Goal: Task Accomplishment & Management: Use online tool/utility

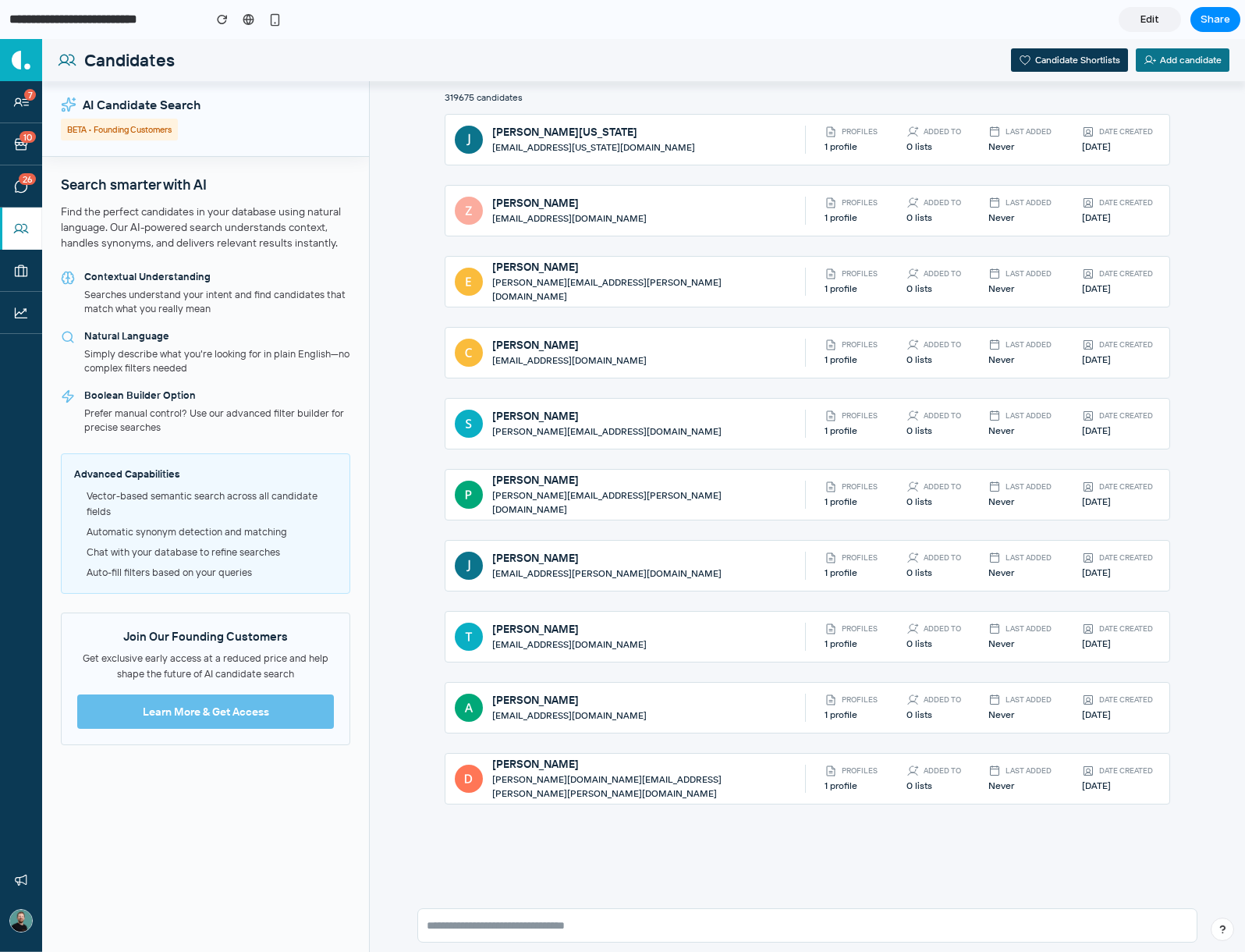
click at [286, 233] on div "Find the perfect candidates in your database using natural language. Our AI-pow…" at bounding box center [205, 226] width 289 height 46
click at [481, 52] on div "Candidates Candidate Shortlists Add candidate" at bounding box center [644, 59] width 1203 height 42
click at [450, 27] on section "**********" at bounding box center [620, 19] width 1240 height 39
click at [105, 8] on input "**********" at bounding box center [102, 20] width 192 height 28
click at [110, 16] on input "**********" at bounding box center [102, 20] width 192 height 28
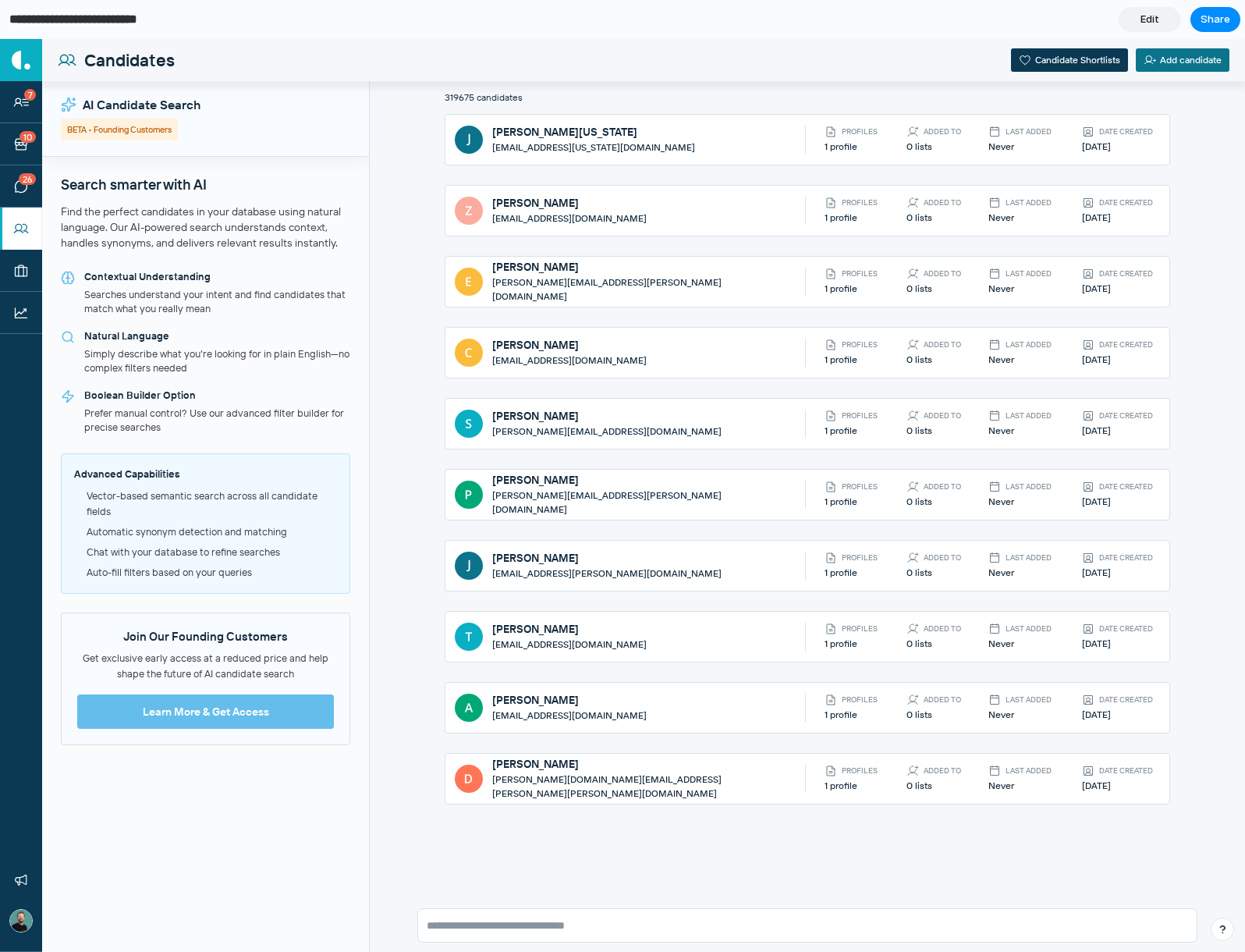
click at [860, 28] on section "**********" at bounding box center [620, 19] width 1240 height 39
click at [467, 20] on section "**********" at bounding box center [620, 19] width 1240 height 39
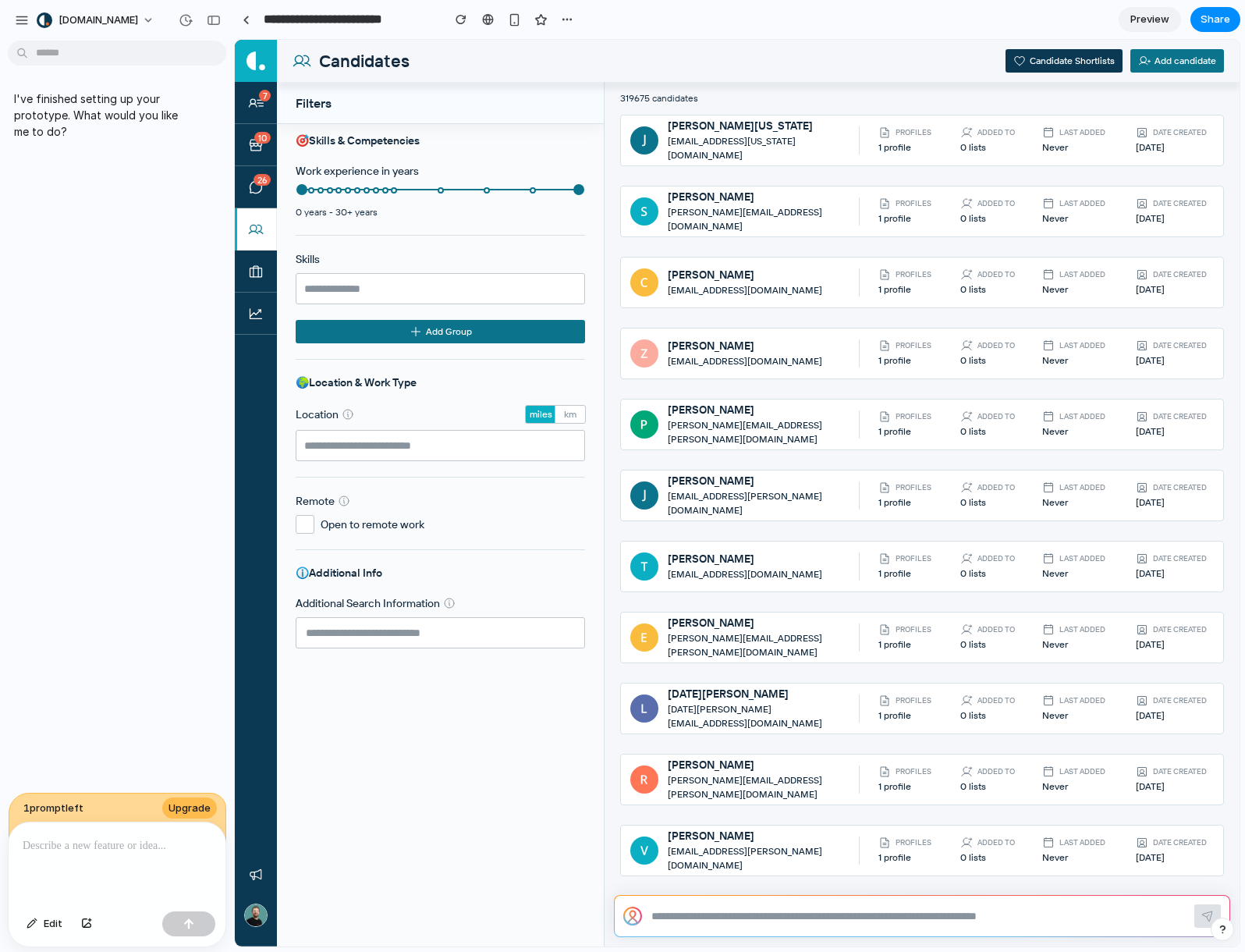
click at [139, 845] on p at bounding box center [117, 845] width 189 height 19
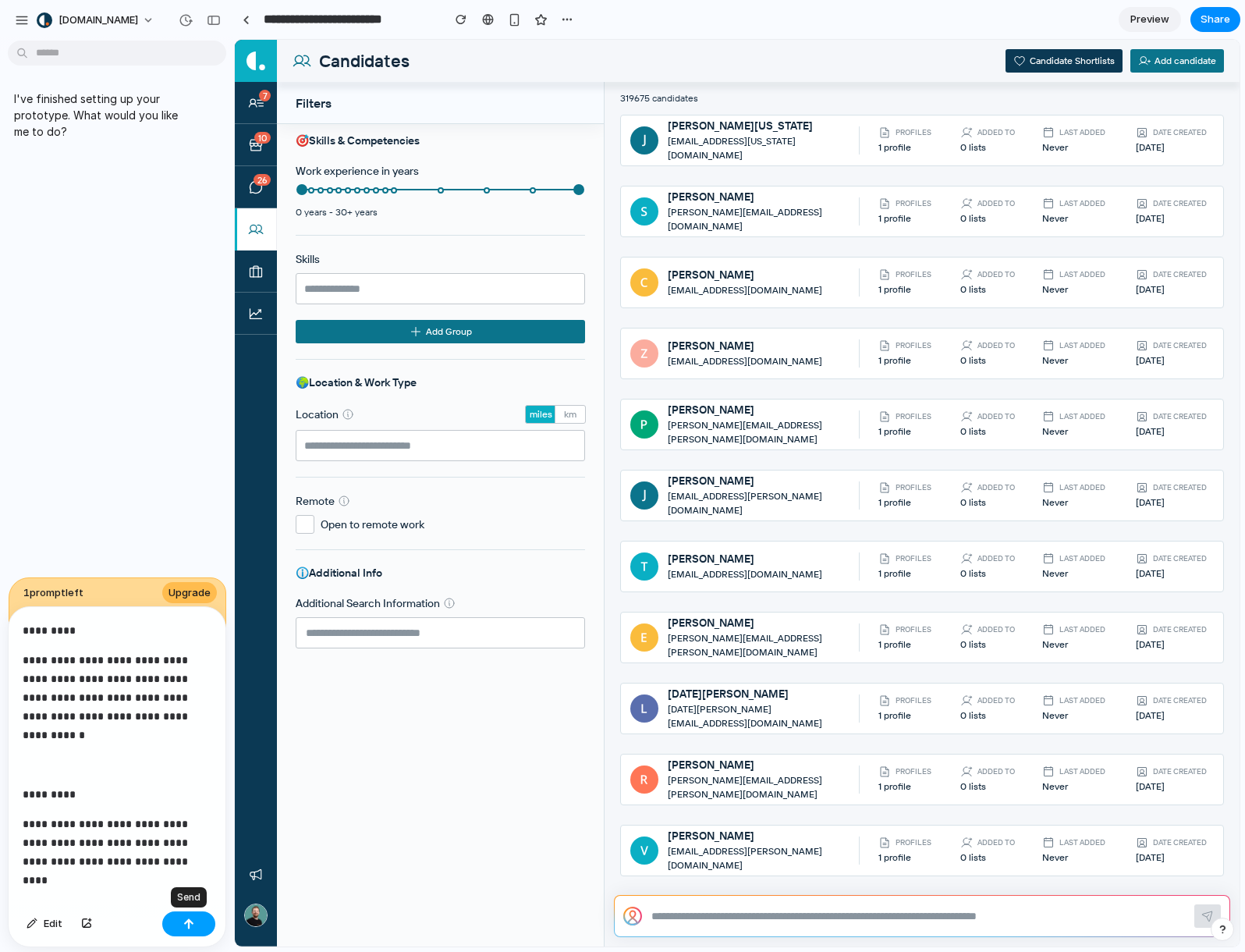
click at [184, 918] on div "button" at bounding box center [189, 923] width 11 height 11
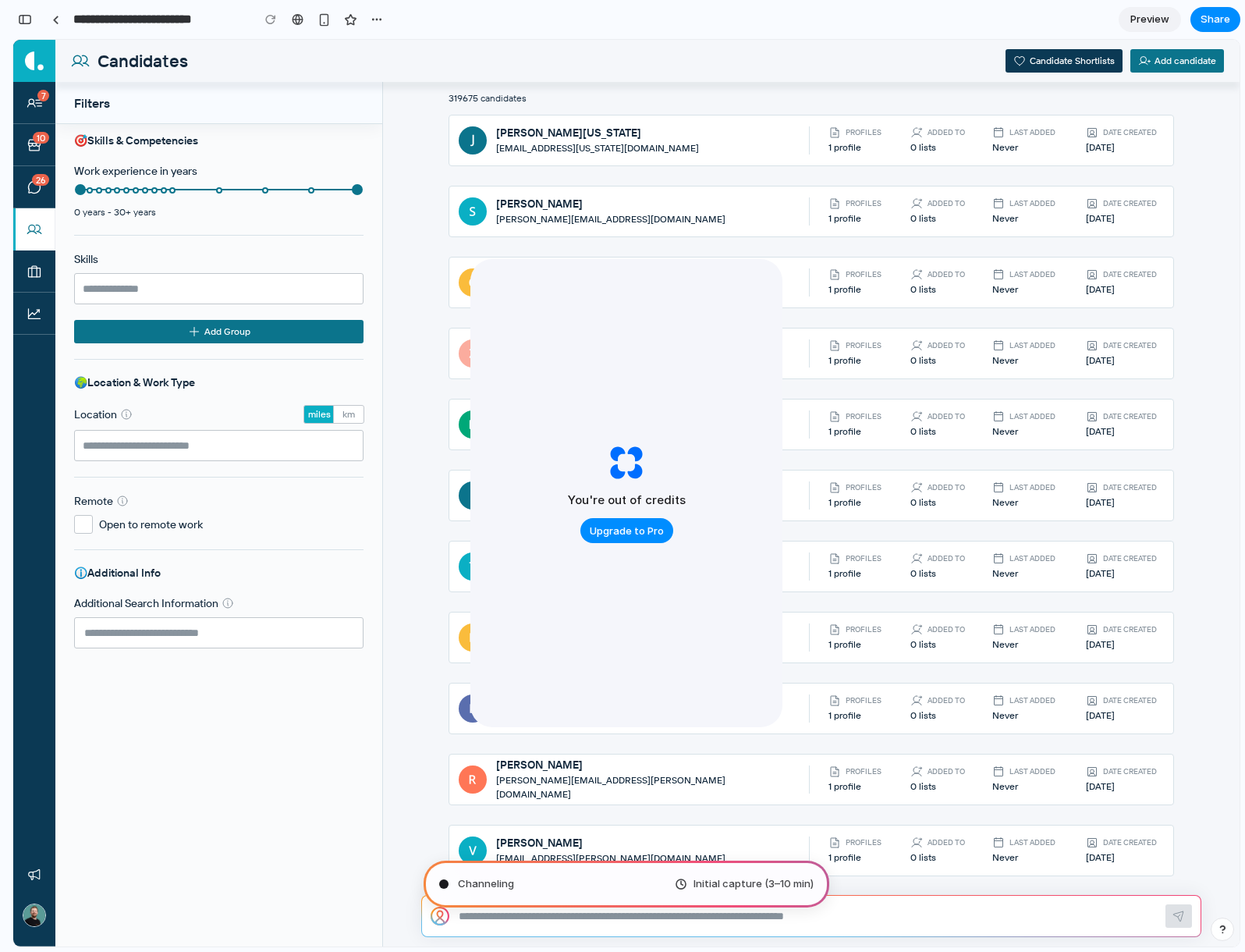
scroll to position [1770, 0]
type input "**********"
click at [309, 777] on div "Skills & Competencies Work experience in years 0 years - 30+ years Skills Add G…" at bounding box center [218, 535] width 327 height 823
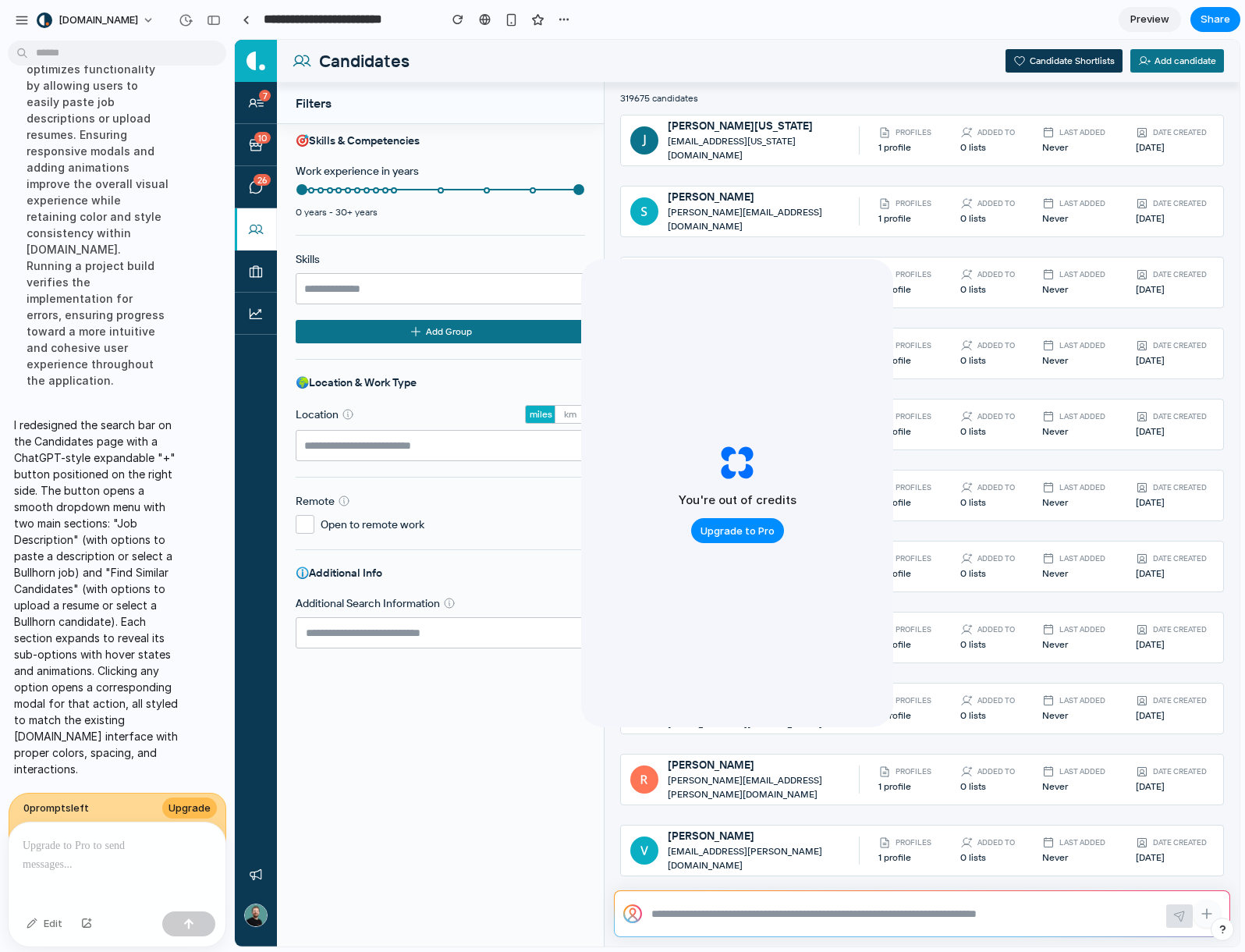
scroll to position [1876, 0]
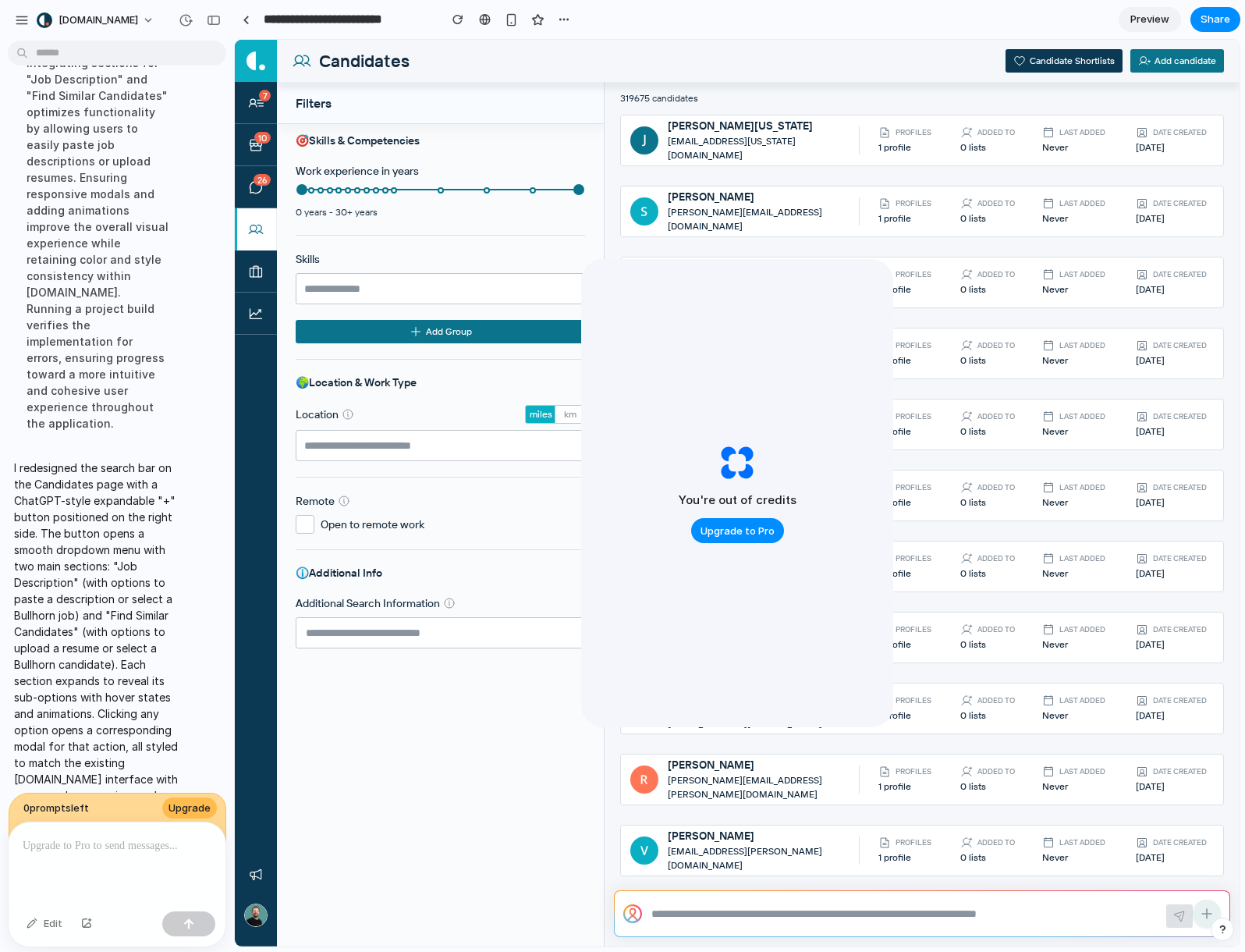
click at [1209, 910] on icon at bounding box center [1206, 913] width 16 height 16
click at [1160, 864] on span "Find Similar Candidates" at bounding box center [1116, 871] width 151 height 16
click at [1165, 812] on span "Find Similar Candidates" at bounding box center [1116, 812] width 151 height 16
click at [1171, 823] on span "Job Description" at bounding box center [1116, 821] width 151 height 16
click at [1207, 760] on div "Job Description" at bounding box center [1111, 761] width 206 height 32
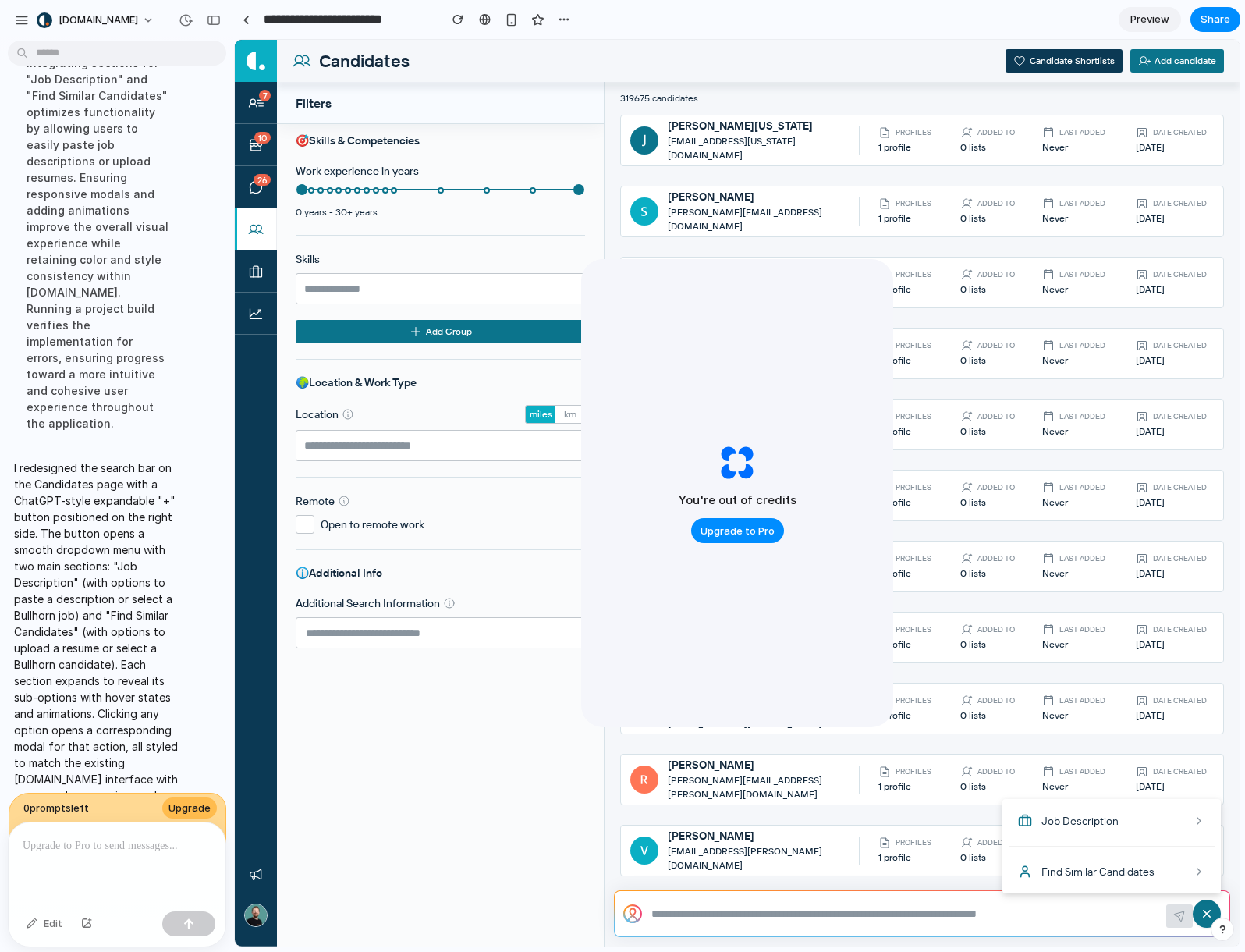
click at [1199, 912] on div at bounding box center [737, 493] width 1004 height 907
click at [1208, 908] on icon at bounding box center [1206, 913] width 16 height 16
click at [1205, 922] on div at bounding box center [737, 493] width 1004 height 907
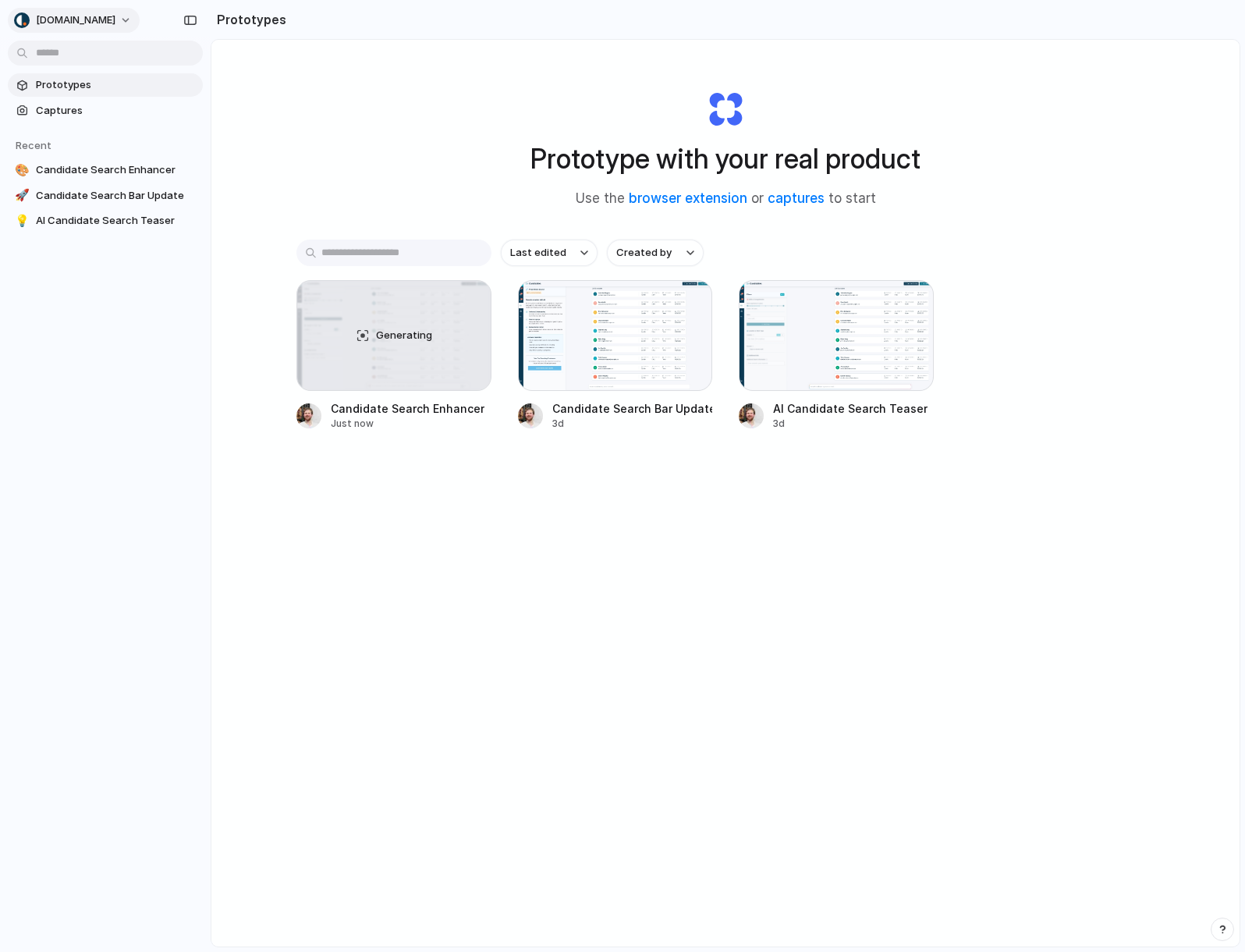
click at [78, 21] on span "[DOMAIN_NAME]" at bounding box center [75, 21] width 80 height 16
click at [328, 73] on div "Settings Invite members Change theme Sign out" at bounding box center [622, 476] width 1245 height 952
click at [53, 17] on span "[DOMAIN_NAME]" at bounding box center [75, 21] width 80 height 16
click at [65, 54] on span "Settings" at bounding box center [56, 55] width 42 height 16
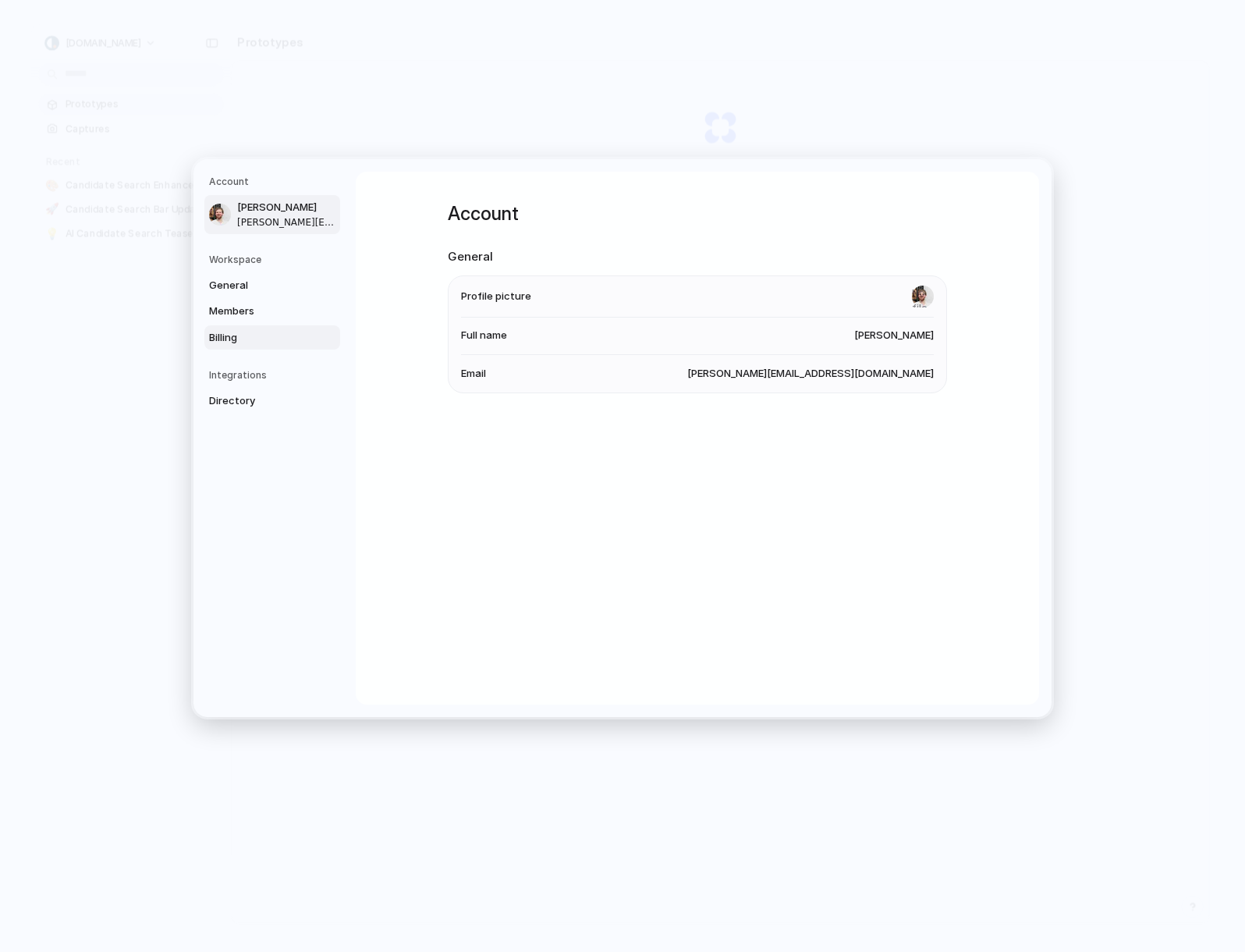
click at [239, 340] on span "Billing" at bounding box center [259, 337] width 100 height 16
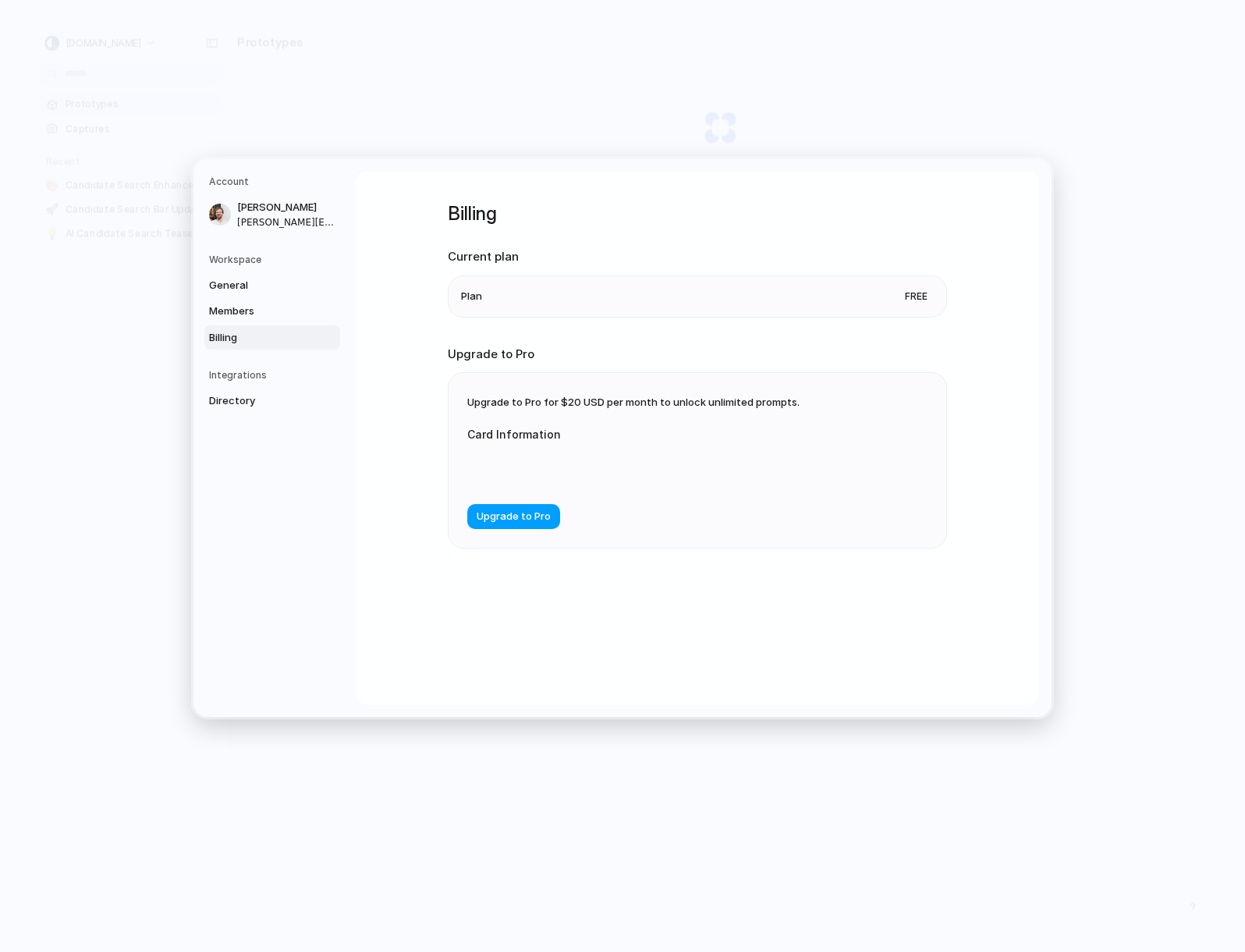
click at [541, 516] on span "Upgrade to Pro" at bounding box center [513, 516] width 74 height 16
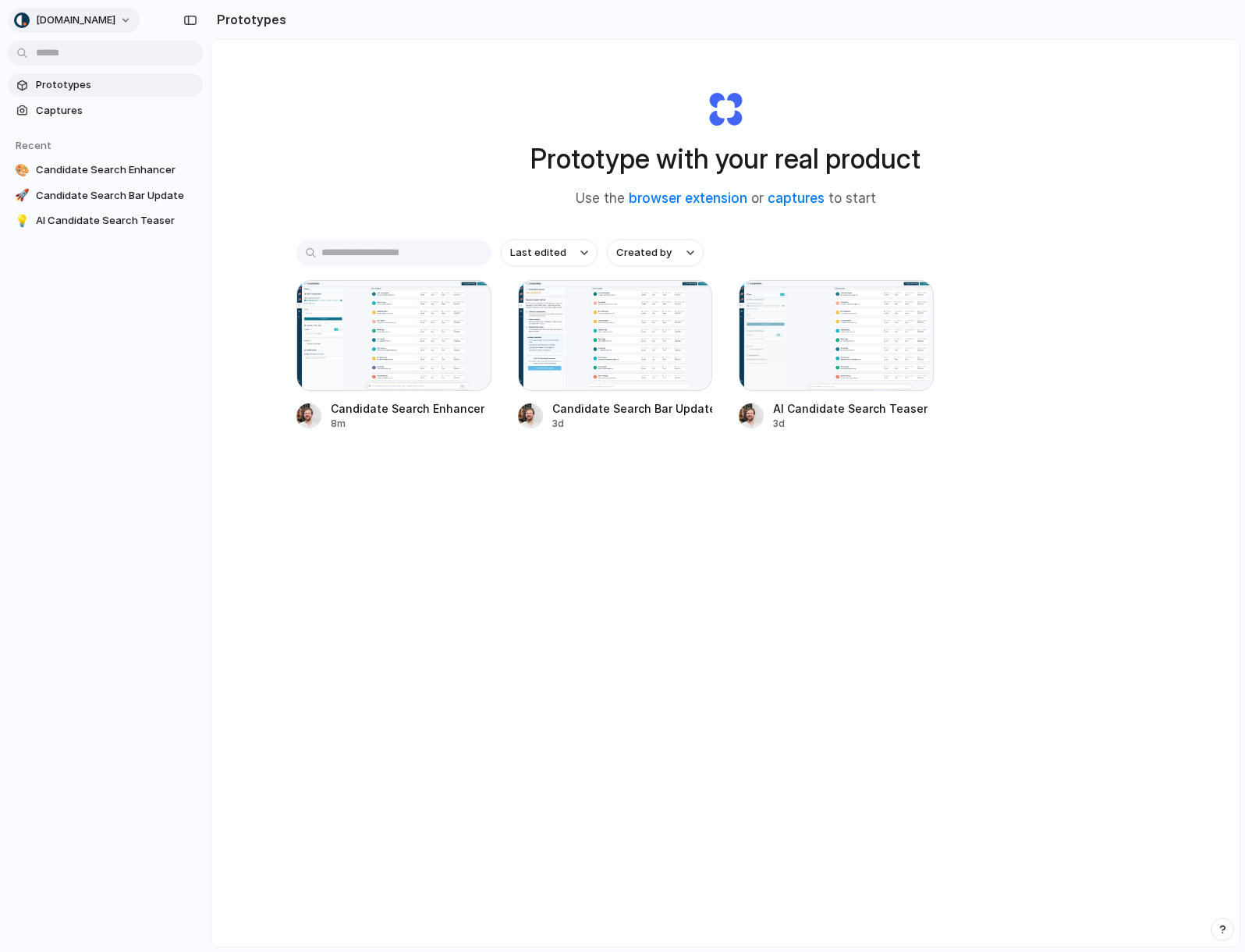
click at [80, 22] on span "[DOMAIN_NAME]" at bounding box center [75, 21] width 80 height 16
click at [91, 61] on li "Settings" at bounding box center [75, 54] width 129 height 25
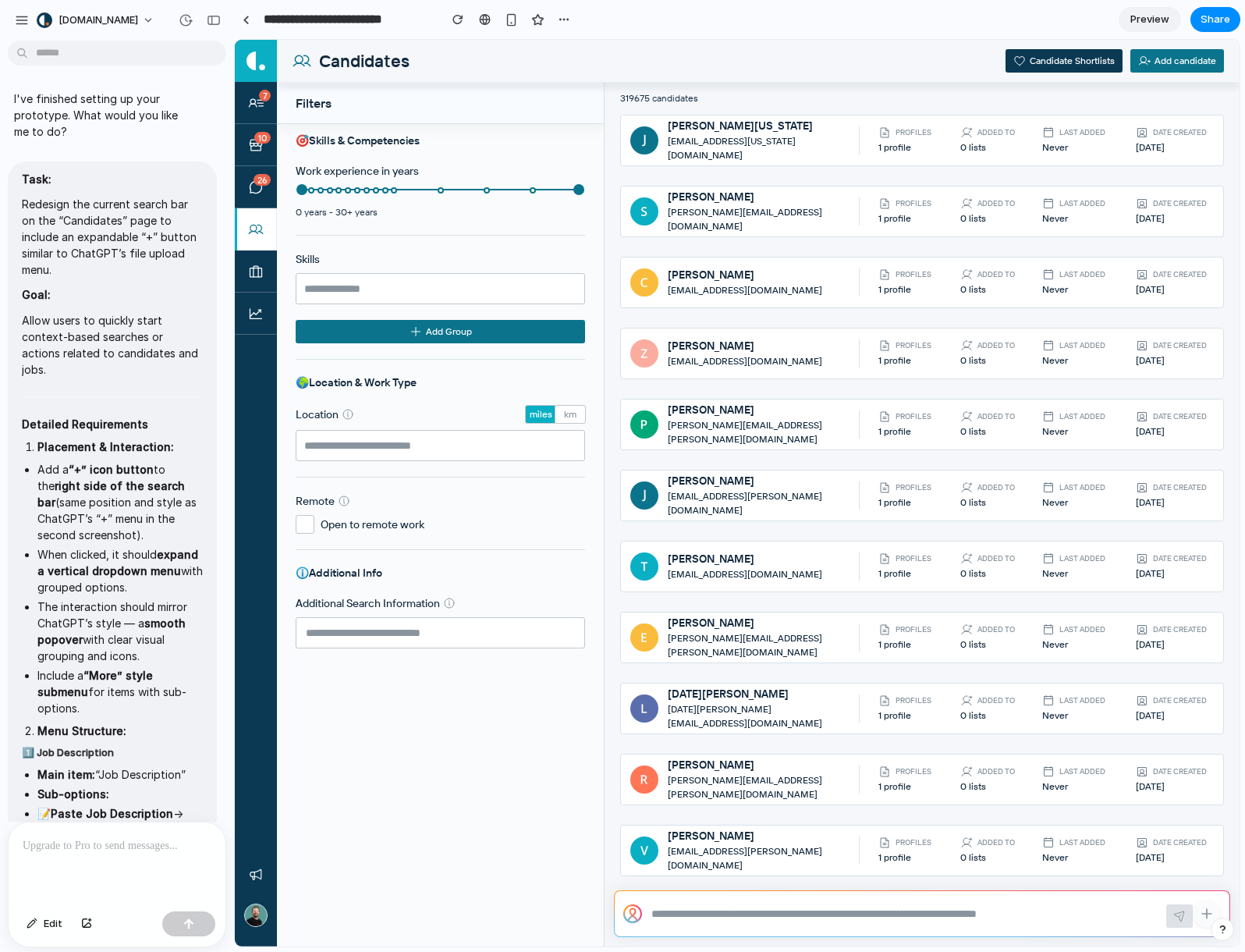
scroll to position [1348, 0]
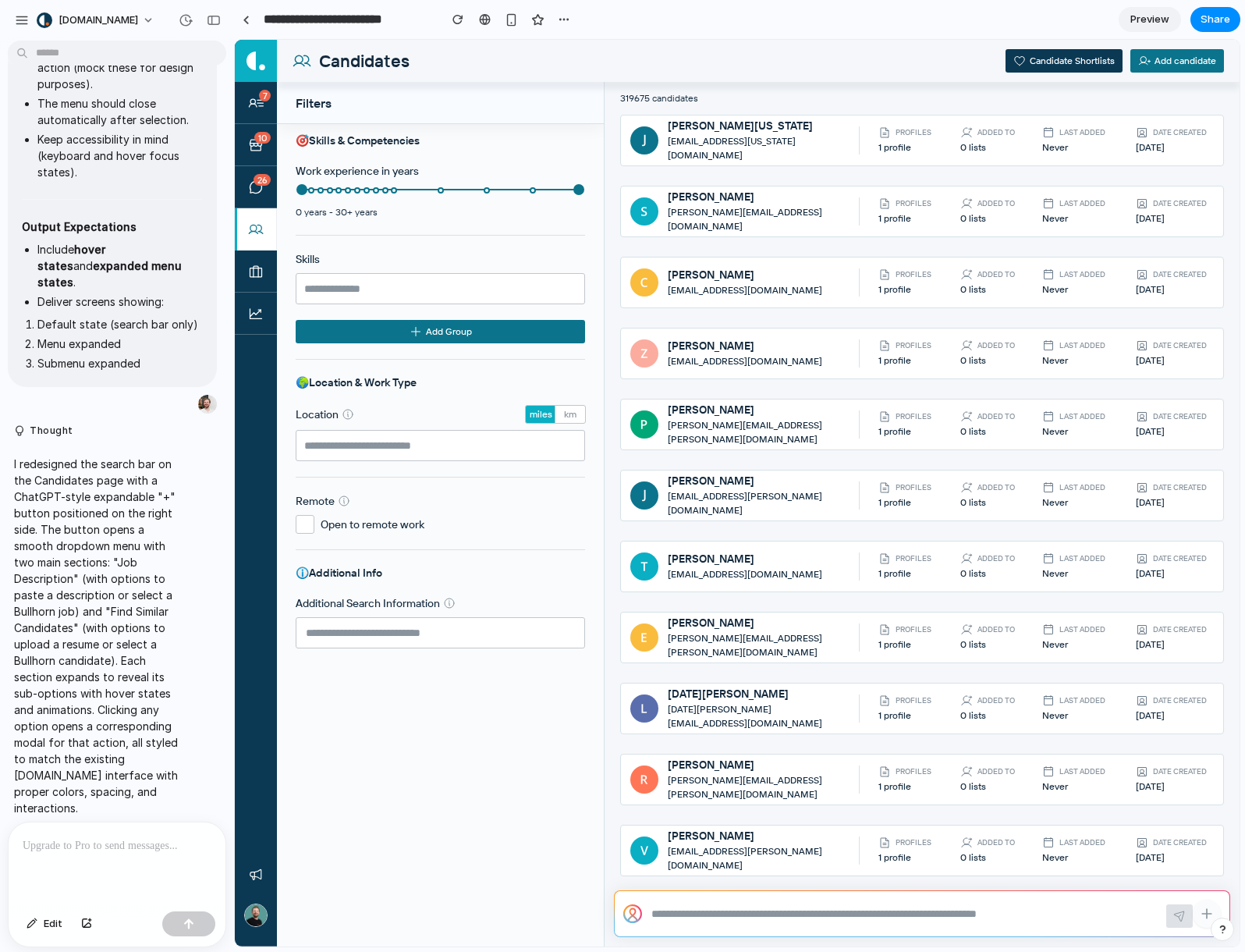
click at [777, 898] on div at bounding box center [921, 913] width 614 height 45
click at [777, 909] on textarea at bounding box center [904, 913] width 506 height 16
type textarea "*"
click at [165, 848] on div at bounding box center [117, 864] width 217 height 83
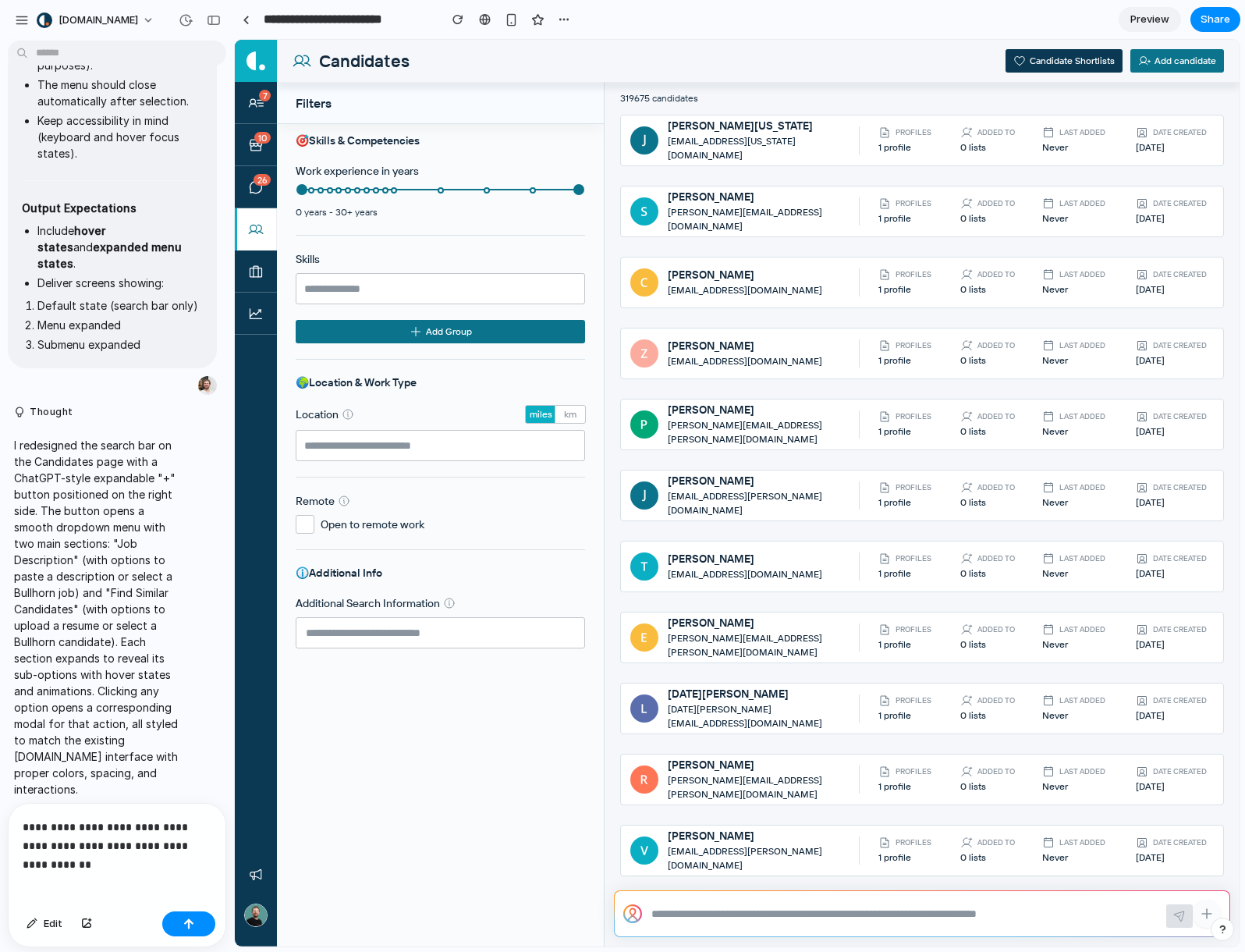
scroll to position [1379, 0]
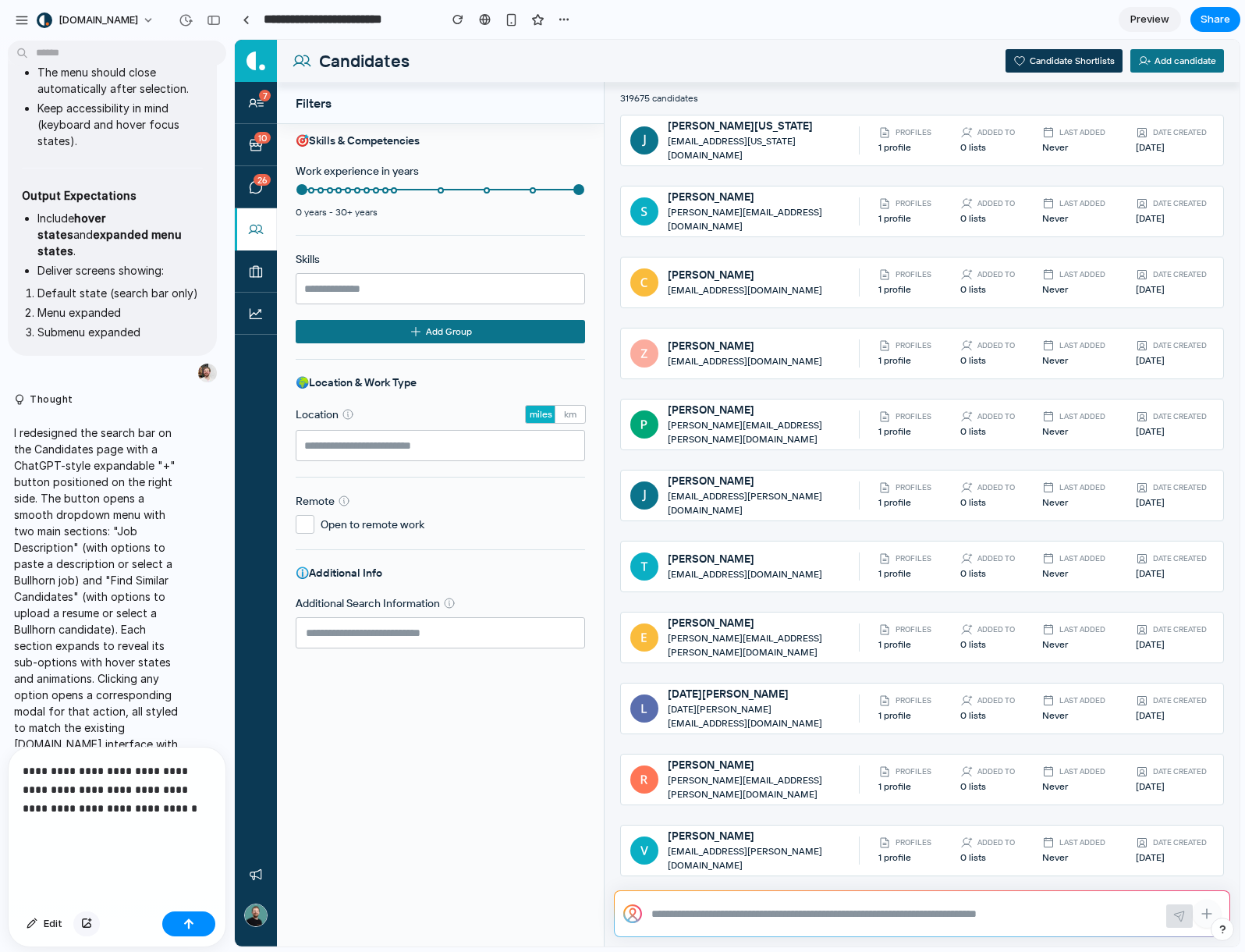
click at [83, 923] on div "button" at bounding box center [86, 922] width 11 height 9
click at [127, 806] on p "**********" at bounding box center [114, 808] width 183 height 94
click at [89, 919] on div "button" at bounding box center [86, 922] width 11 height 9
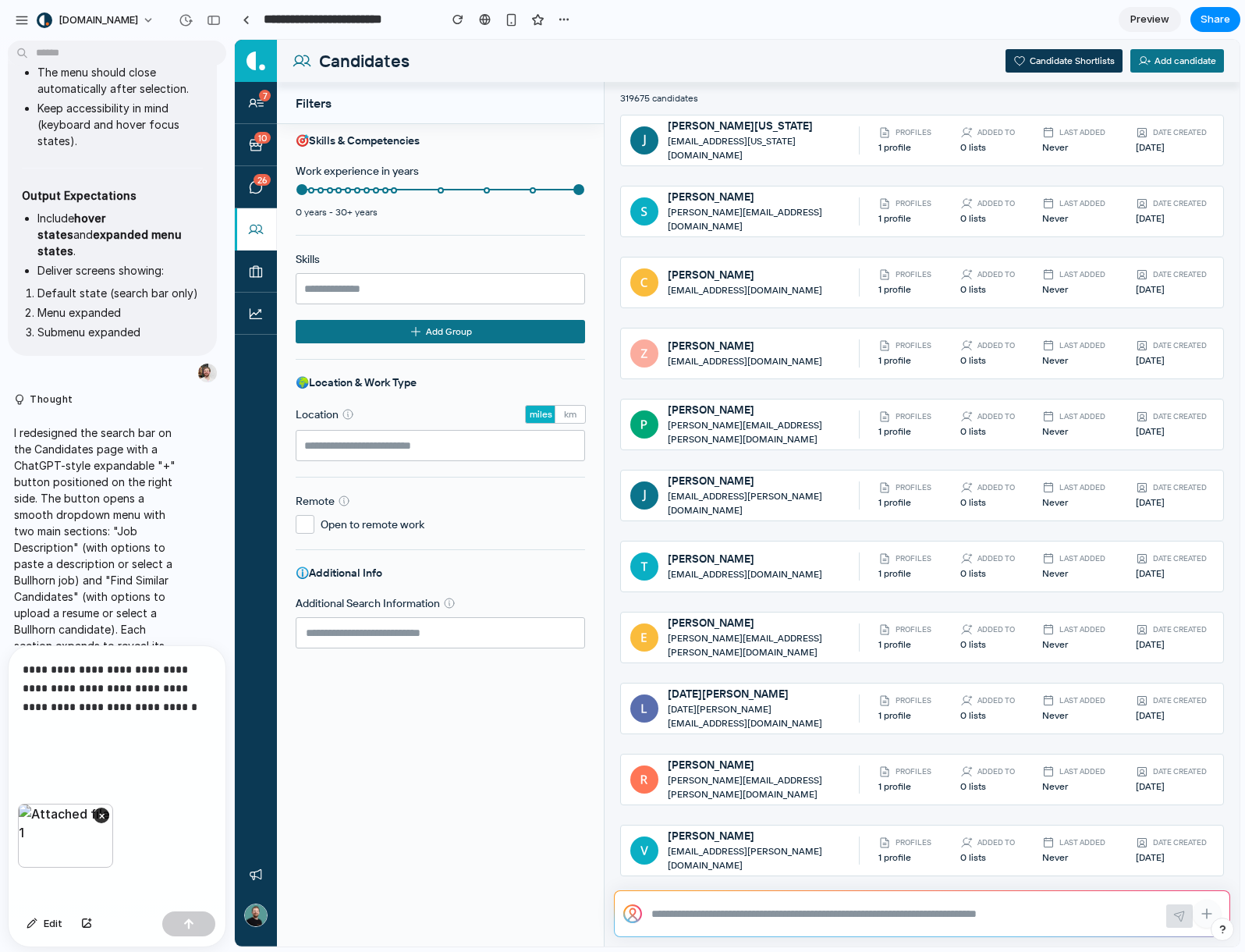
click at [131, 711] on p "**********" at bounding box center [114, 706] width 183 height 94
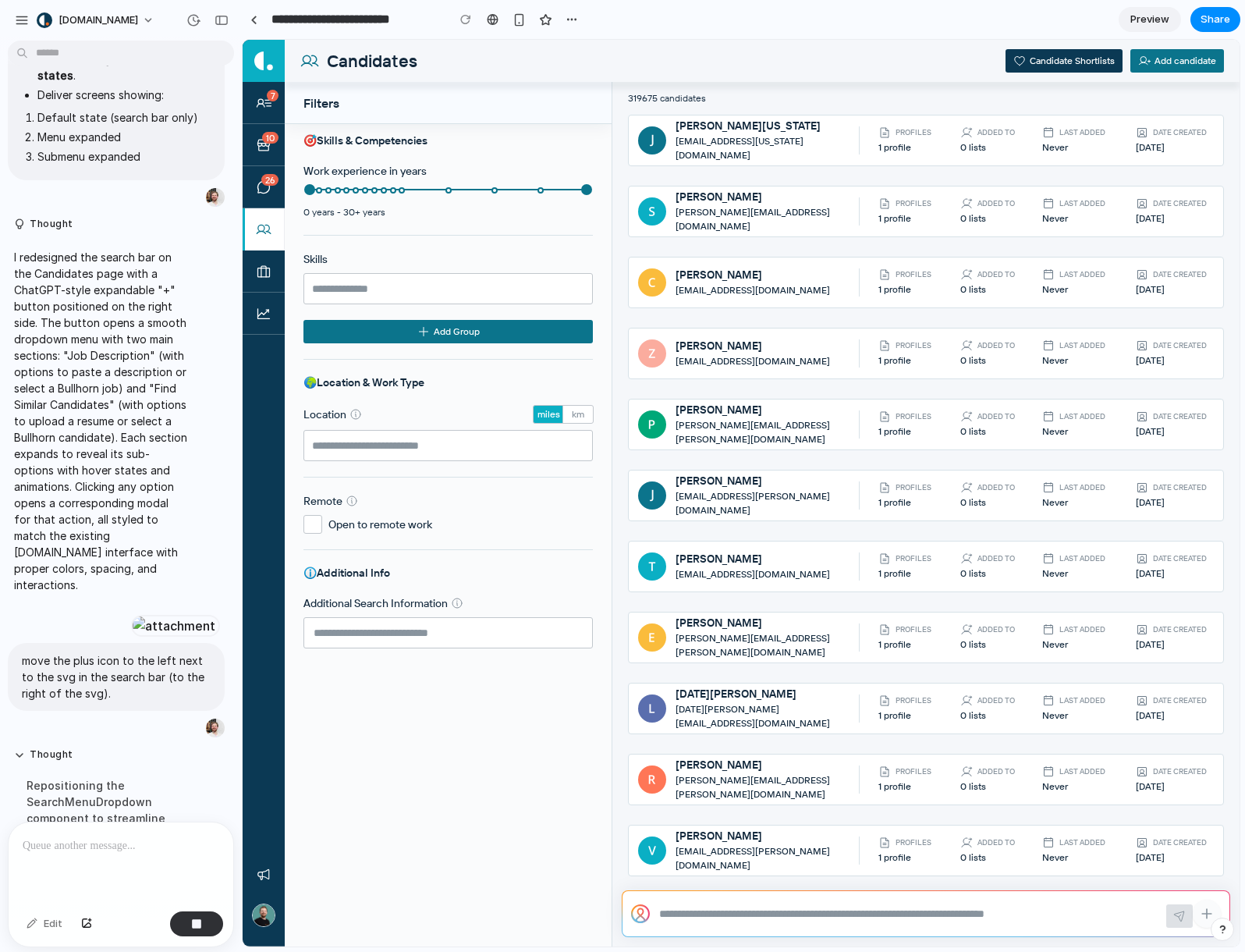
scroll to position [1407, 0]
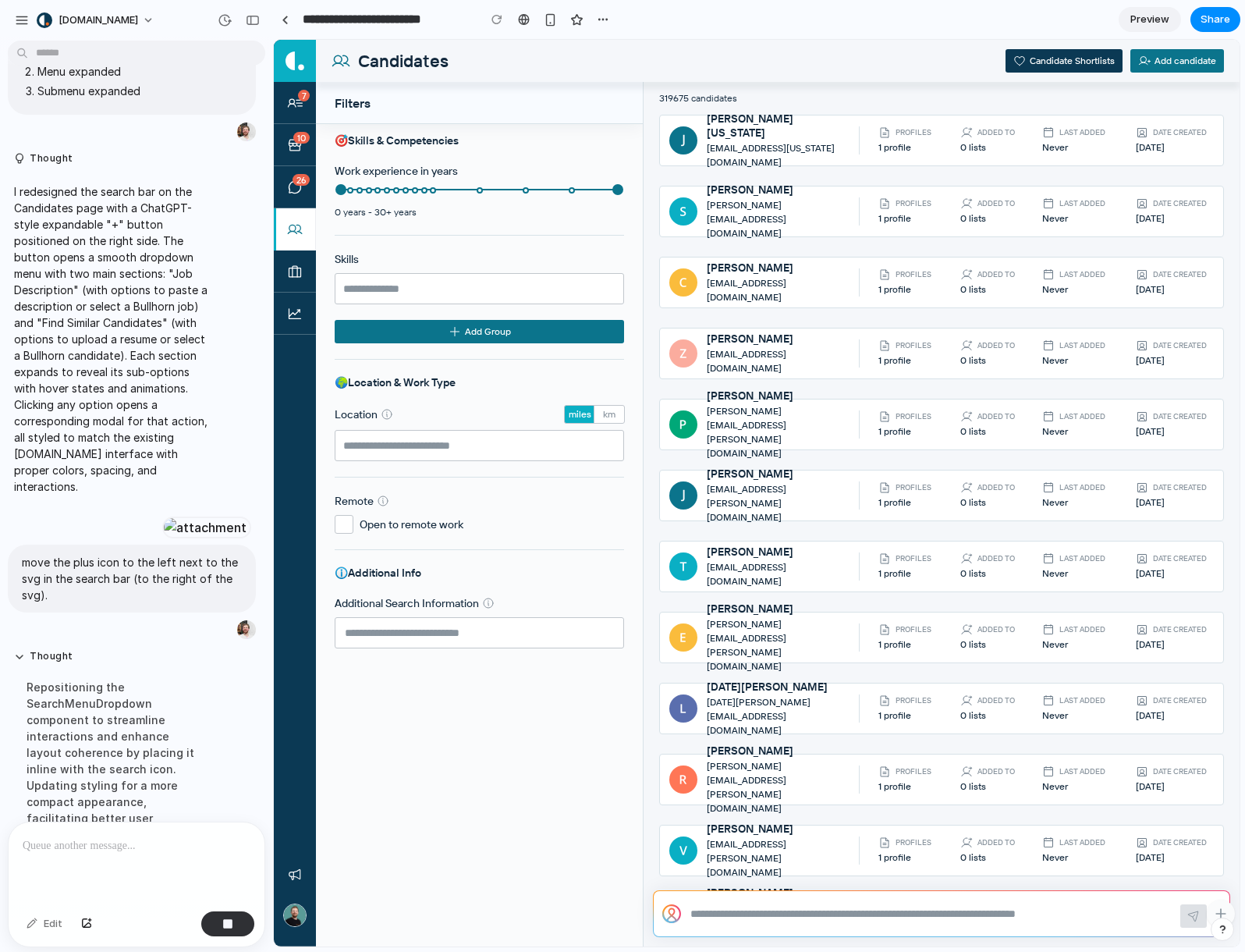
drag, startPoint x: 229, startPoint y: 272, endPoint x: 254, endPoint y: 272, distance: 25.0
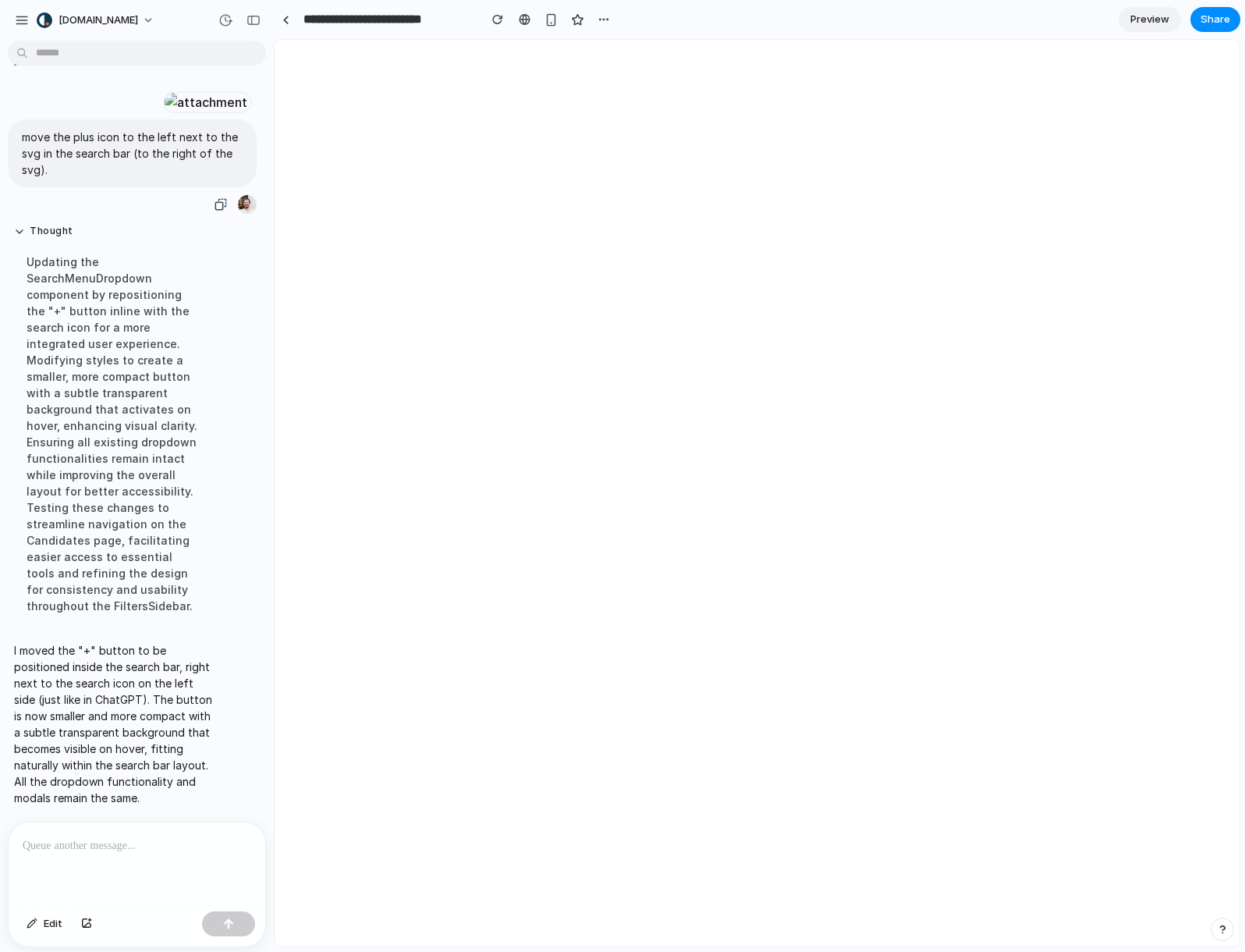
scroll to position [0, 0]
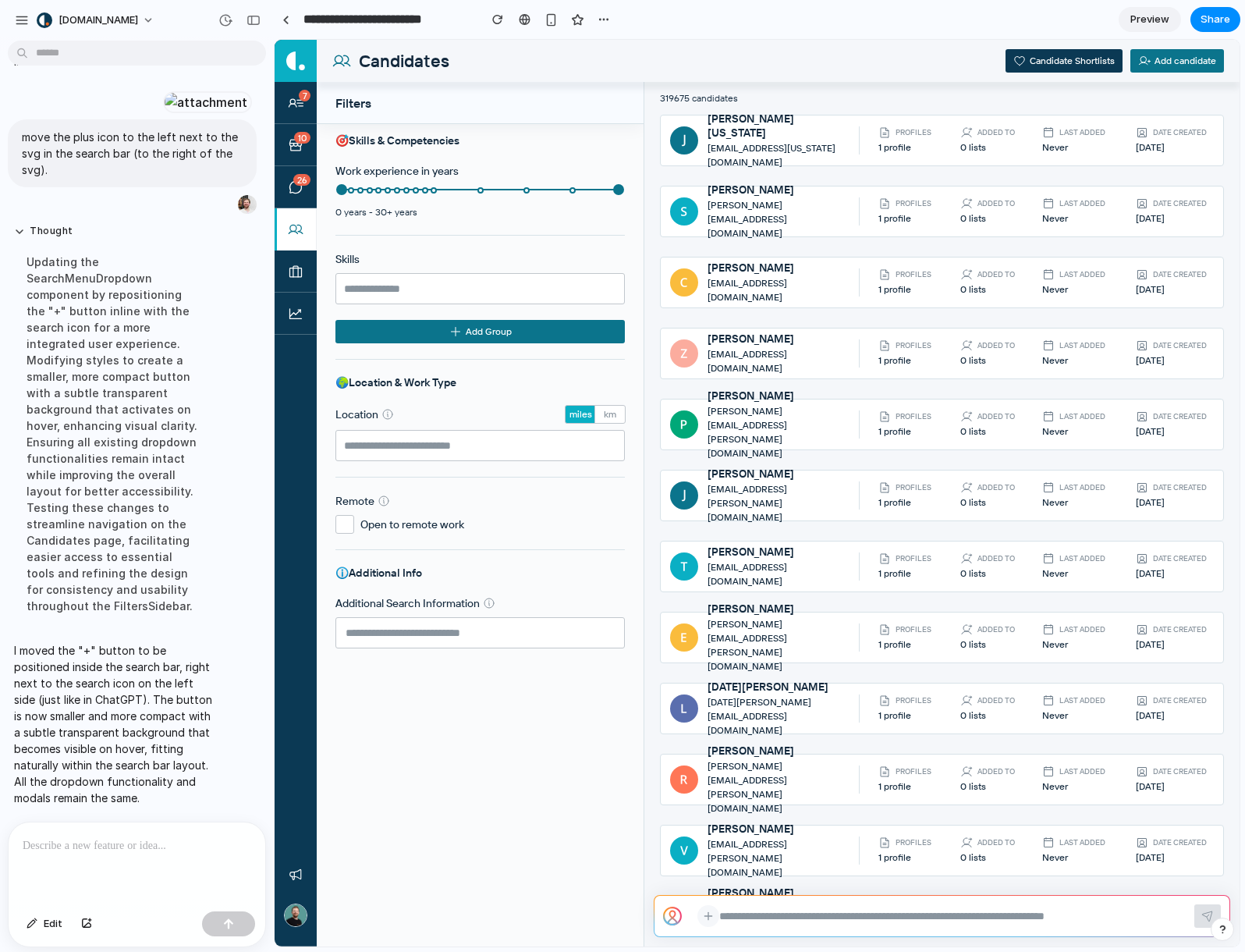
click at [707, 915] on icon at bounding box center [707, 915] width 7 height 0
click at [712, 922] on div at bounding box center [756, 493] width 965 height 907
click at [709, 919] on icon at bounding box center [708, 915] width 13 height 14
click at [677, 830] on span "Job Description" at bounding box center [615, 827] width 151 height 16
click at [681, 770] on span "Job Description" at bounding box center [615, 767] width 151 height 16
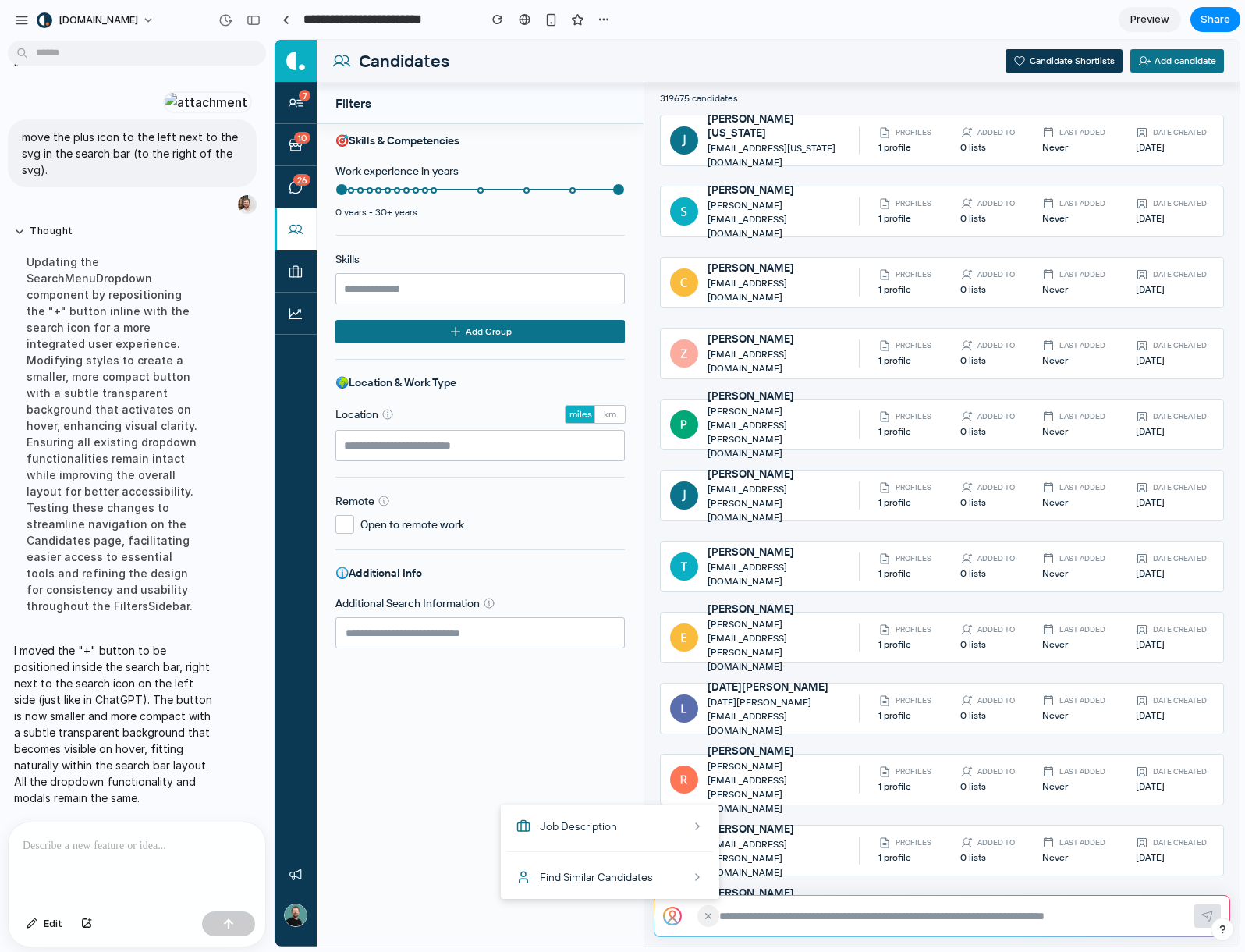
click at [183, 847] on p at bounding box center [133, 845] width 222 height 19
click at [85, 915] on button "button" at bounding box center [86, 923] width 27 height 25
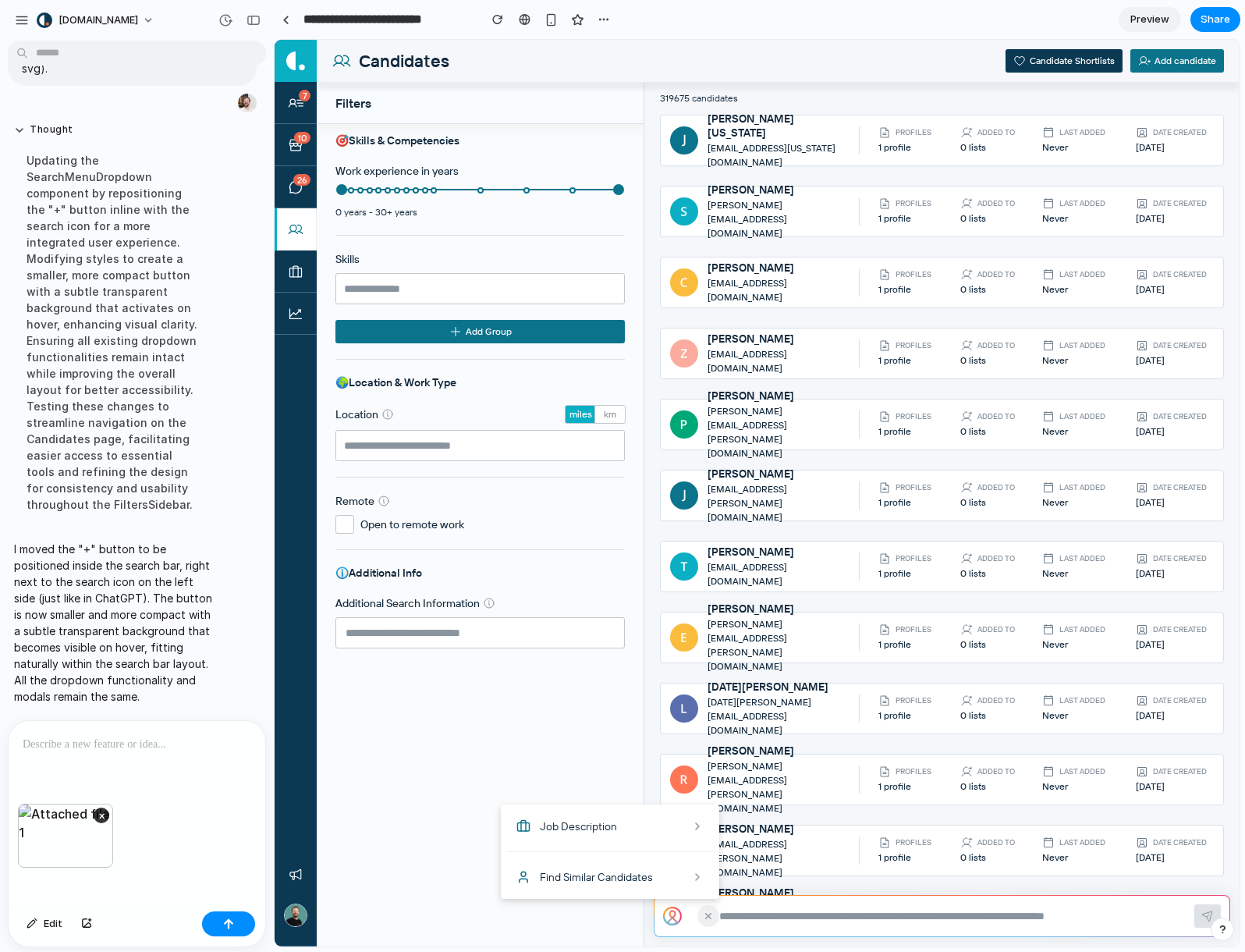
click at [154, 752] on div at bounding box center [137, 762] width 257 height 83
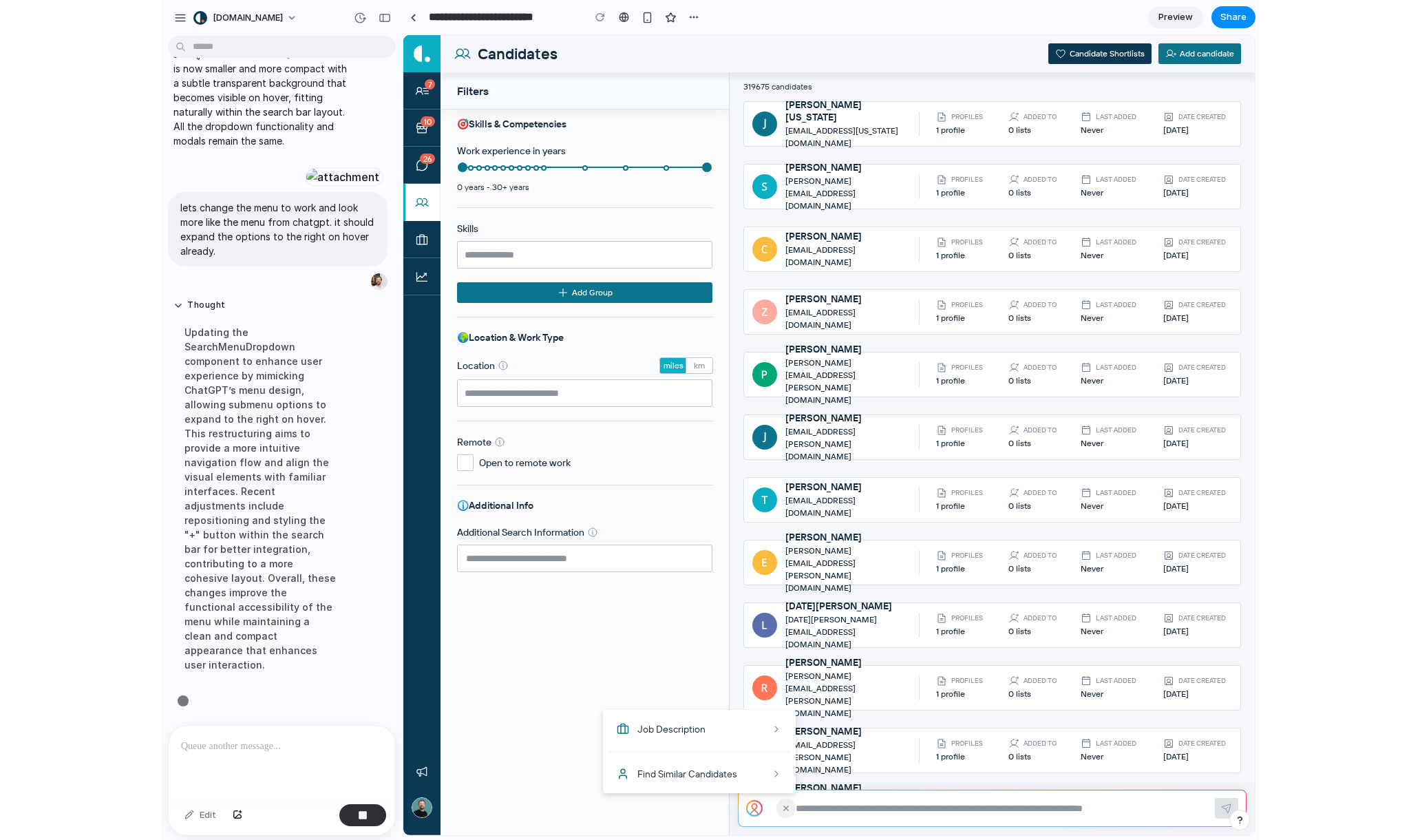
scroll to position [1984, 0]
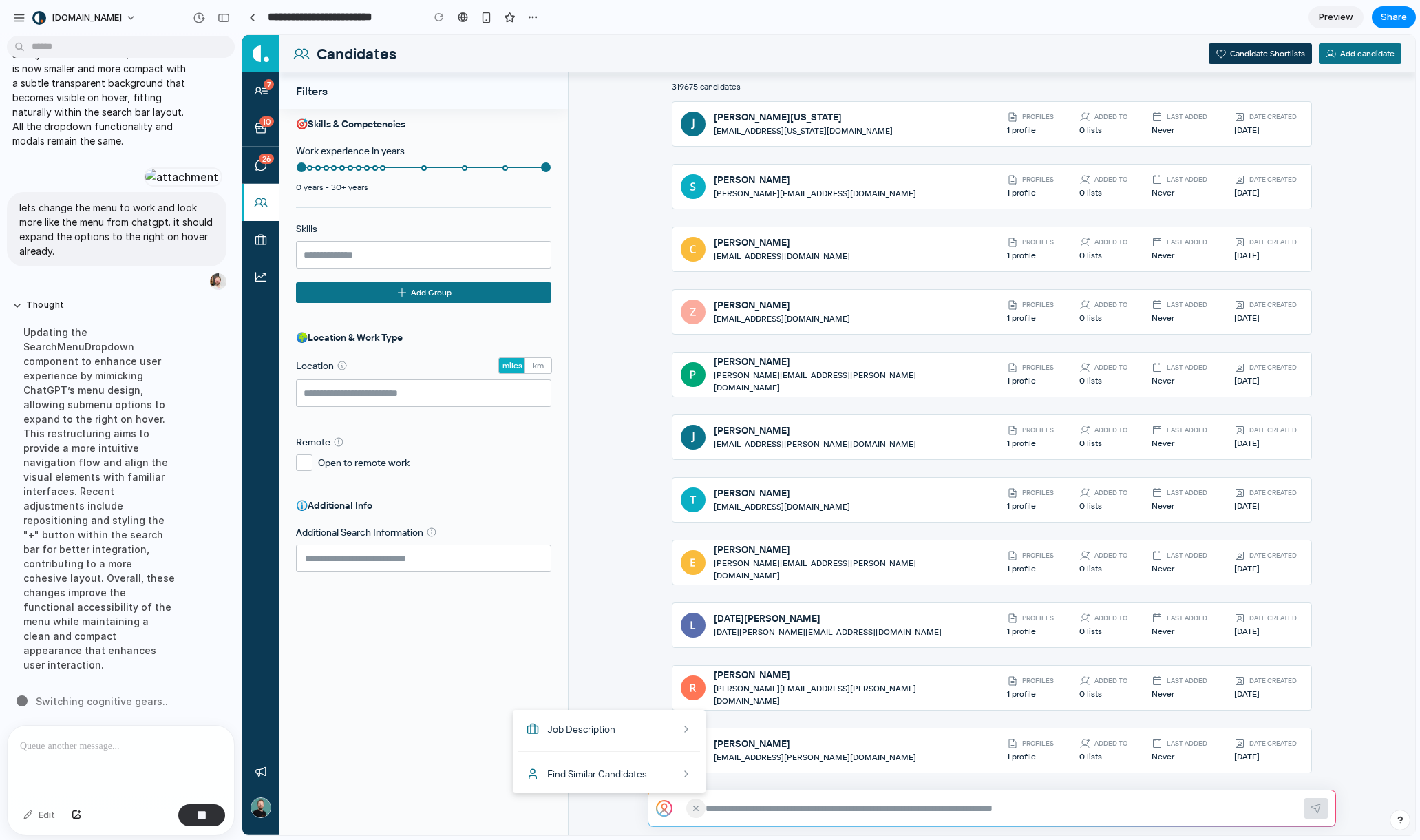
click at [702, 808] on div at bounding box center [829, 435] width 1173 height 800
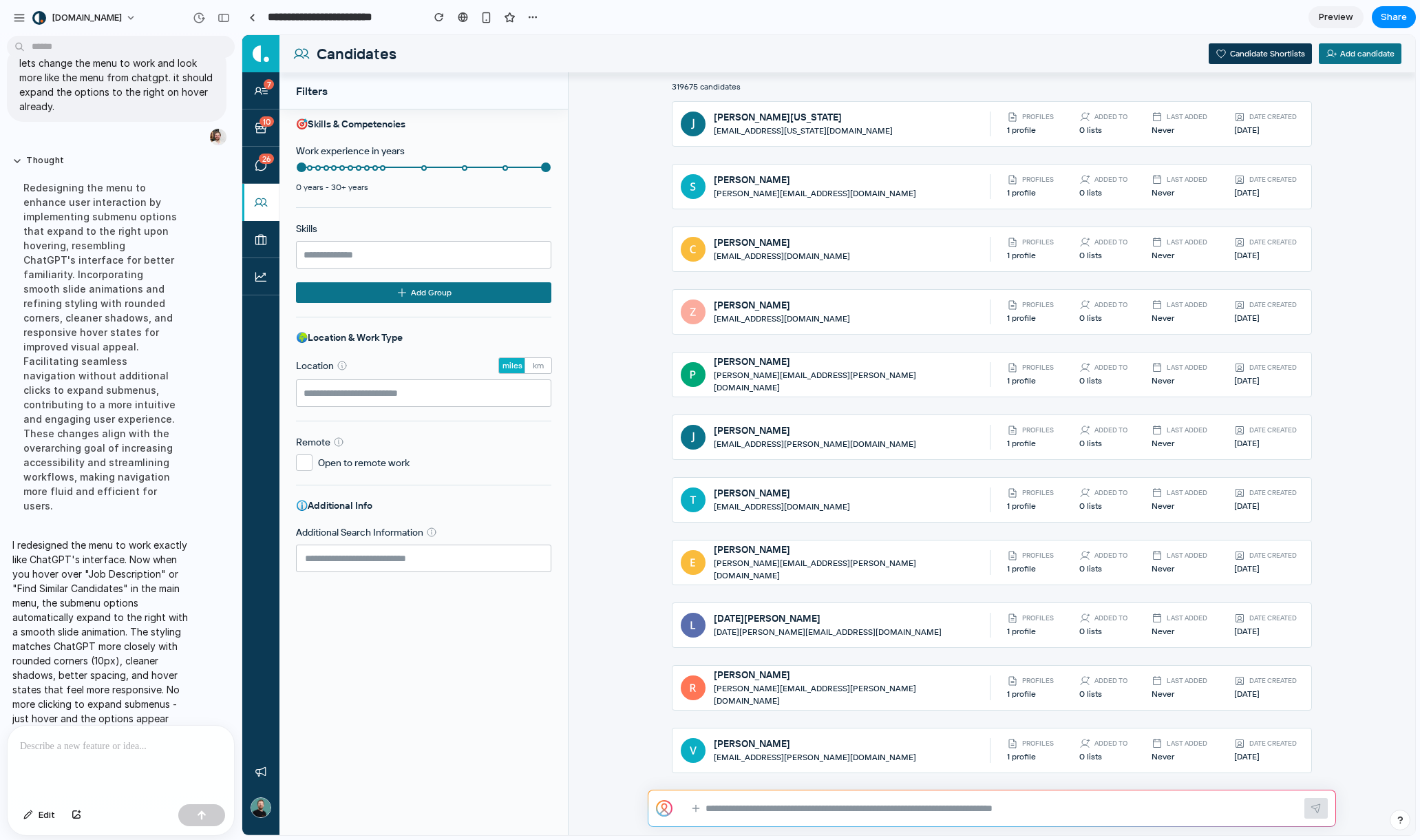
scroll to position [2186, 0]
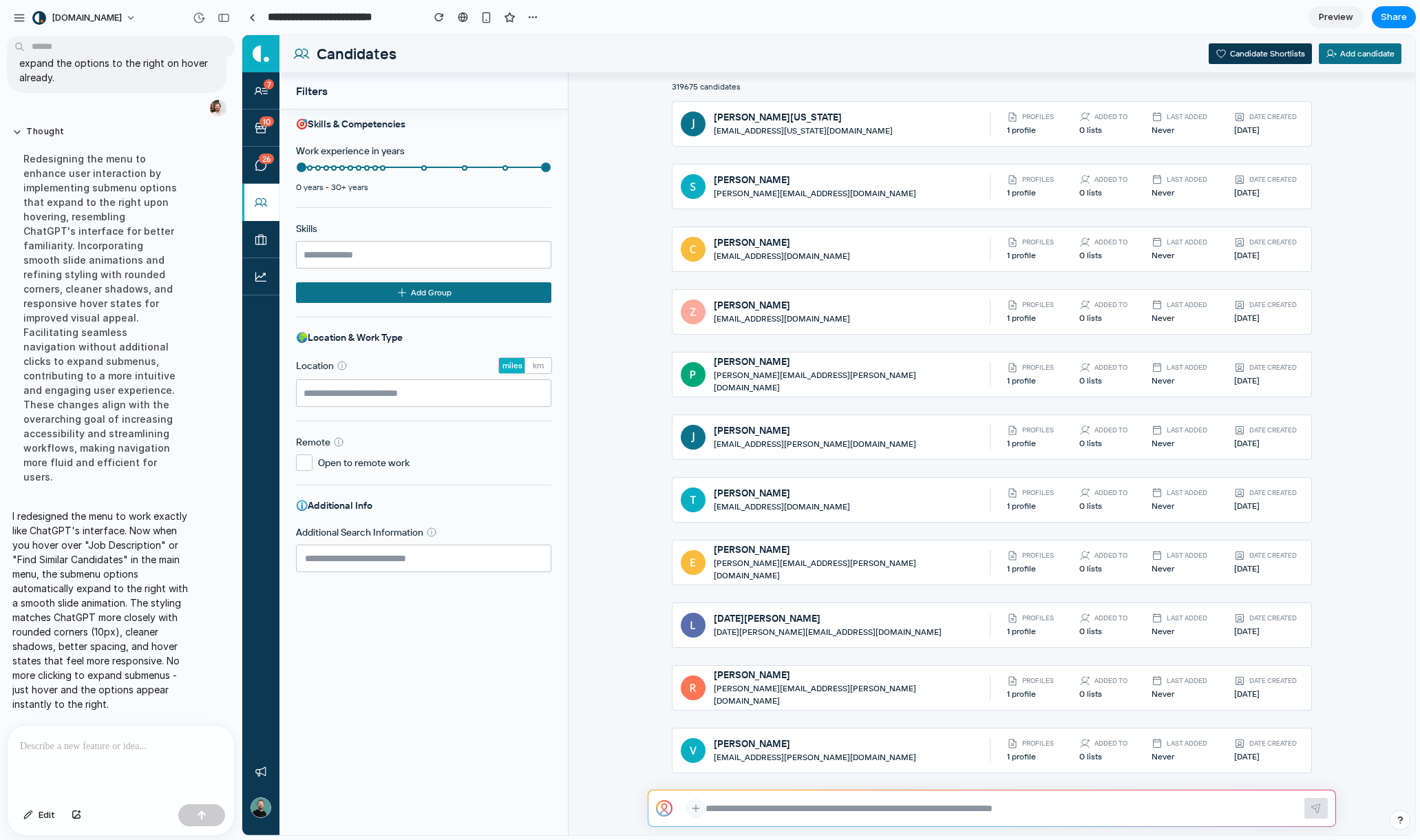
click at [694, 803] on icon at bounding box center [696, 808] width 11 height 12
click at [936, 772] on span "Upload Candidate Resume" at bounding box center [944, 779] width 114 height 14
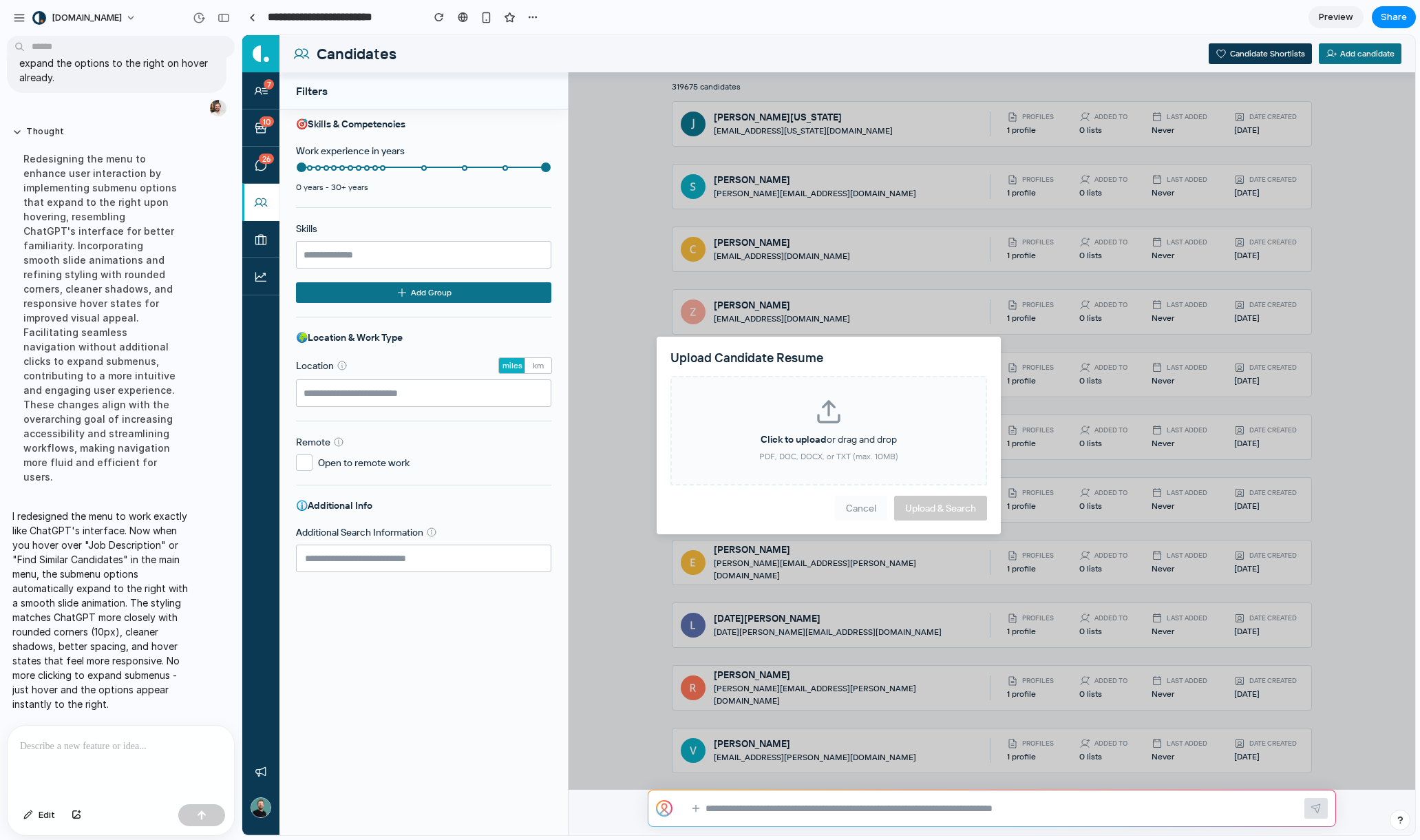
click at [860, 503] on button "Cancel" at bounding box center [861, 508] width 52 height 24
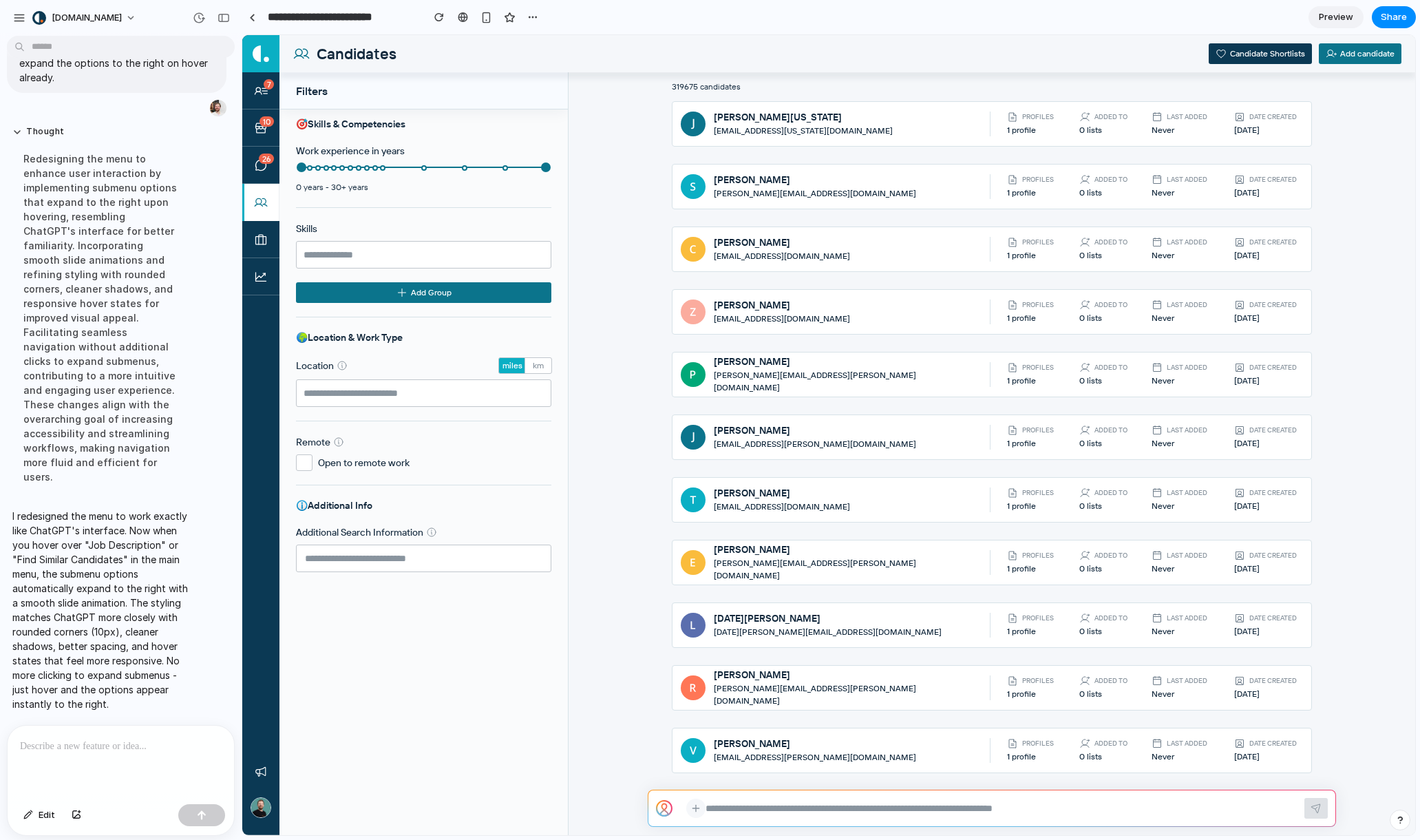
click at [699, 805] on icon at bounding box center [696, 808] width 11 height 12
click at [916, 768] on span "Select Bullhorn Job" at bounding box center [928, 773] width 83 height 14
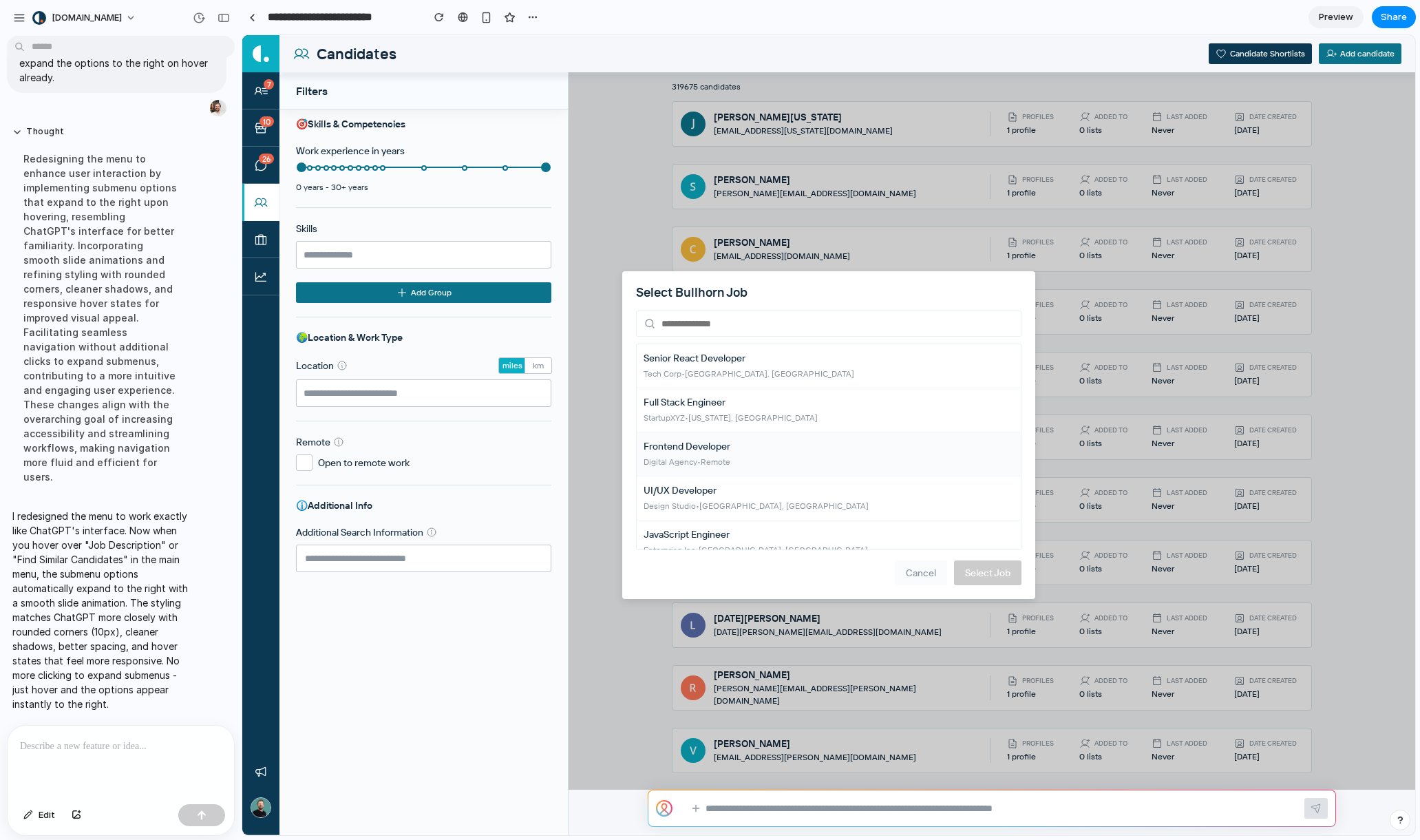
scroll to position [15, 0]
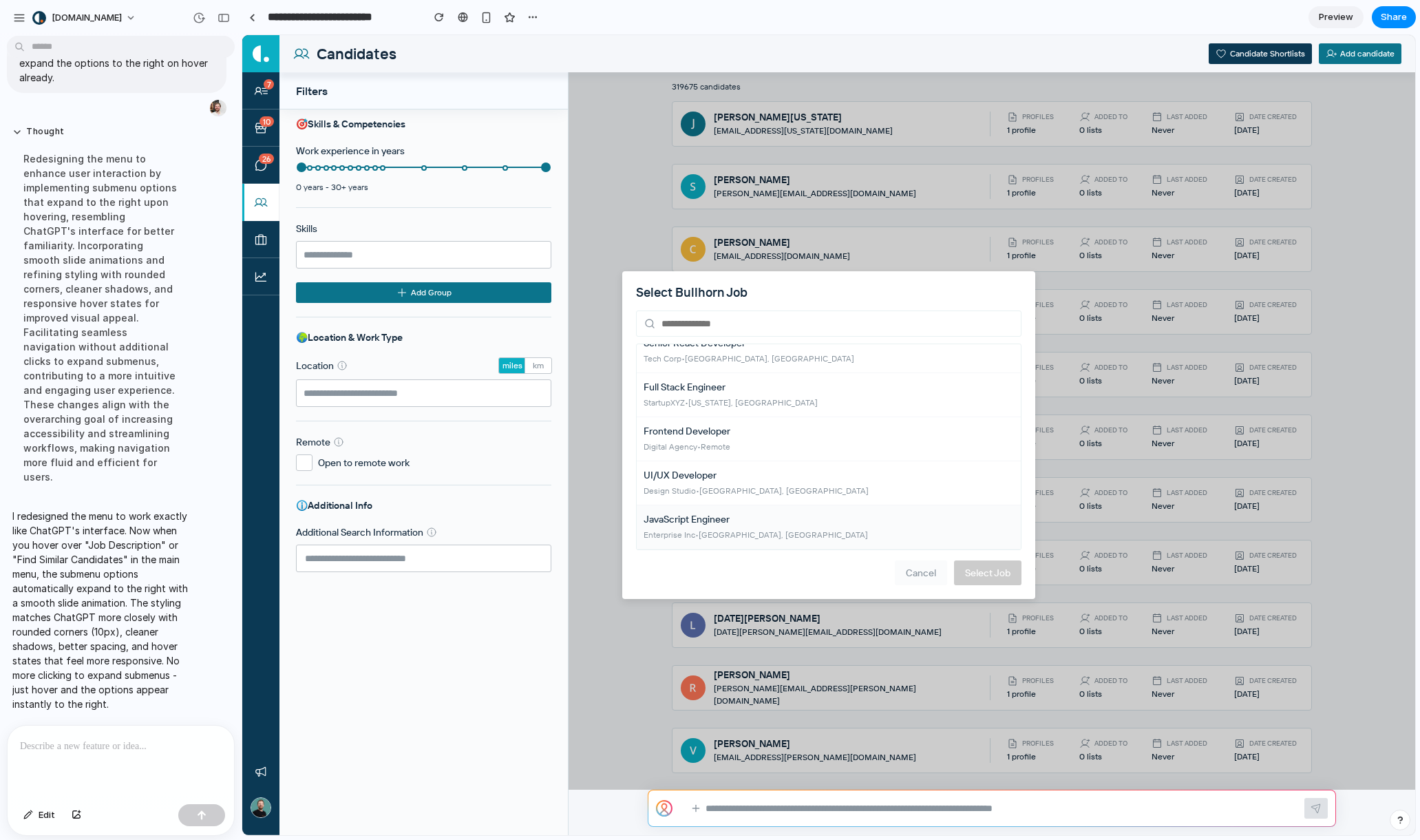
click at [906, 390] on div "Full Stack Engineer" at bounding box center [829, 387] width 370 height 14
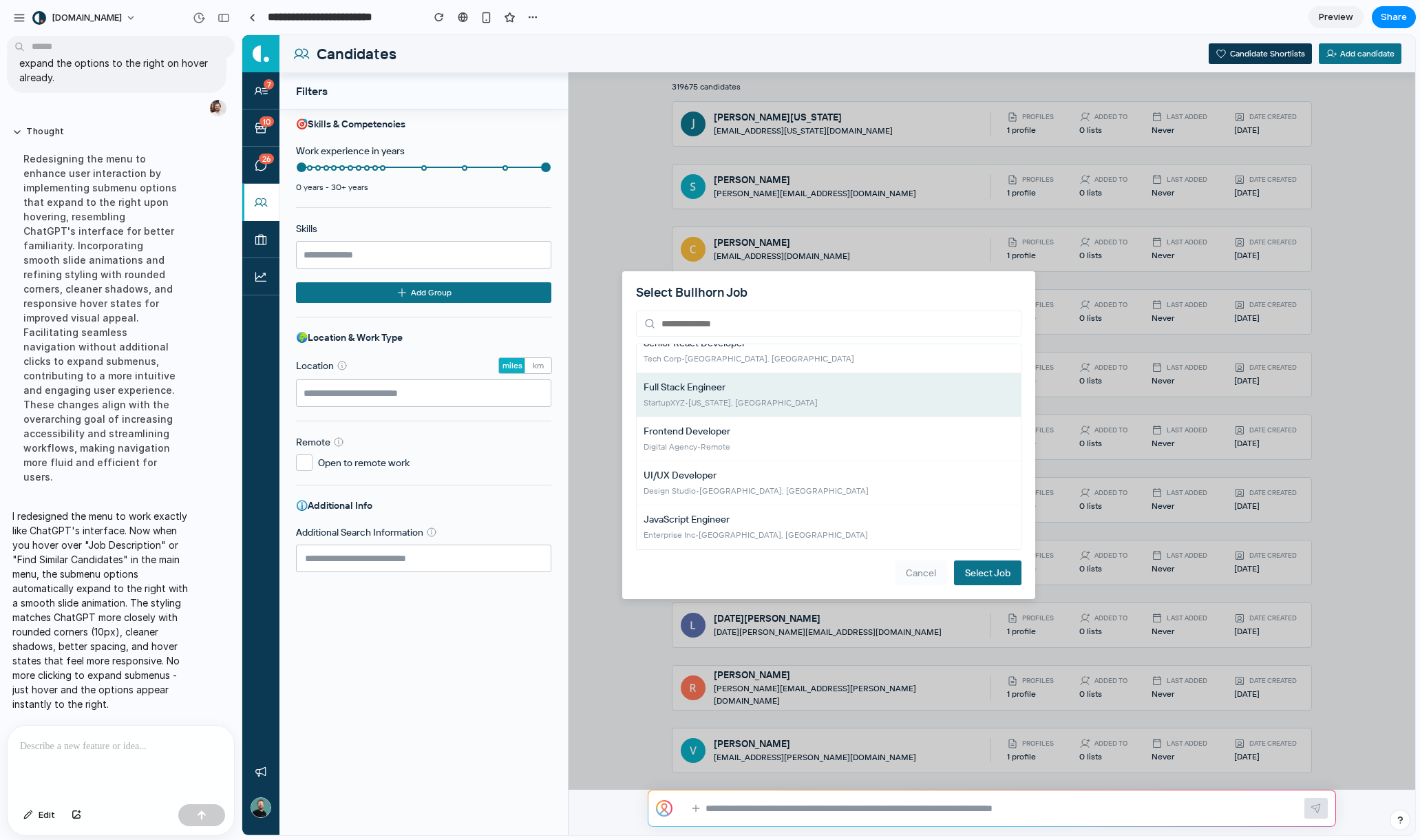
click at [934, 579] on button "Cancel" at bounding box center [921, 572] width 52 height 24
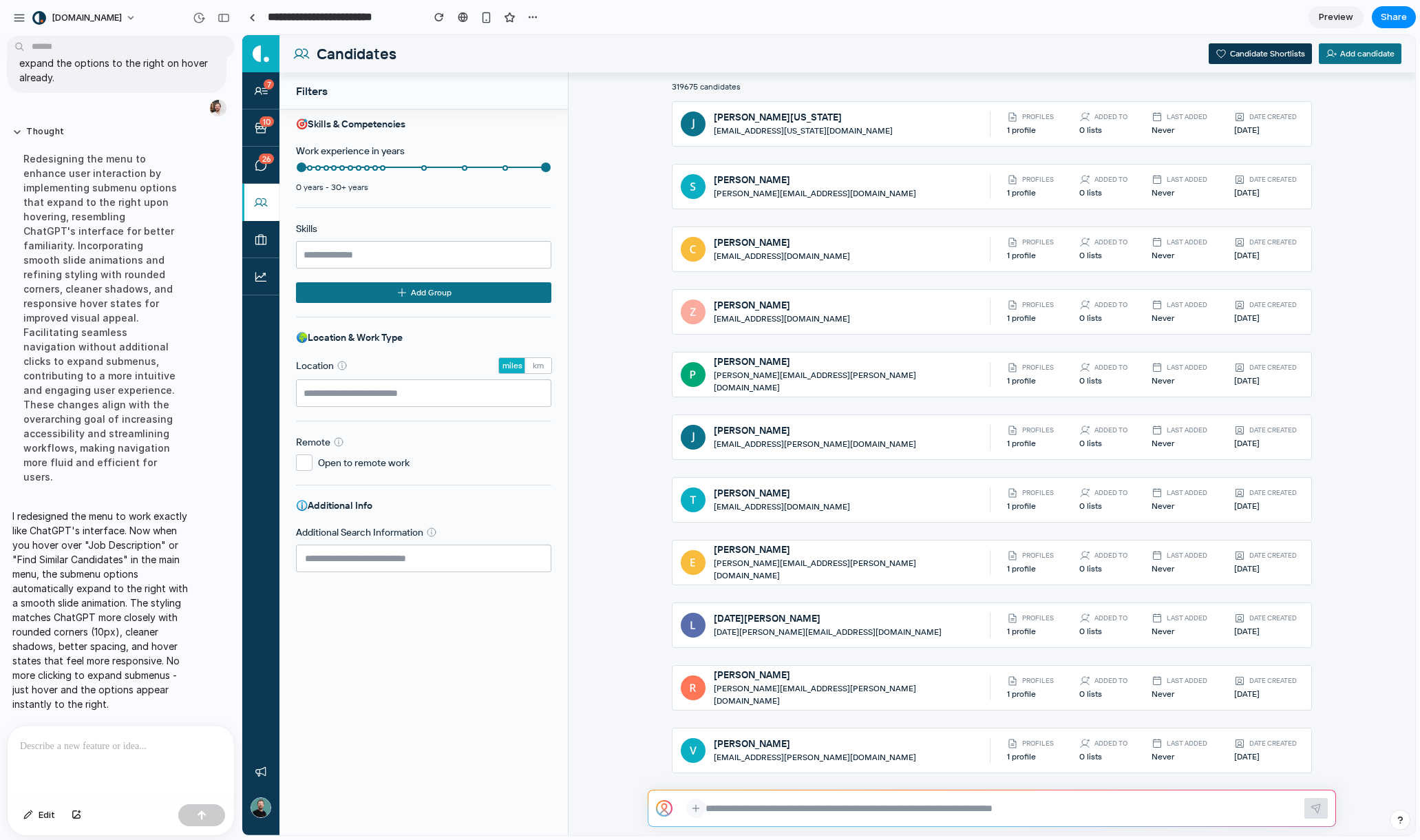
click at [693, 811] on icon at bounding box center [696, 808] width 11 height 12
click at [918, 749] on span "Paste Job Description" at bounding box center [934, 746] width 93 height 14
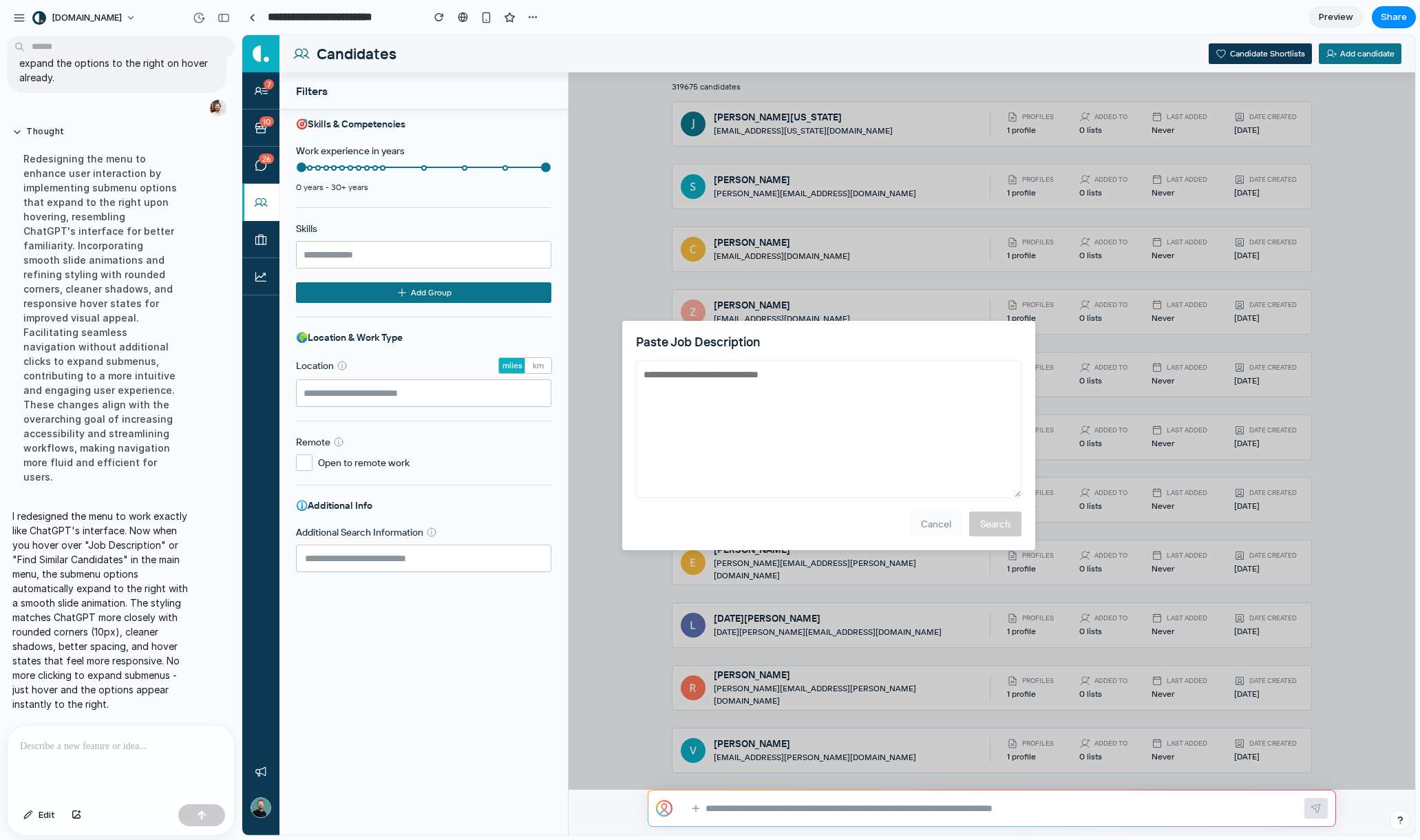
click at [934, 521] on button "Cancel" at bounding box center [936, 524] width 52 height 24
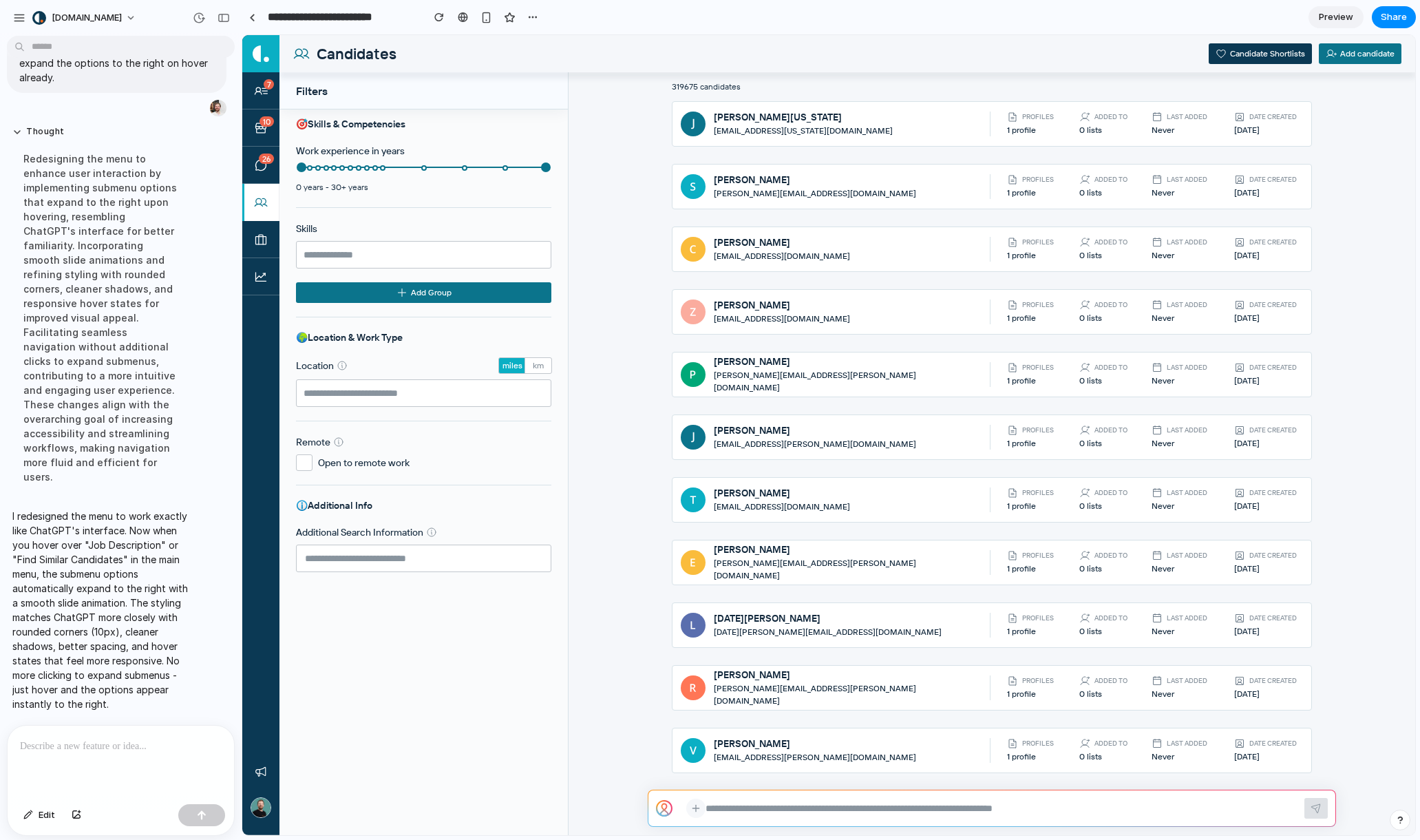
click at [690, 810] on icon at bounding box center [696, 808] width 11 height 12
click at [772, 808] on div at bounding box center [829, 435] width 1173 height 800
click at [684, 804] on div at bounding box center [992, 808] width 687 height 36
click at [691, 806] on icon at bounding box center [696, 808] width 11 height 12
click at [751, 810] on div at bounding box center [829, 435] width 1173 height 800
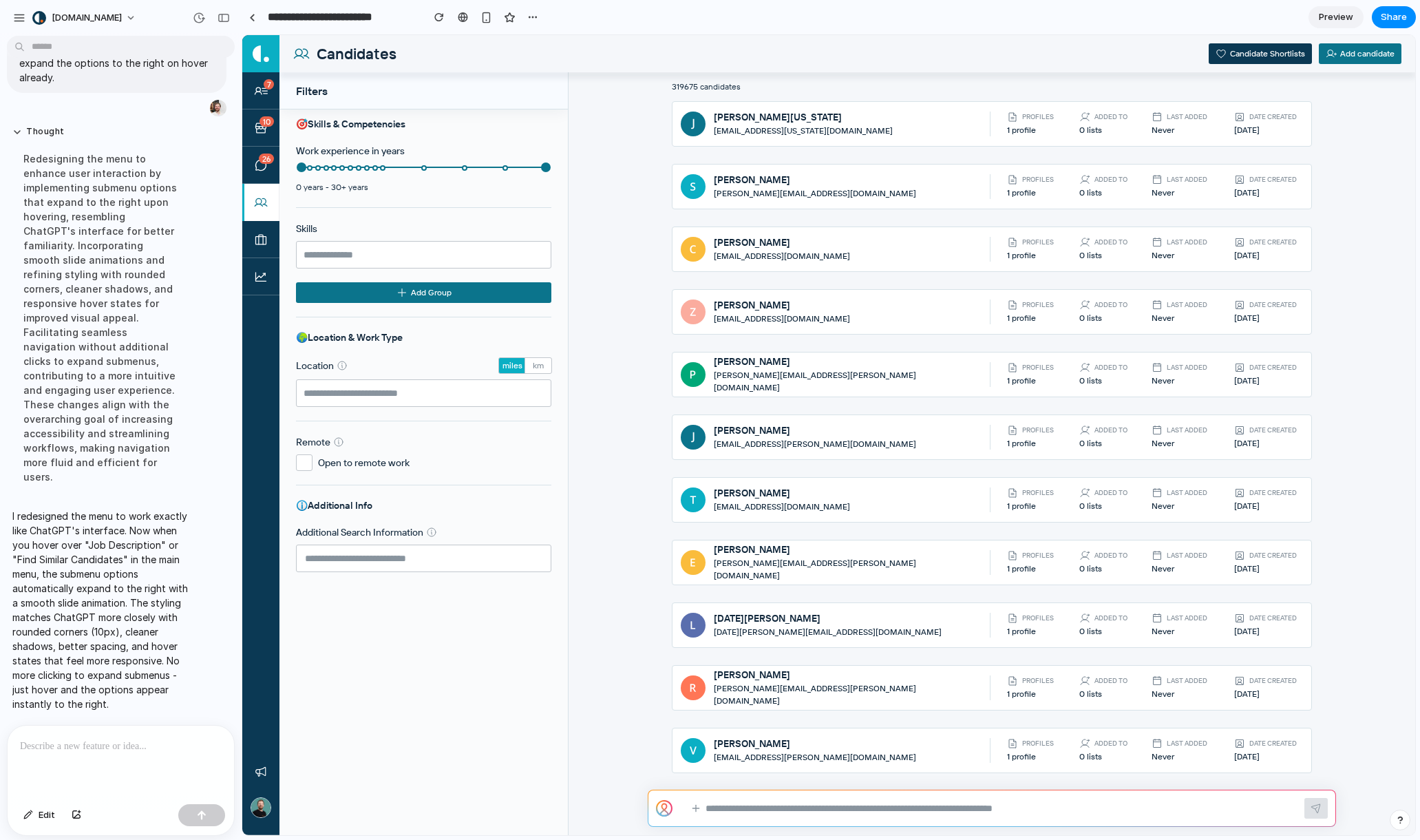
click at [129, 738] on p at bounding box center [118, 746] width 196 height 17
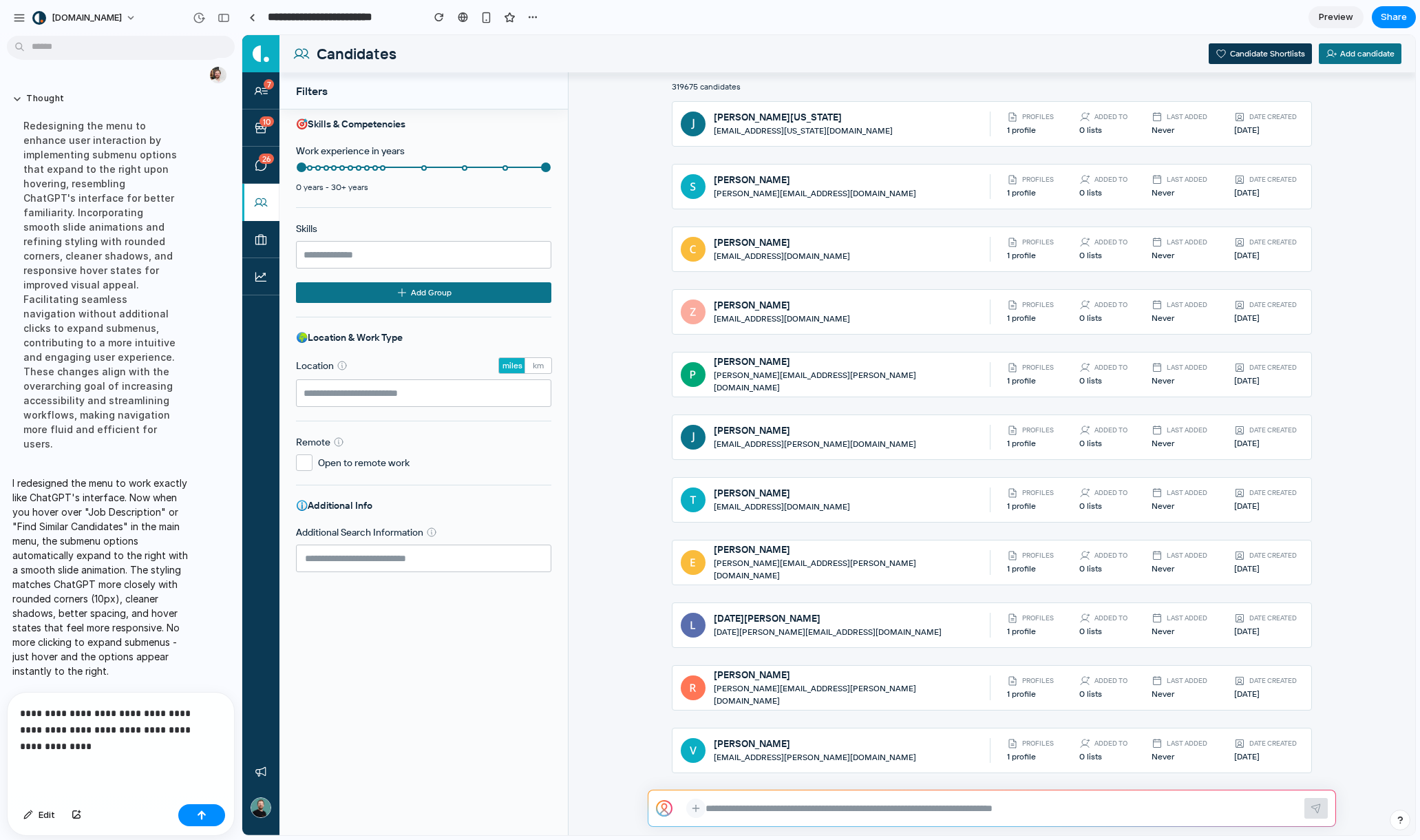
click at [699, 804] on icon at bounding box center [696, 808] width 11 height 12
click at [73, 737] on p "**********" at bounding box center [118, 729] width 196 height 50
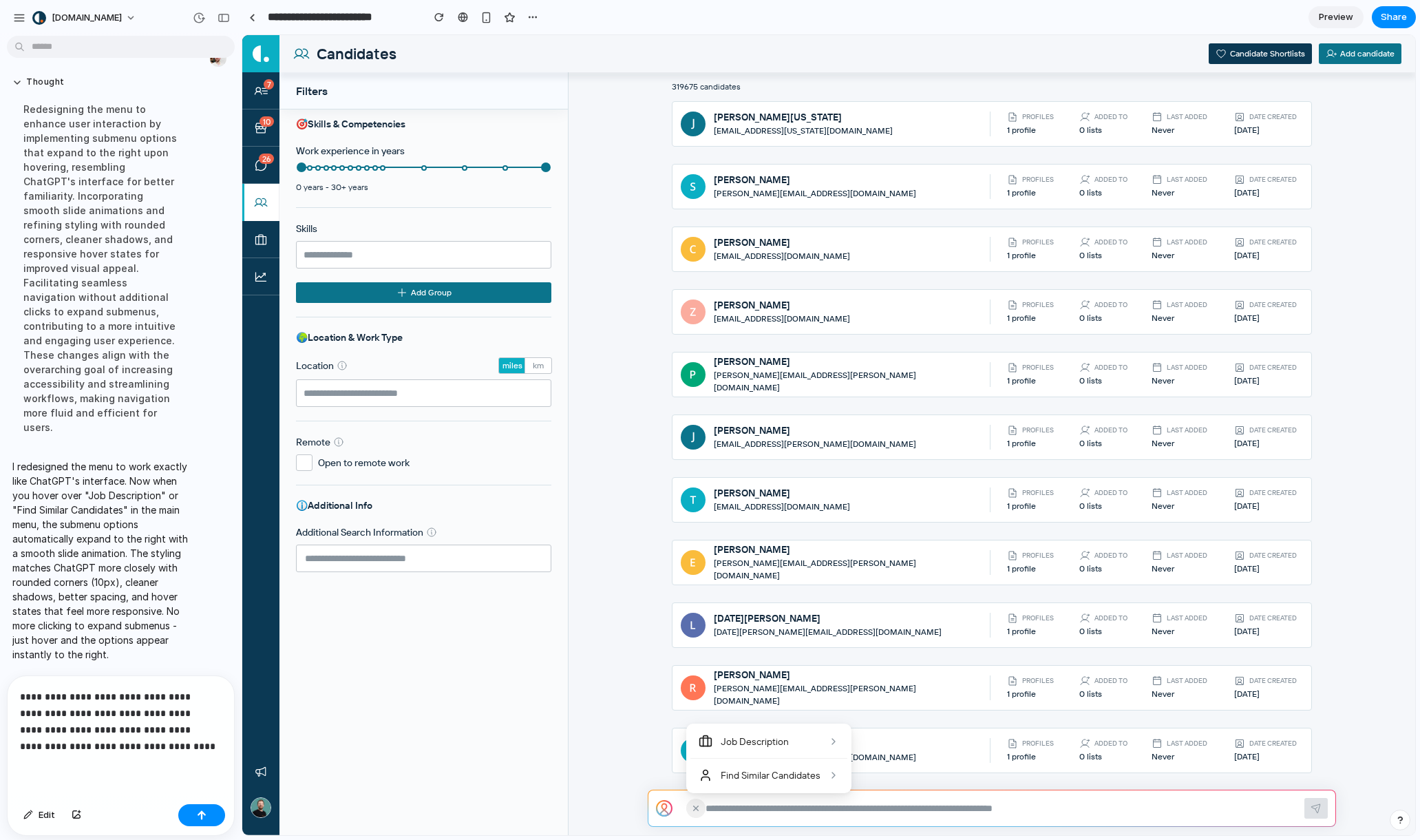
scroll to position [2327, 0]
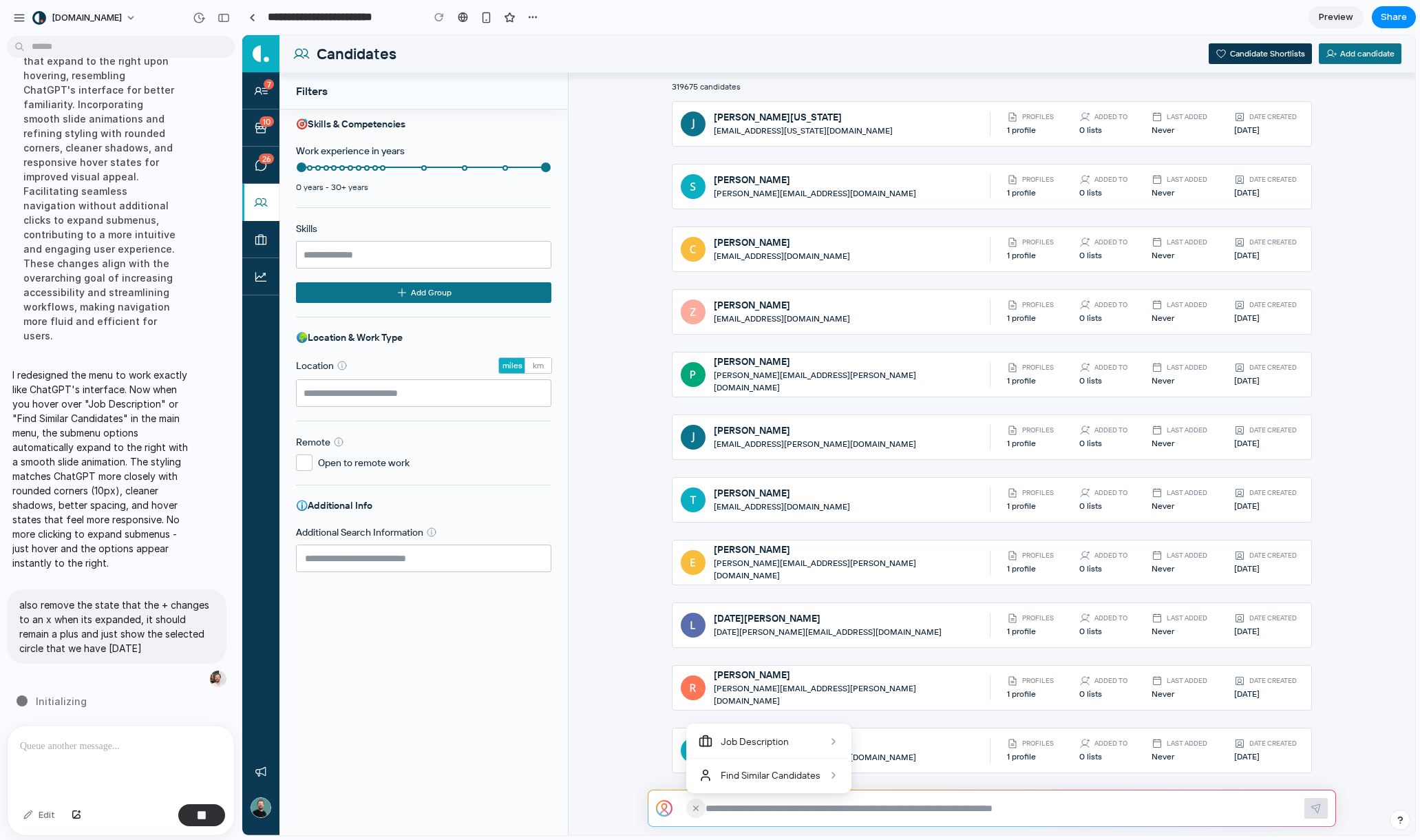
click at [650, 663] on div at bounding box center [829, 435] width 1173 height 800
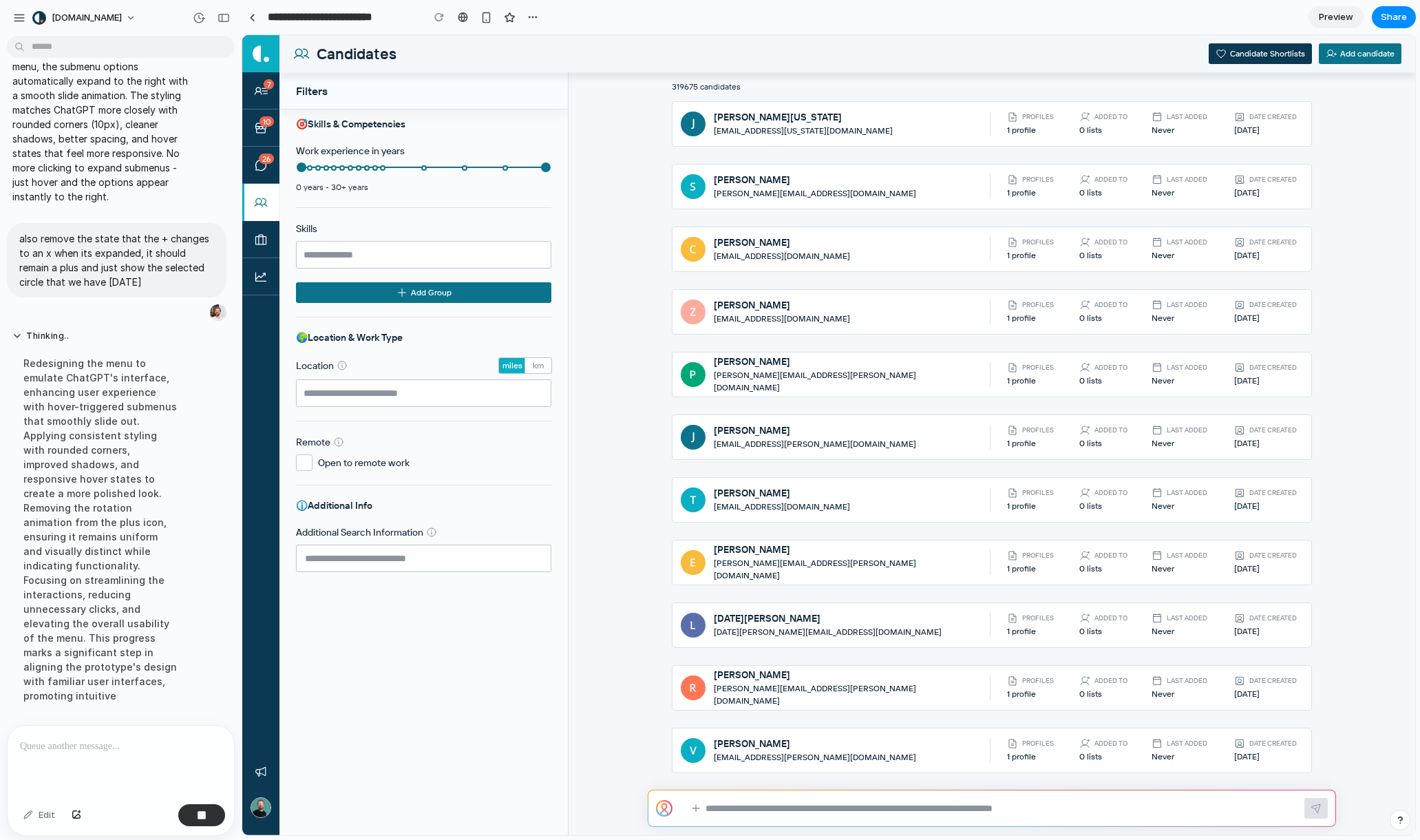
scroll to position [2370, 0]
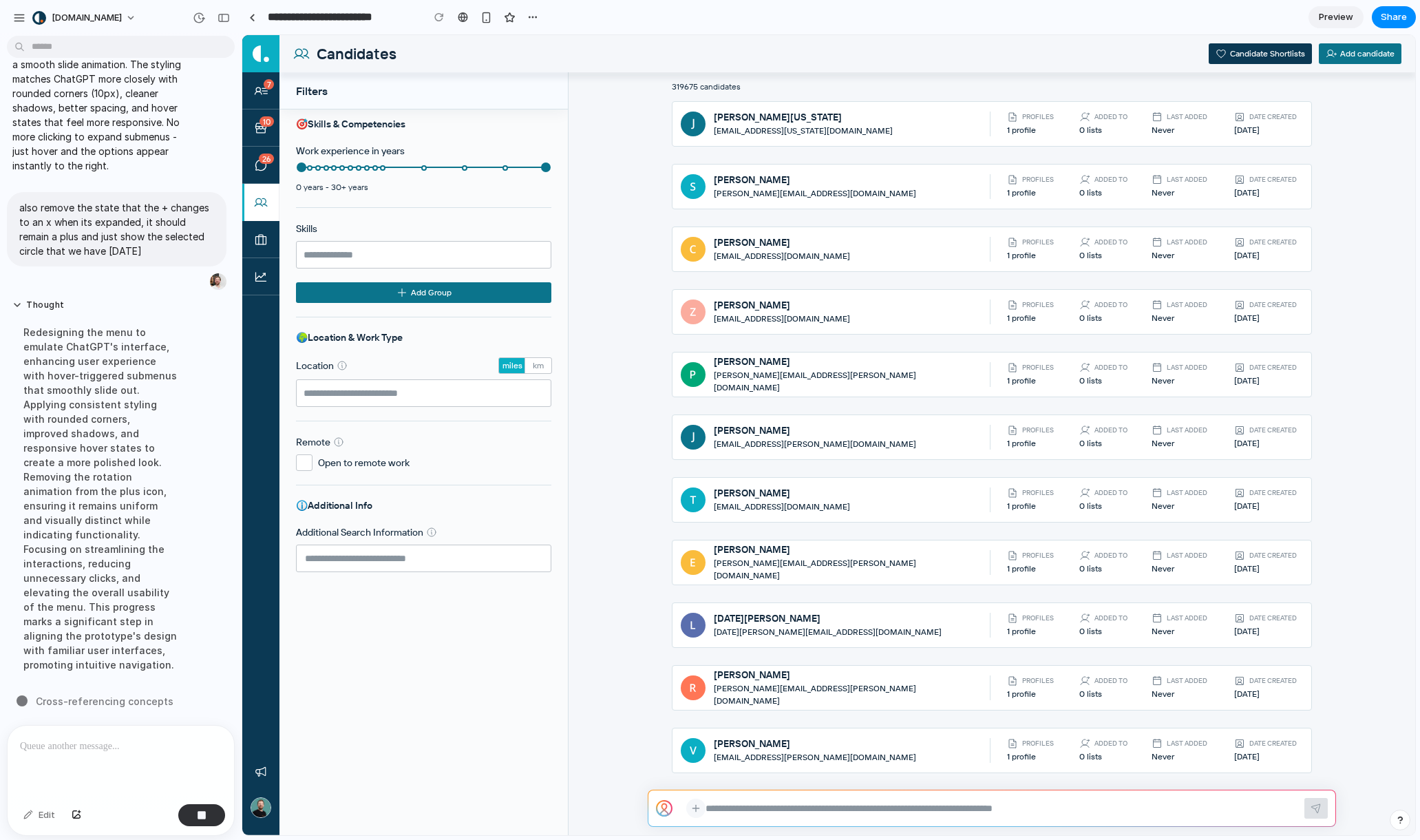
click at [701, 813] on icon at bounding box center [696, 808] width 11 height 12
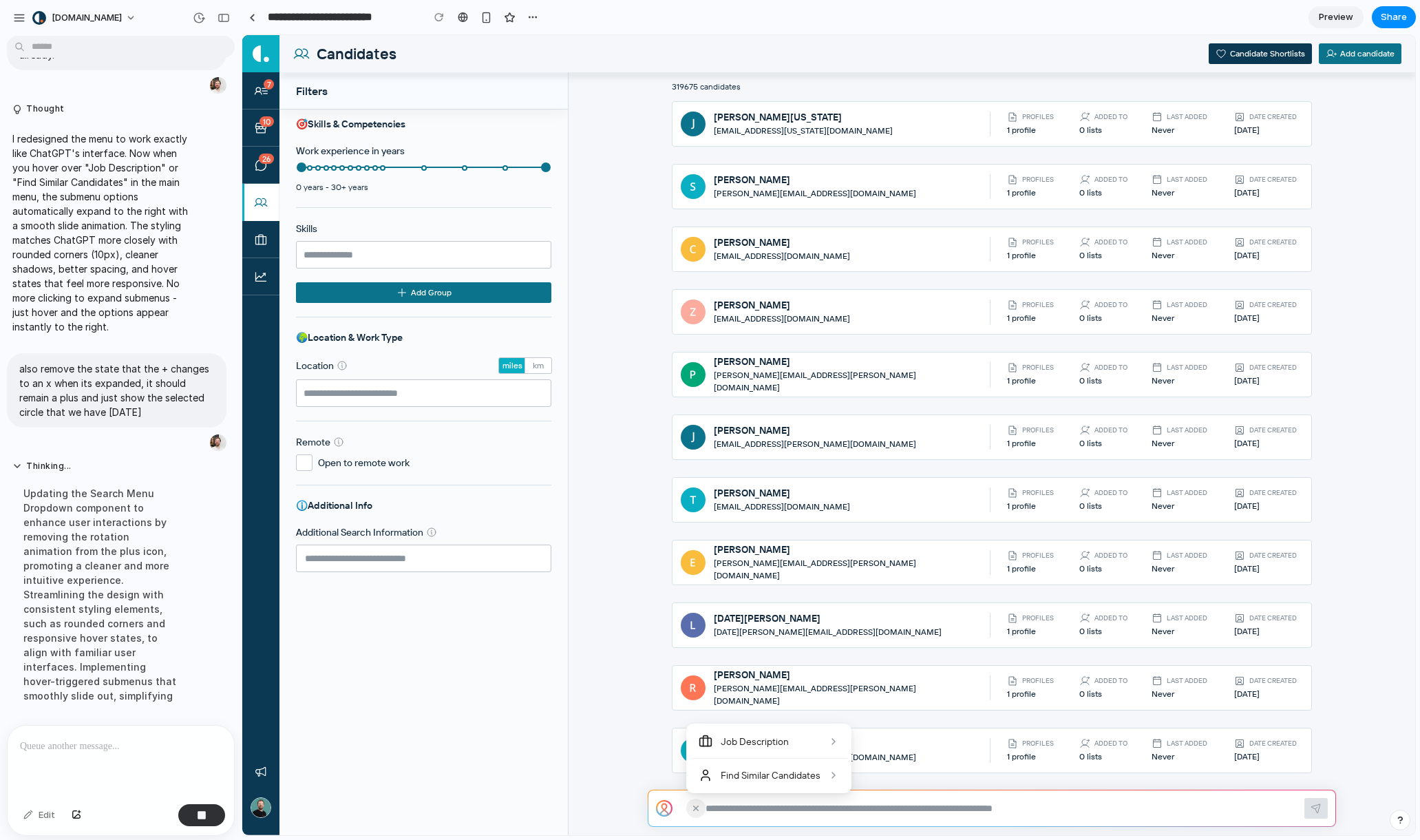
click at [1063, 723] on div at bounding box center [829, 435] width 1173 height 800
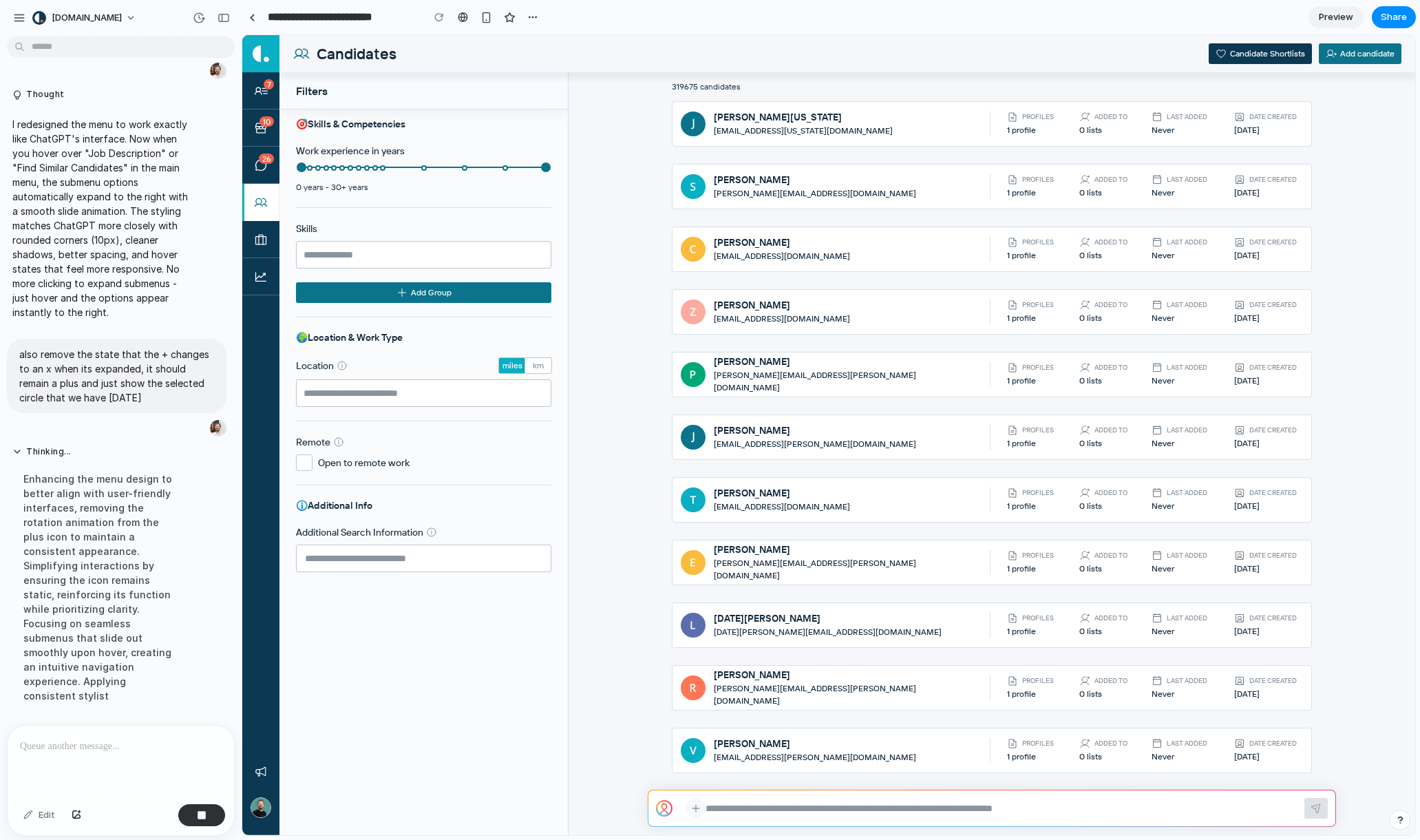
click at [697, 803] on icon at bounding box center [696, 808] width 11 height 12
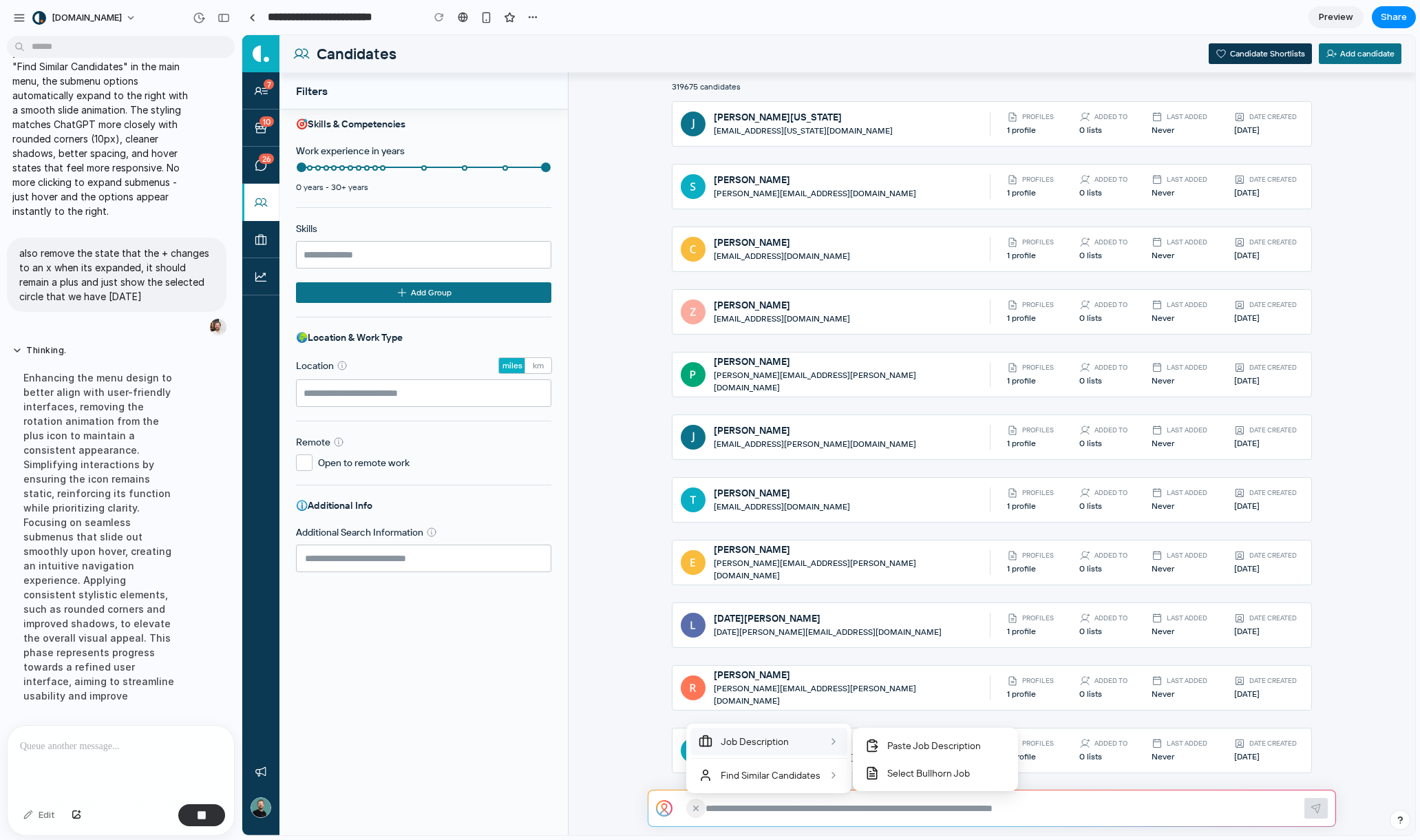
scroll to position [2356, 0]
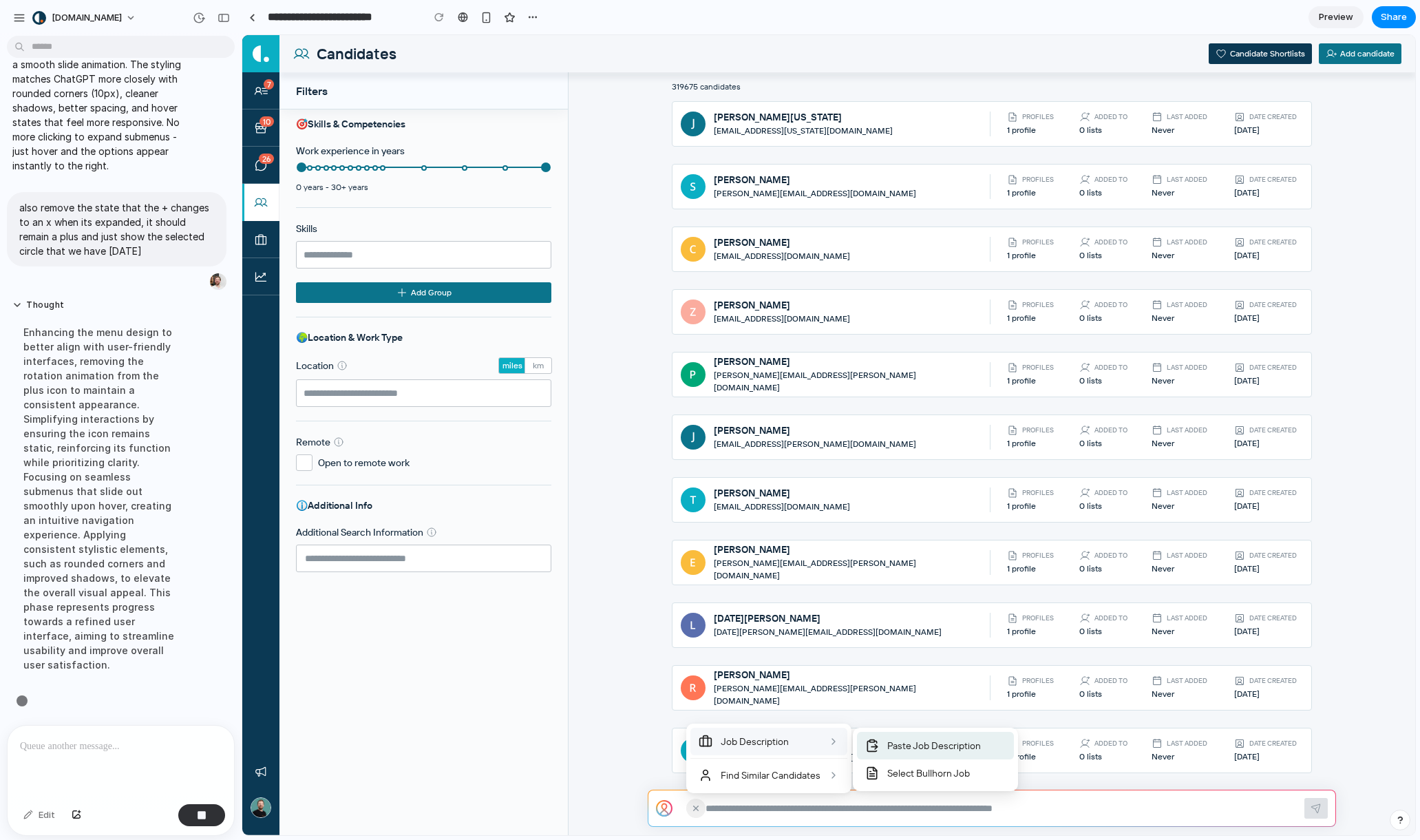
click at [901, 746] on span "Paste Job Description" at bounding box center [934, 746] width 93 height 14
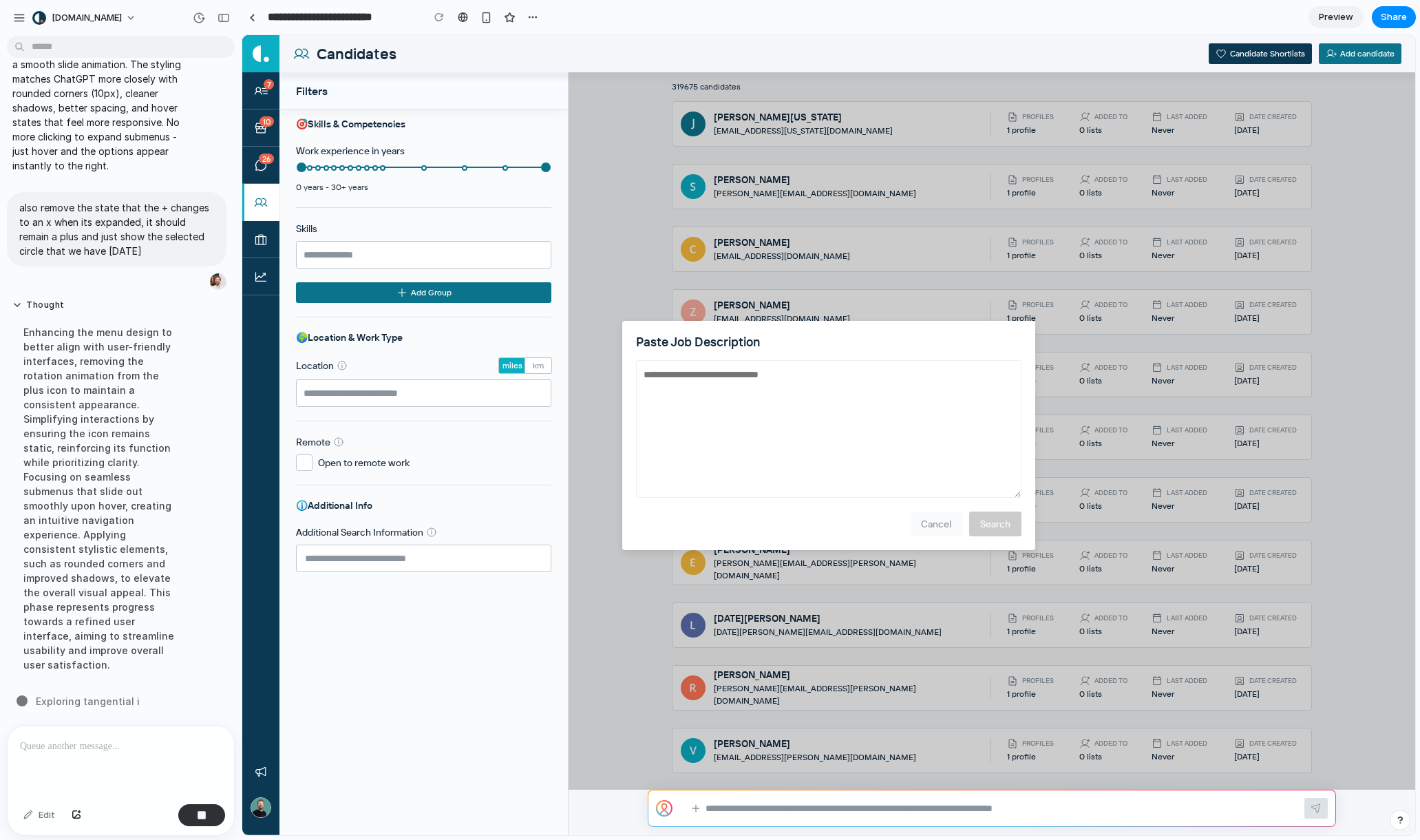
click at [929, 529] on button "Cancel" at bounding box center [936, 524] width 52 height 24
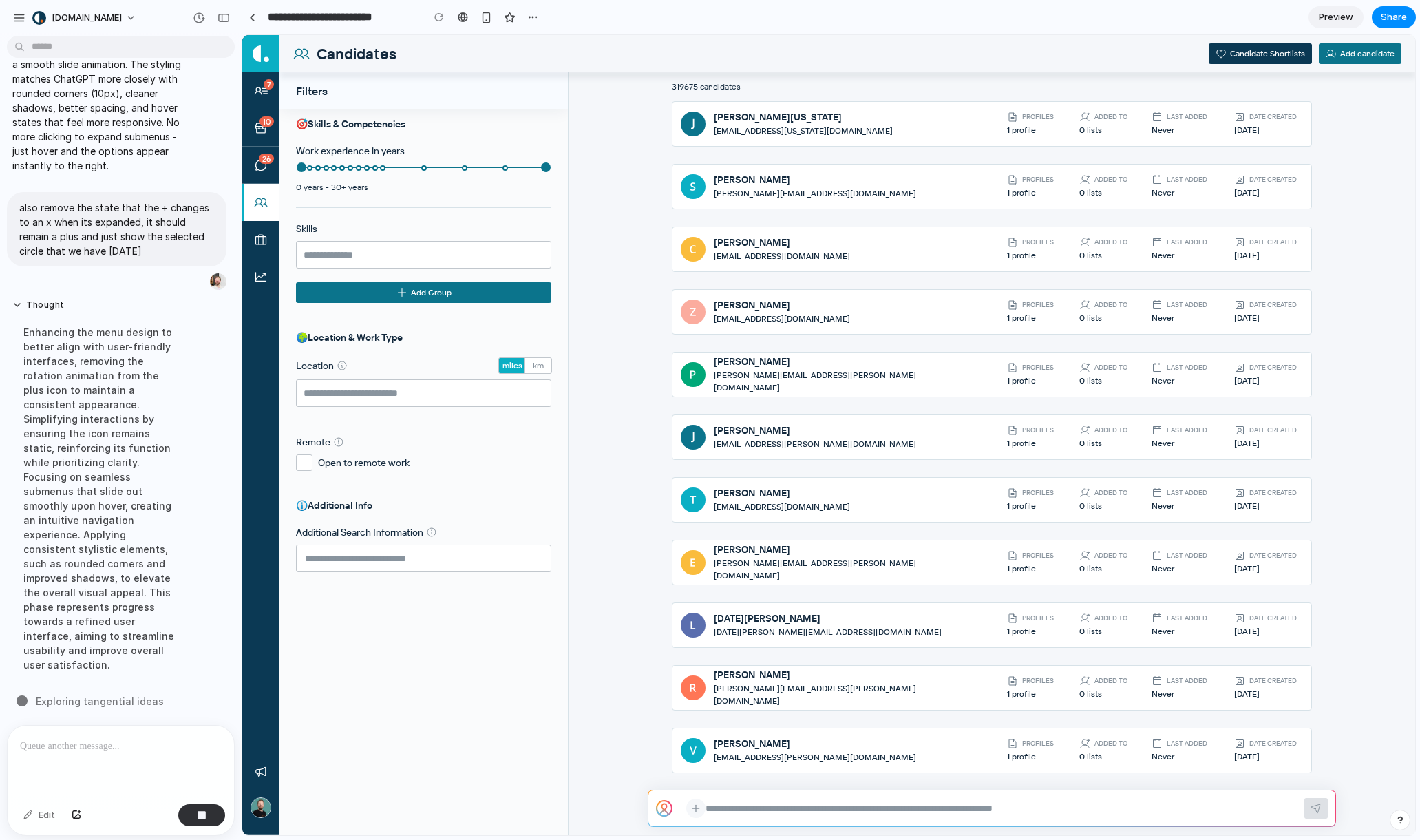
click at [690, 802] on icon at bounding box center [696, 808] width 11 height 12
click at [752, 763] on div "Find Similar Candidates" at bounding box center [769, 776] width 157 height 28
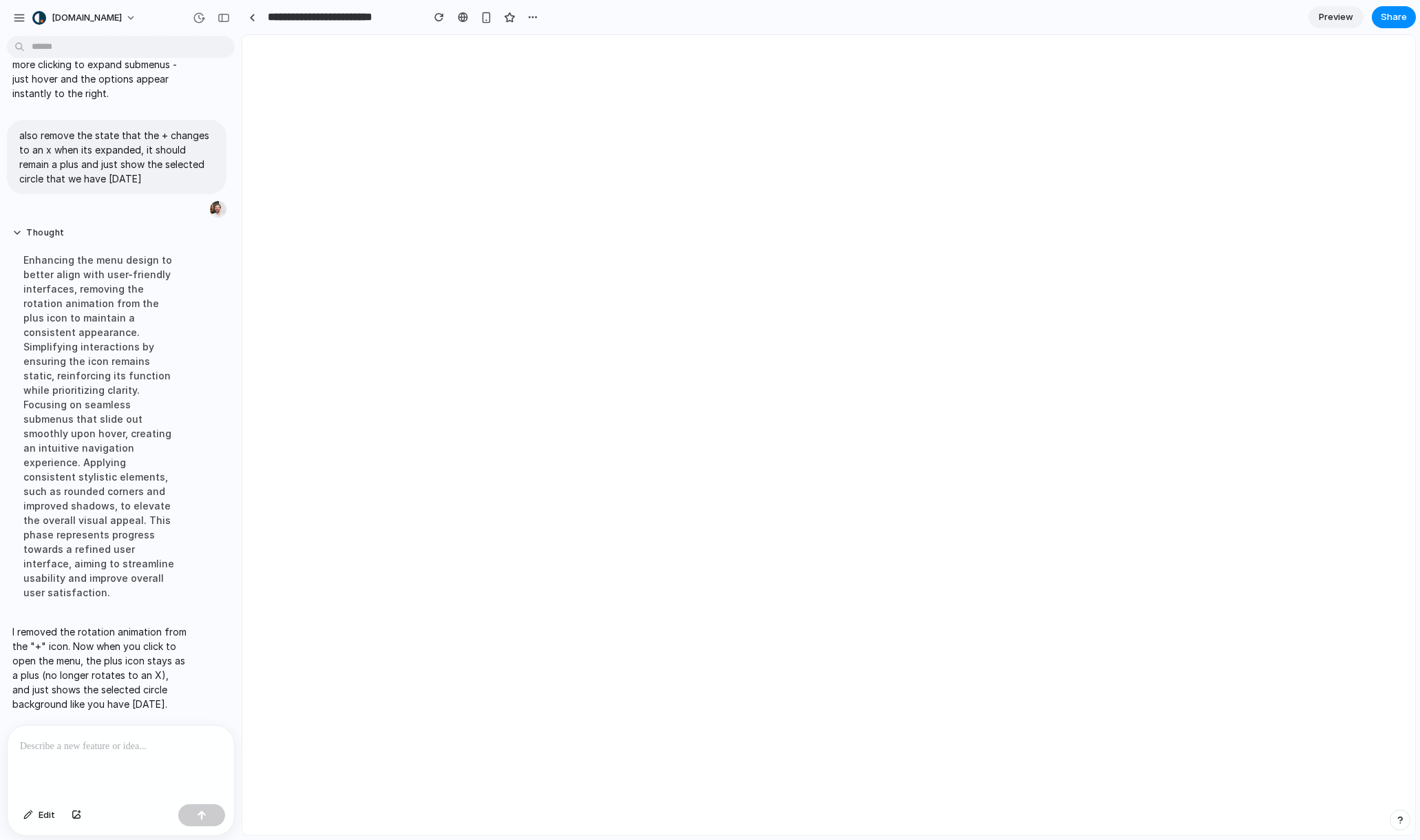
scroll to position [0, 0]
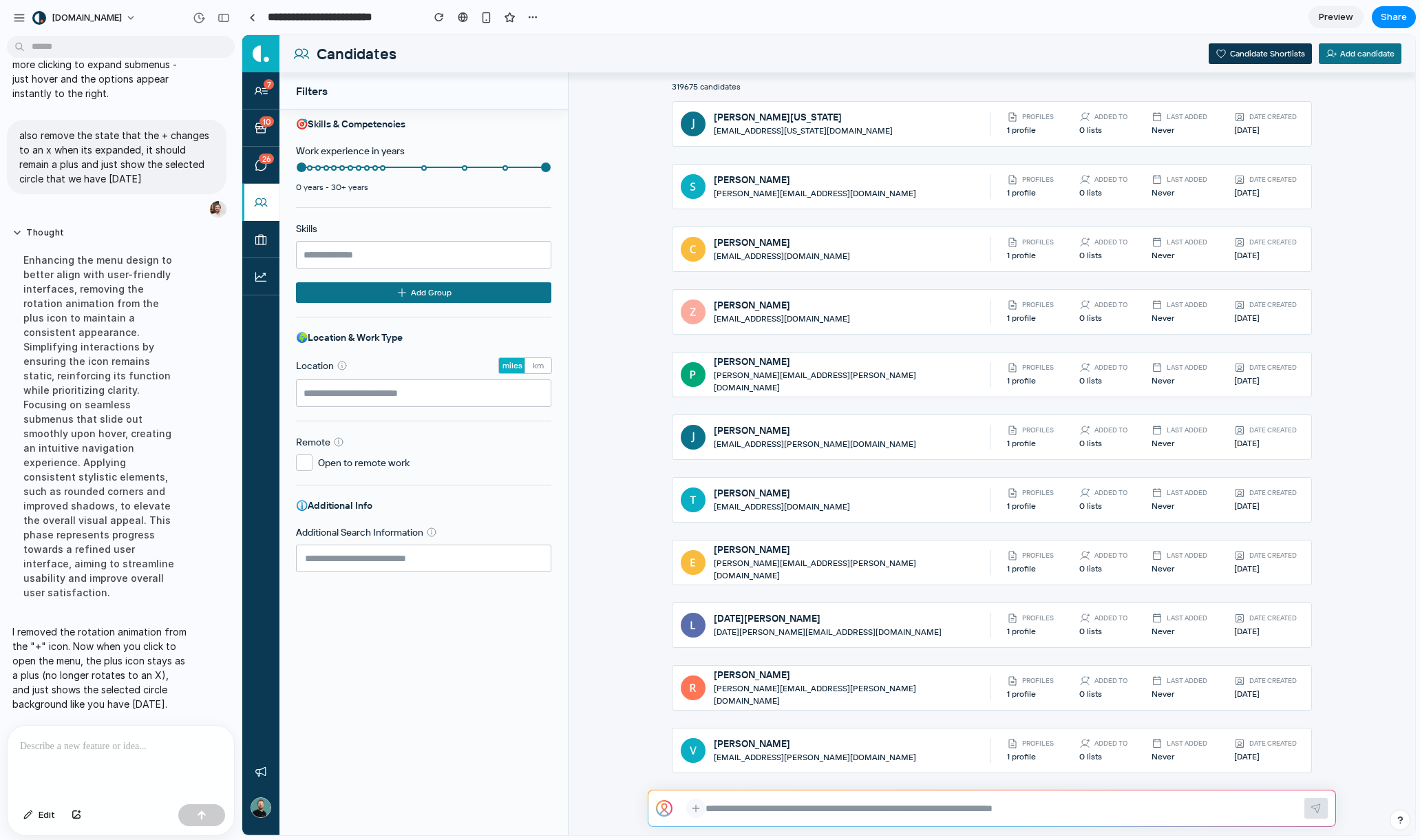
click at [690, 808] on icon at bounding box center [696, 808] width 11 height 12
click at [706, 805] on div at bounding box center [829, 435] width 1173 height 800
click at [699, 808] on icon at bounding box center [696, 808] width 11 height 12
click at [799, 814] on div at bounding box center [829, 435] width 1173 height 800
click at [703, 810] on button at bounding box center [696, 808] width 19 height 19
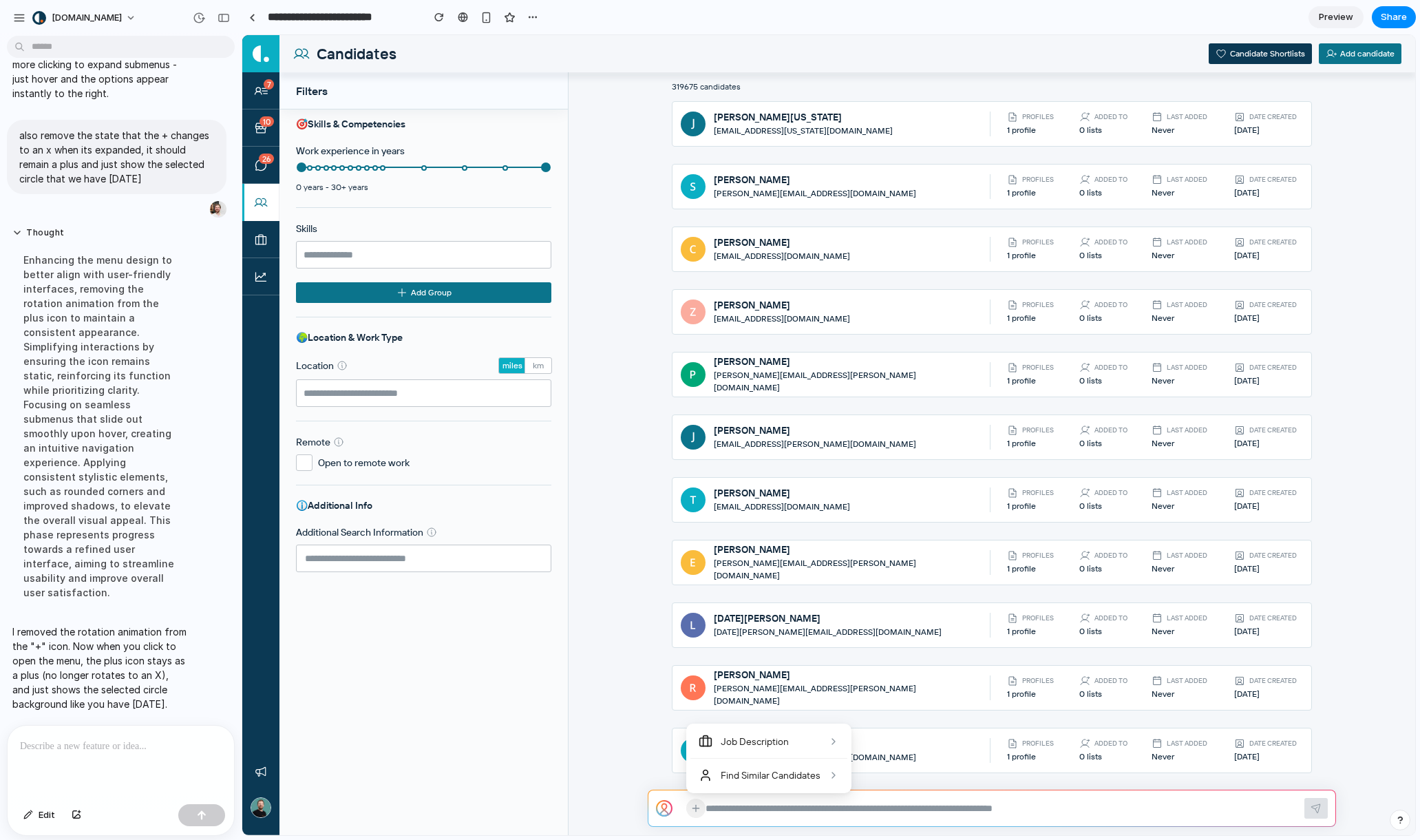
click at [690, 791] on div "Job Description Find Similar Candidates" at bounding box center [769, 758] width 166 height 70
click at [686, 808] on div at bounding box center [829, 435] width 1173 height 800
click at [758, 810] on textarea at bounding box center [1002, 808] width 591 height 14
click at [167, 753] on div at bounding box center [121, 762] width 227 height 73
click at [131, 752] on div "**********" at bounding box center [121, 762] width 227 height 73
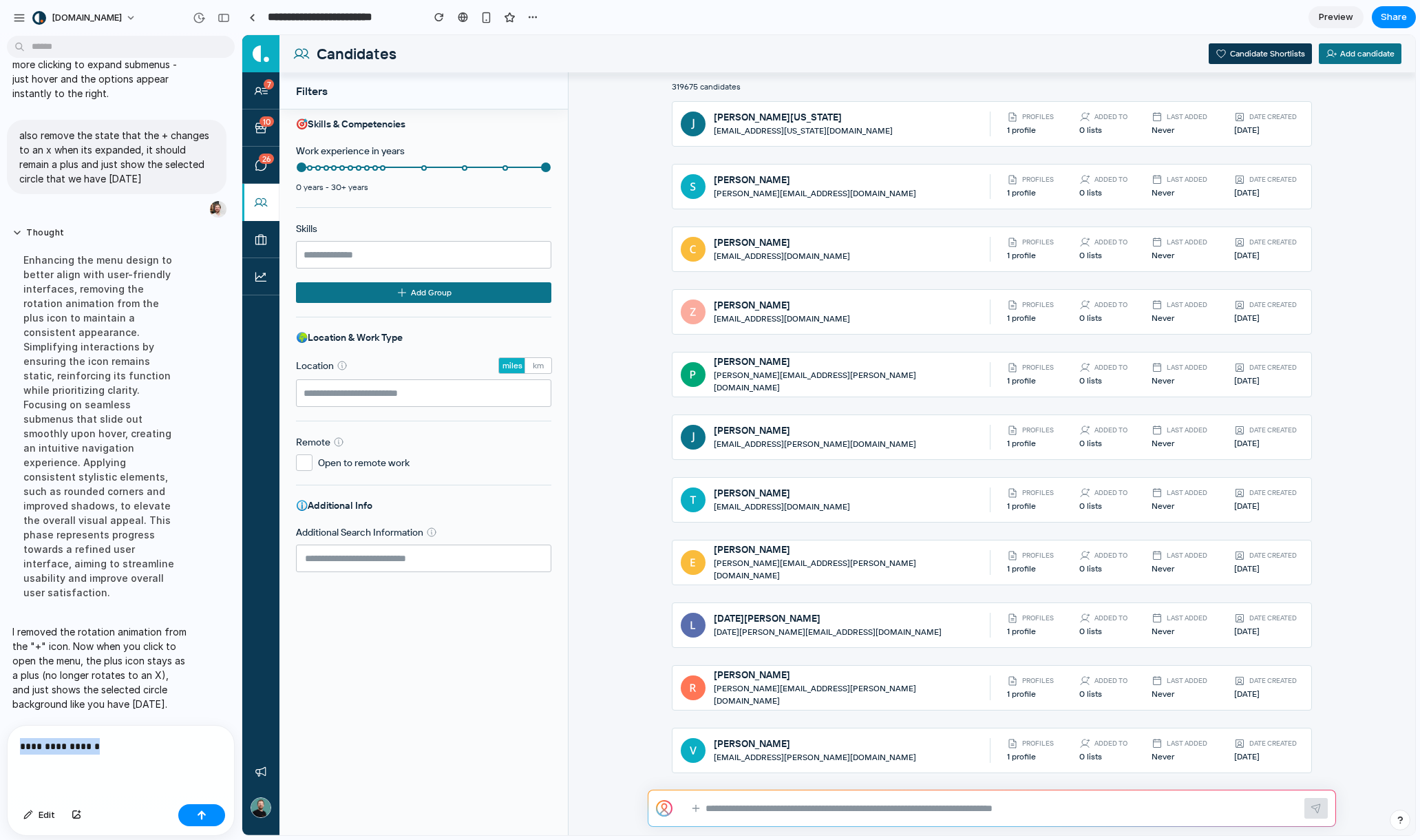
drag, startPoint x: 77, startPoint y: 738, endPoint x: 10, endPoint y: 728, distance: 67.7
click at [10, 728] on div "**********" at bounding box center [121, 762] width 227 height 73
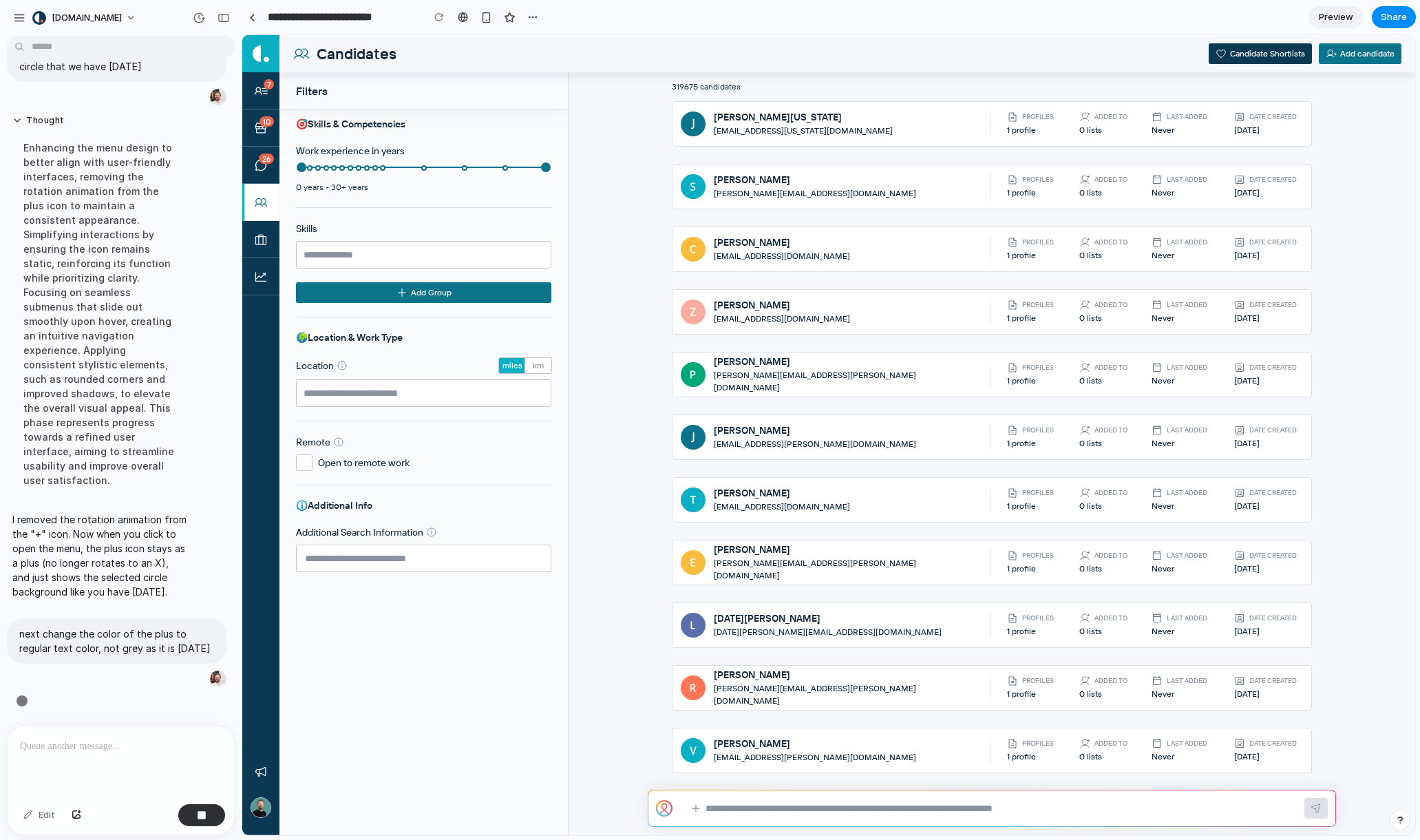
scroll to position [2540, 0]
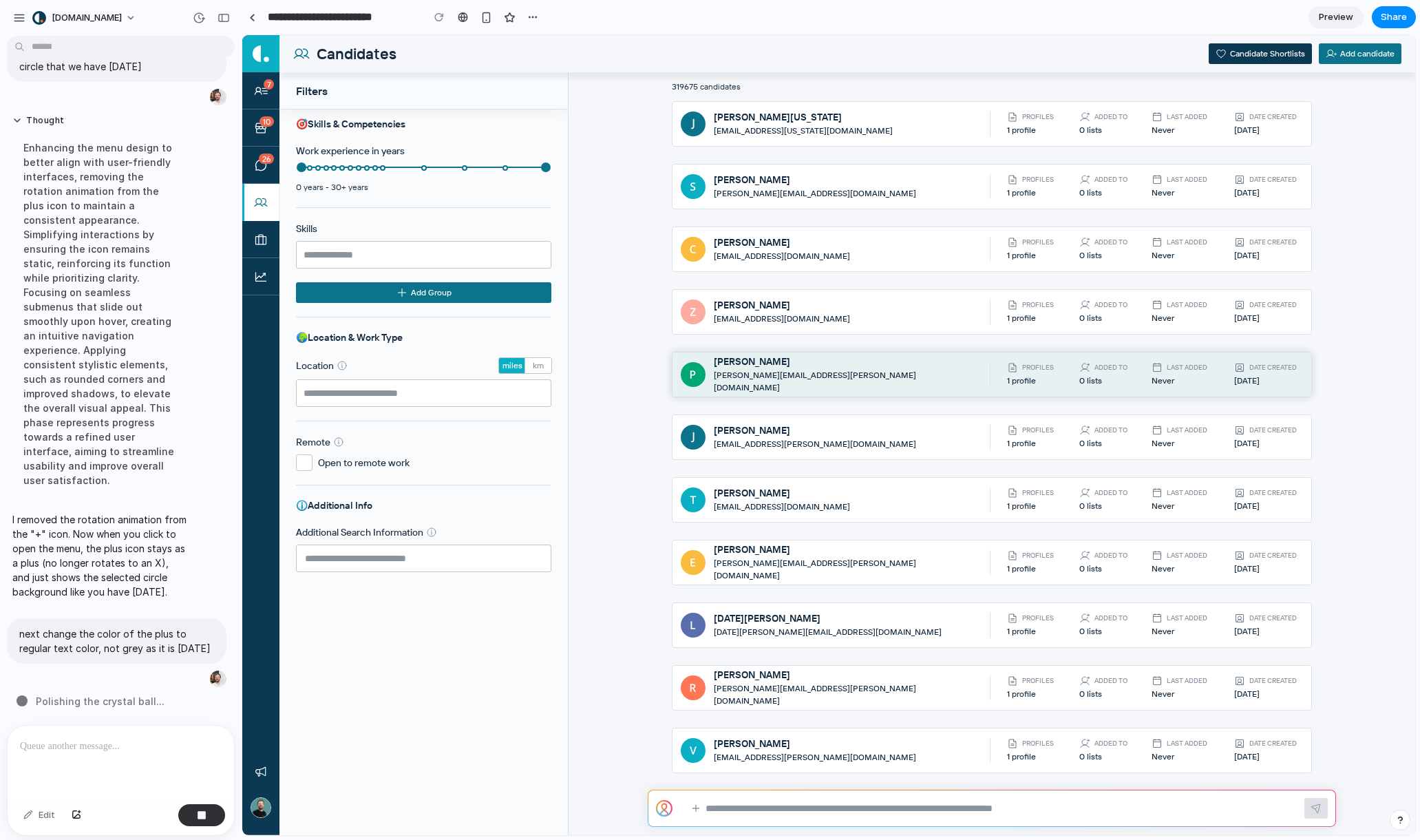
click at [765, 389] on link "[PERSON_NAME] [PERSON_NAME][EMAIL_ADDRESS][PERSON_NAME][DOMAIN_NAME] Profiles 1…" at bounding box center [992, 375] width 641 height 45
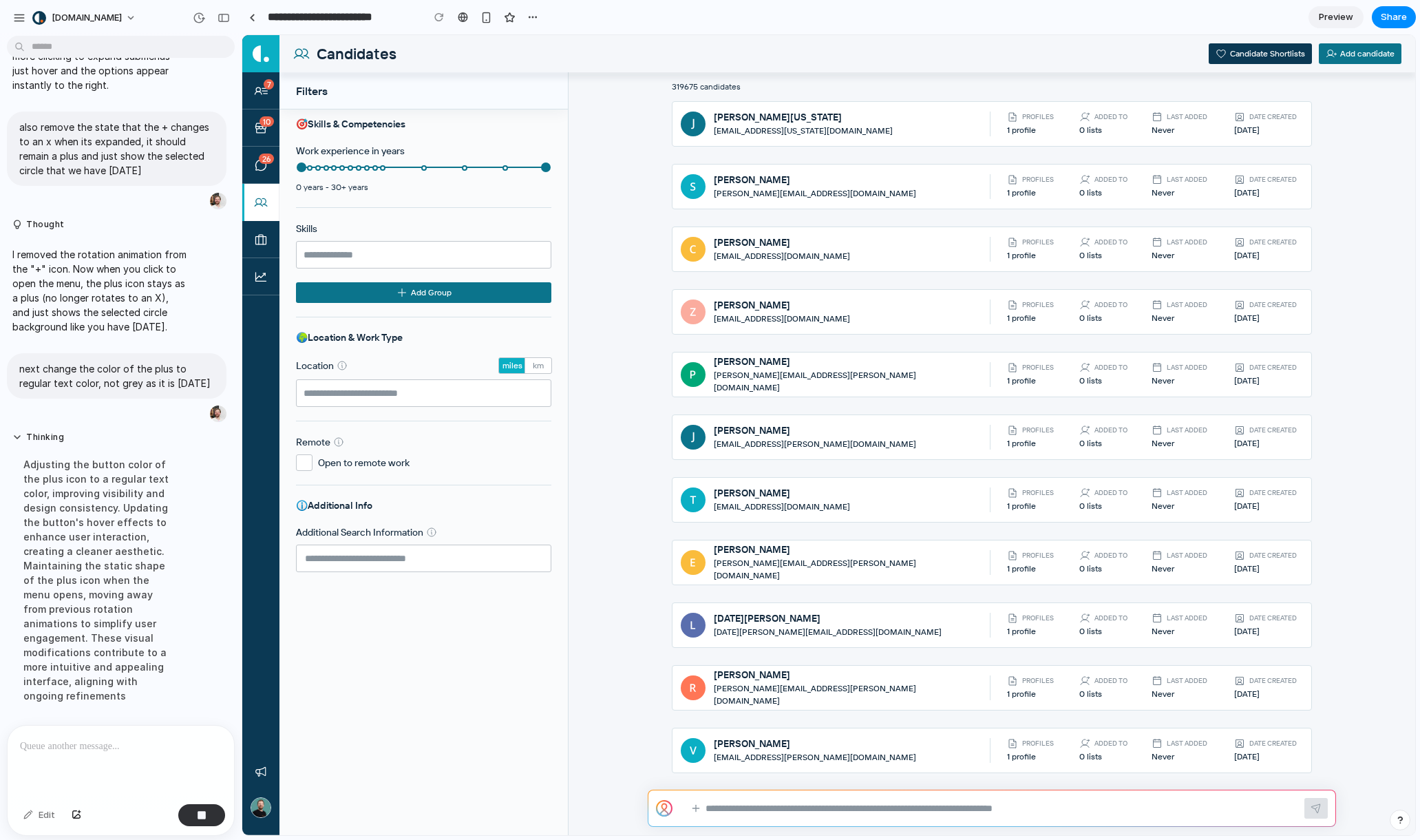
scroll to position [2525, 0]
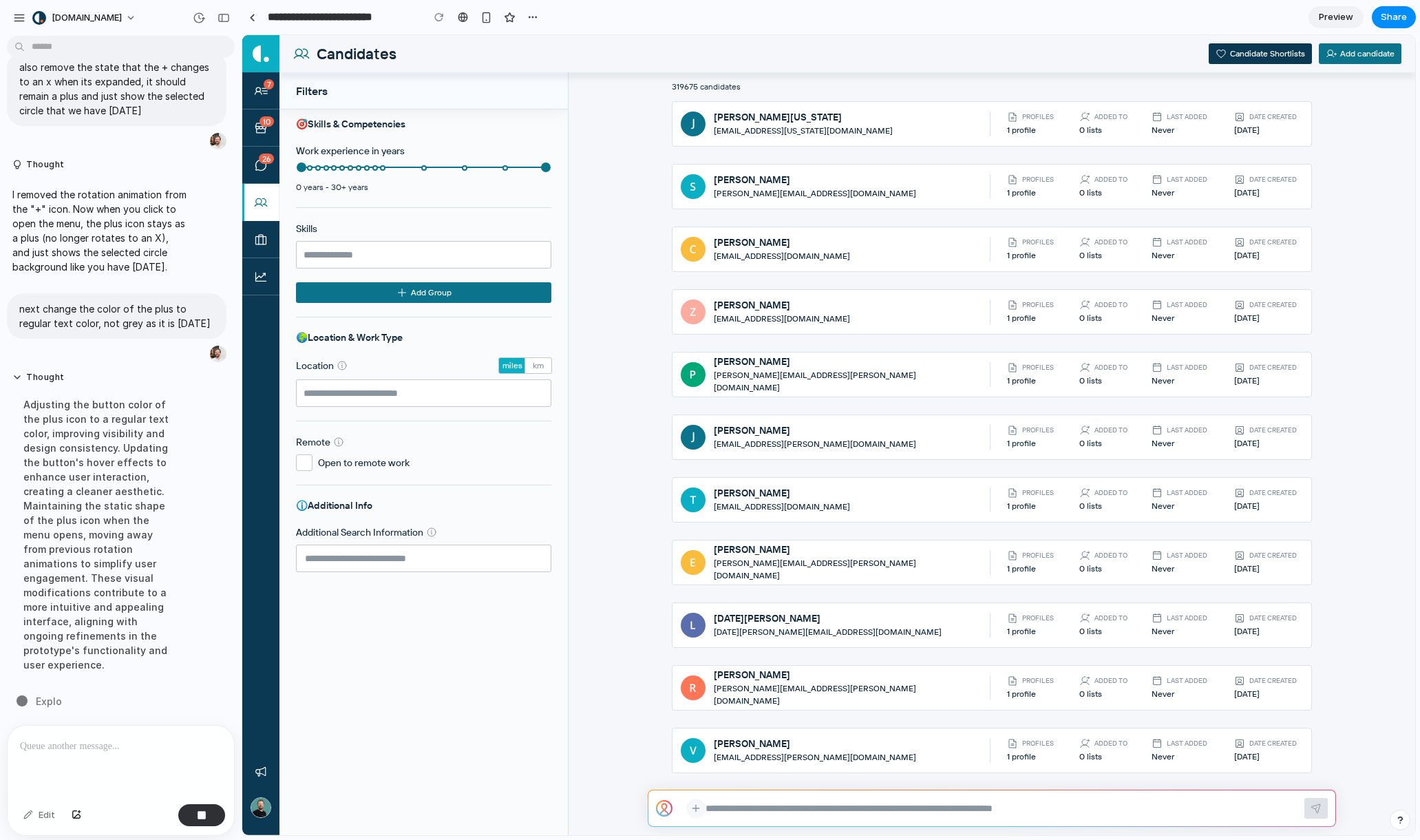
click at [699, 814] on icon at bounding box center [696, 808] width 11 height 12
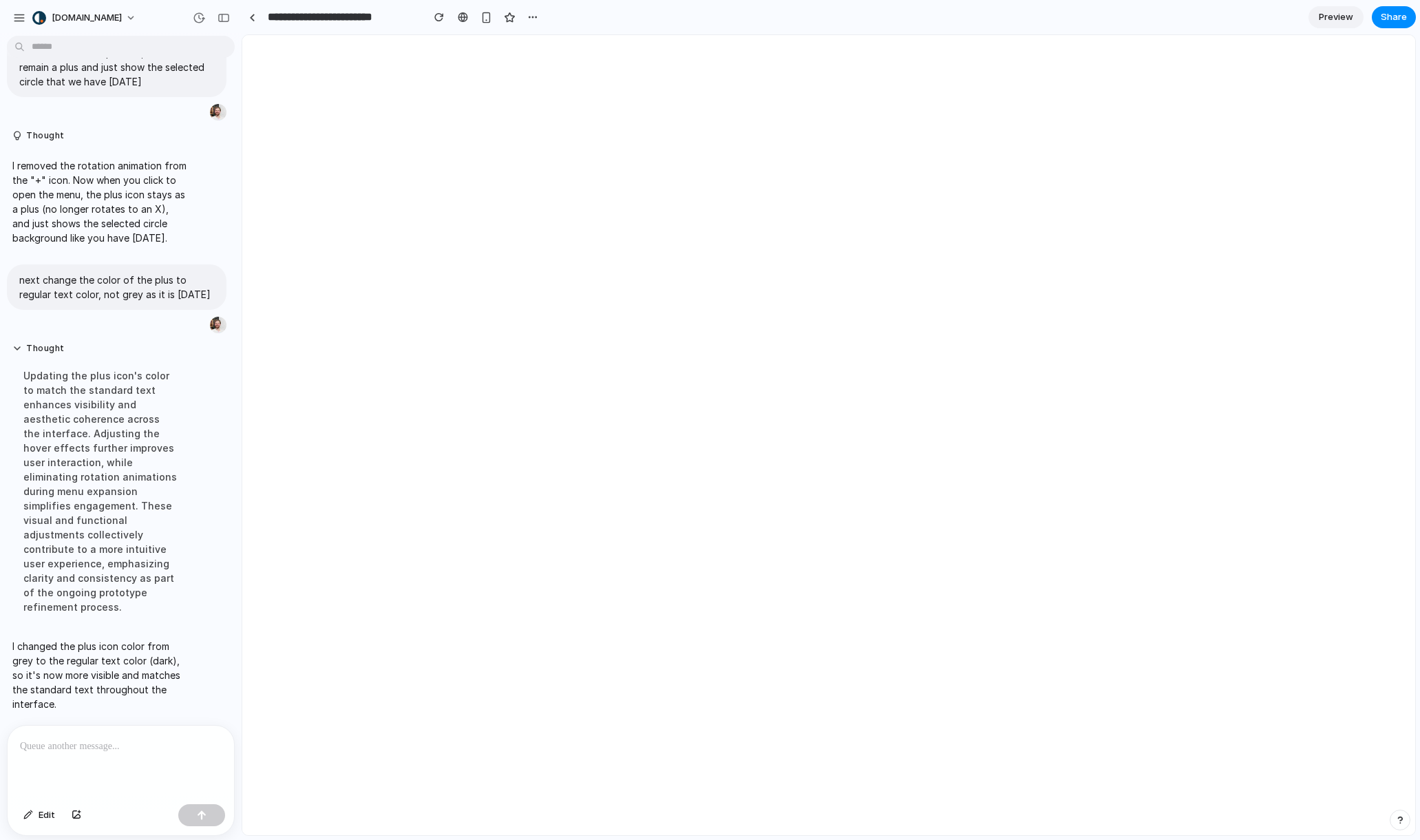
scroll to position [0, 0]
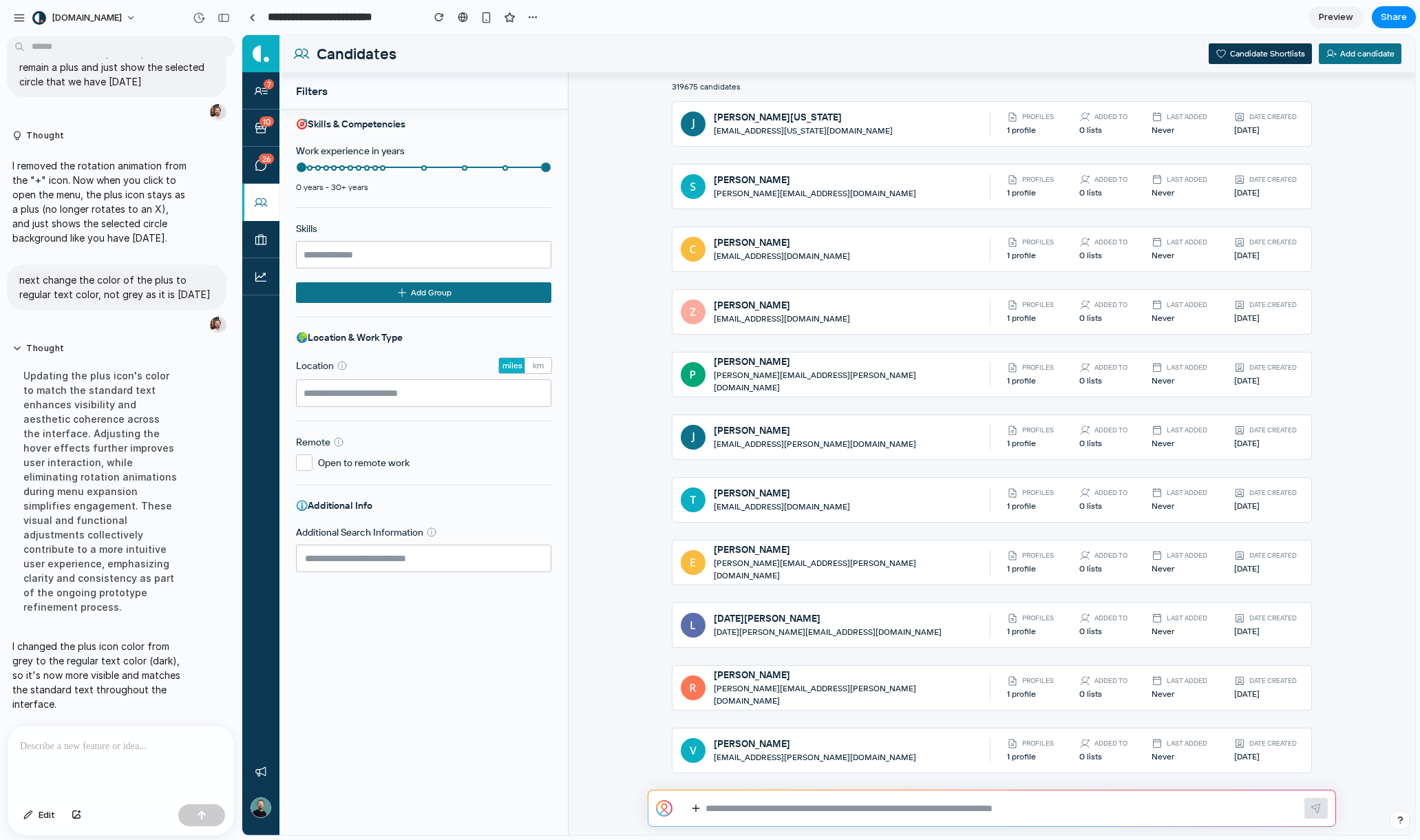
click at [189, 755] on div at bounding box center [121, 762] width 227 height 73
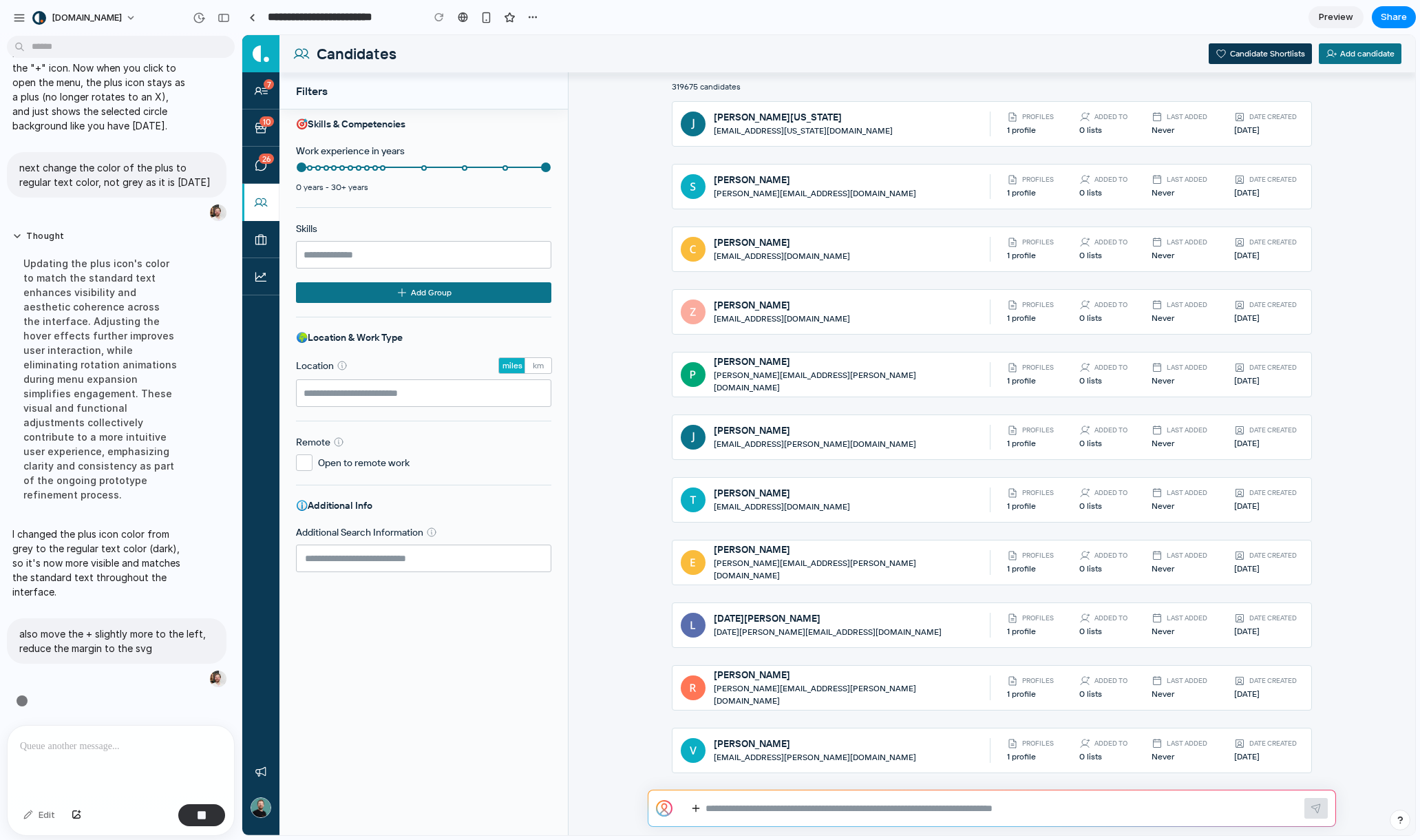
scroll to position [2666, 0]
click at [534, 18] on div "button" at bounding box center [533, 17] width 11 height 11
click at [573, 18] on div "Duplicate Delete" at bounding box center [710, 420] width 1420 height 840
click at [1098, 17] on span "Preview" at bounding box center [1335, 17] width 34 height 14
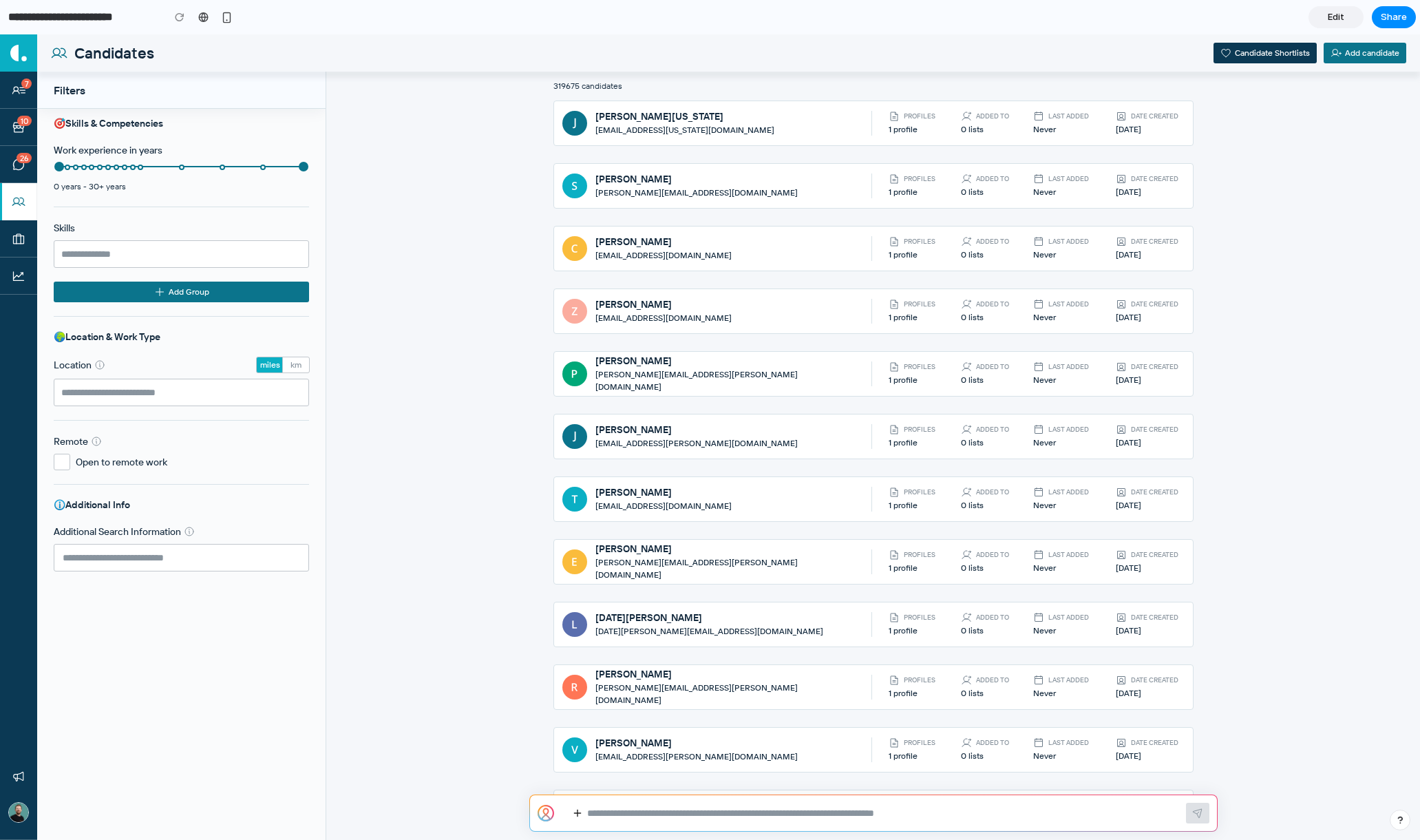
click at [1098, 17] on span "Edit" at bounding box center [1336, 17] width 17 height 14
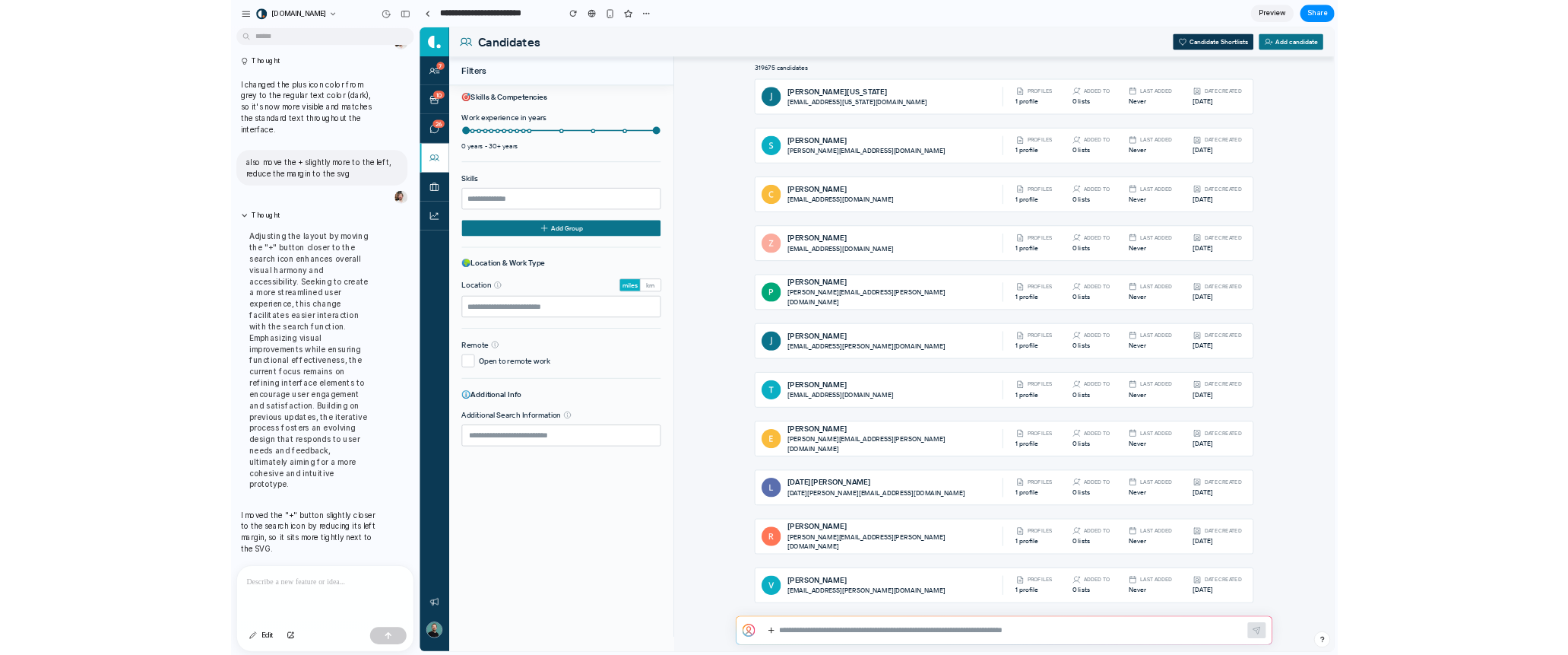
scroll to position [3140, 0]
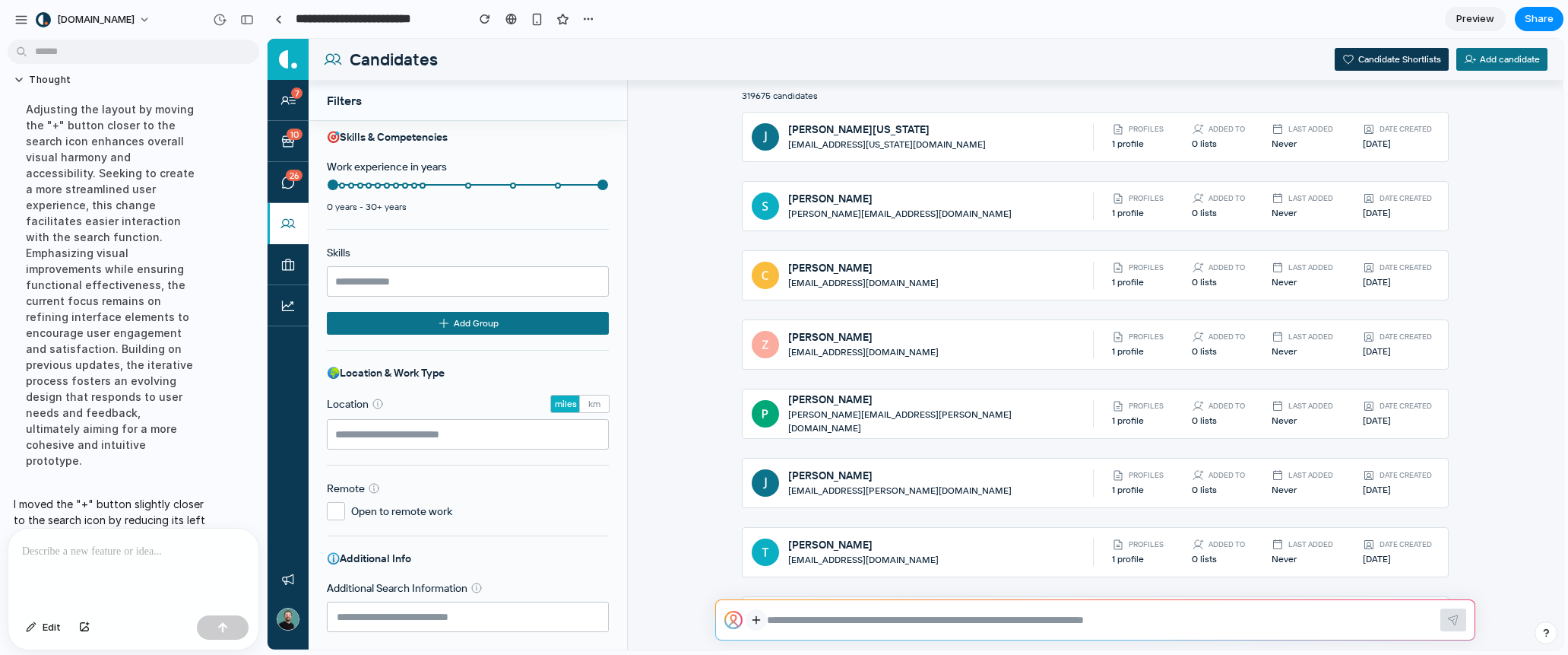
click at [758, 623] on icon at bounding box center [757, 620] width 13 height 13
click at [751, 617] on div at bounding box center [915, 344] width 1296 height 611
click at [758, 618] on icon at bounding box center [757, 620] width 13 height 13
click at [1044, 560] on div at bounding box center [915, 344] width 1296 height 611
click at [759, 623] on icon at bounding box center [757, 620] width 13 height 13
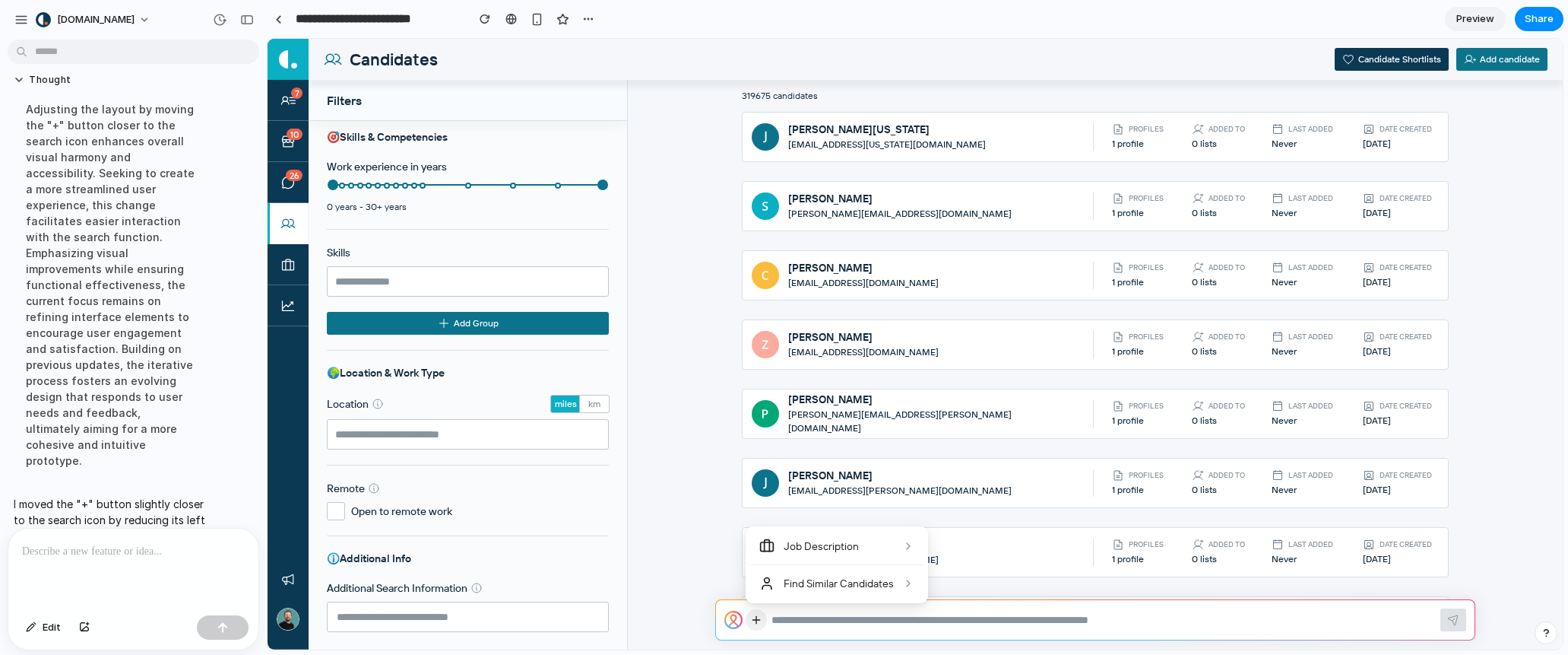
click at [816, 428] on div at bounding box center [915, 344] width 1296 height 611
click at [147, 565] on div at bounding box center [134, 569] width 250 height 81
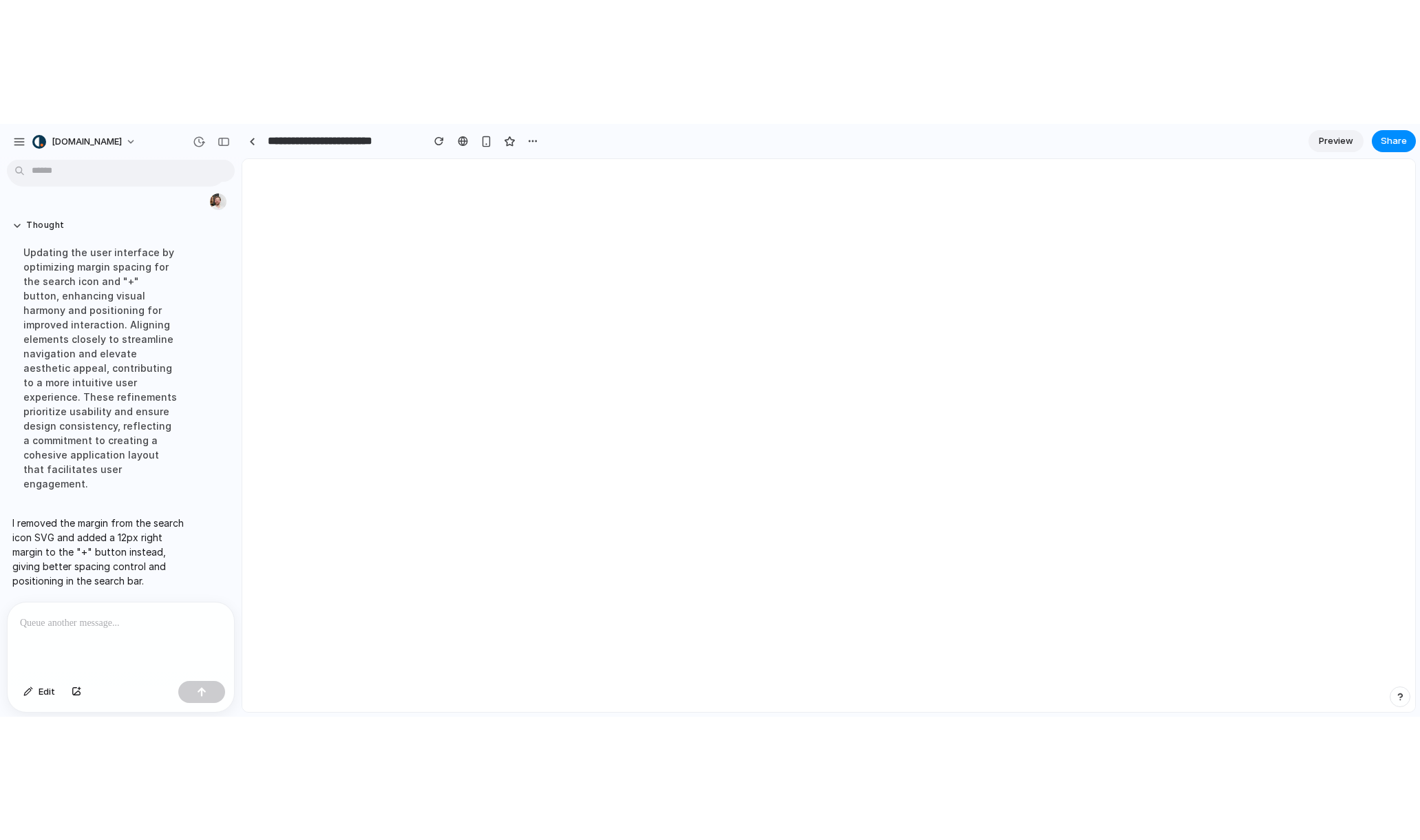
scroll to position [0, 0]
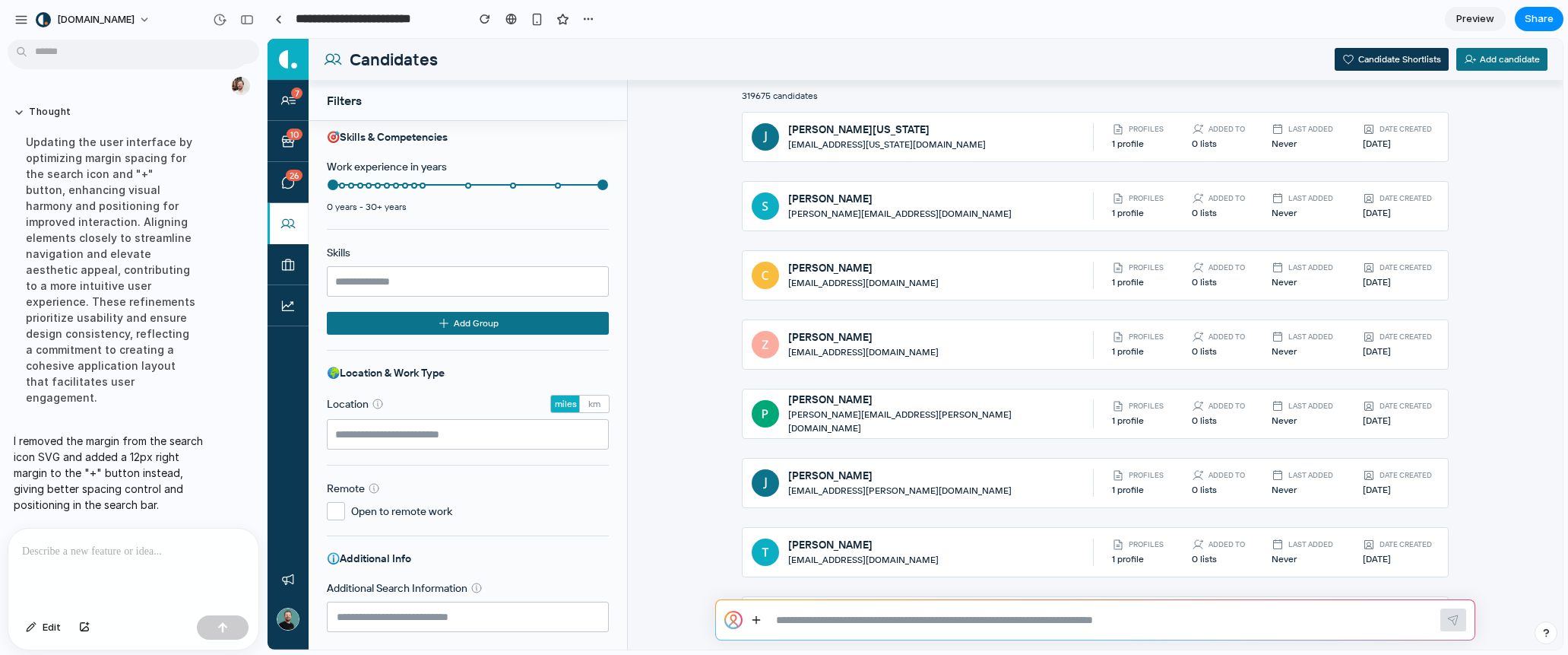
click at [705, 534] on div "319675 candidates [PERSON_NAME][US_STATE] [PERSON_NAME][EMAIL_ADDRESS][US_STATE…" at bounding box center [1095, 339] width 936 height 519
click at [755, 624] on icon at bounding box center [757, 620] width 13 height 13
click at [693, 517] on div at bounding box center [915, 344] width 1296 height 611
click at [748, 624] on button at bounding box center [757, 620] width 21 height 21
click at [710, 542] on div at bounding box center [915, 344] width 1296 height 611
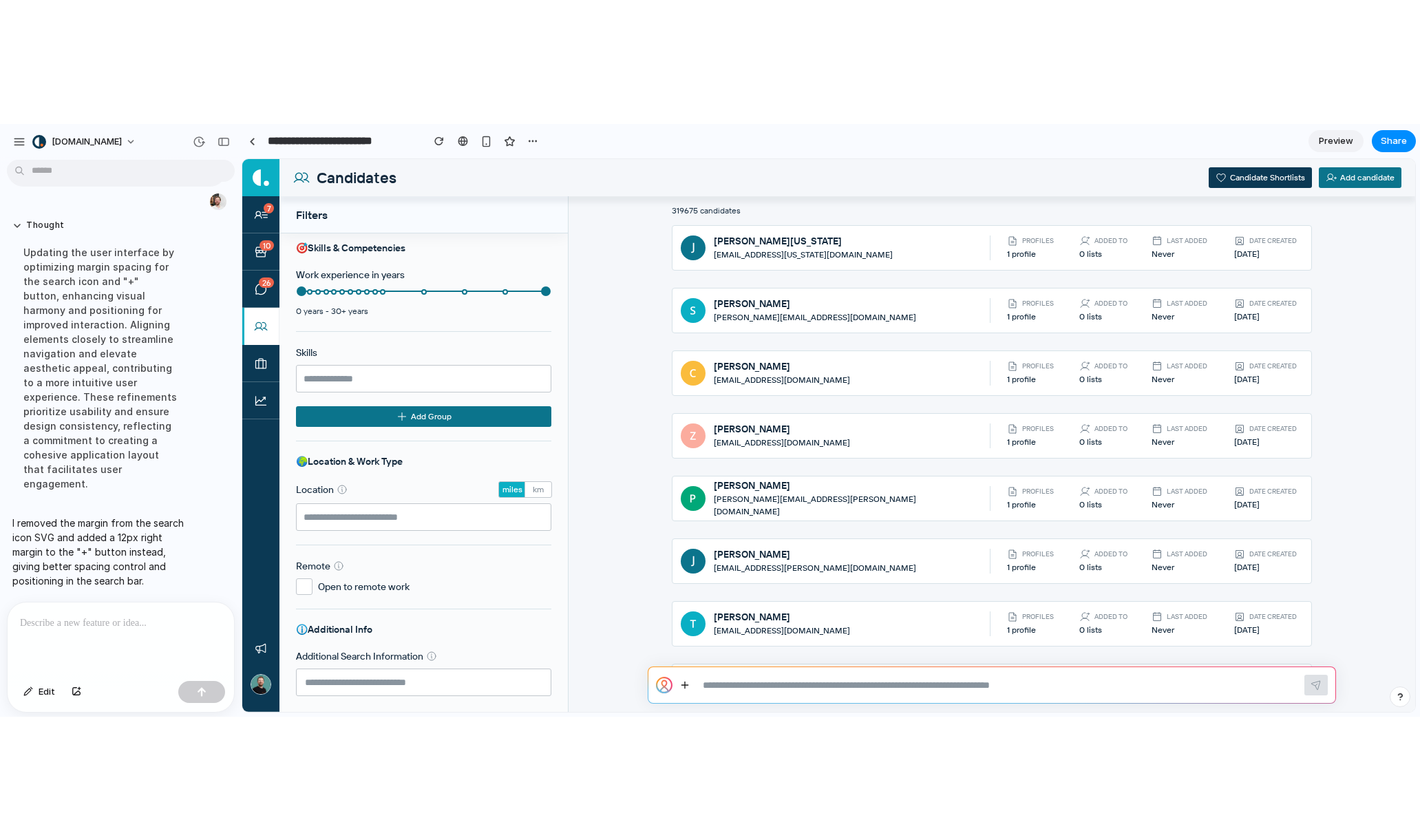
scroll to position [2921, 0]
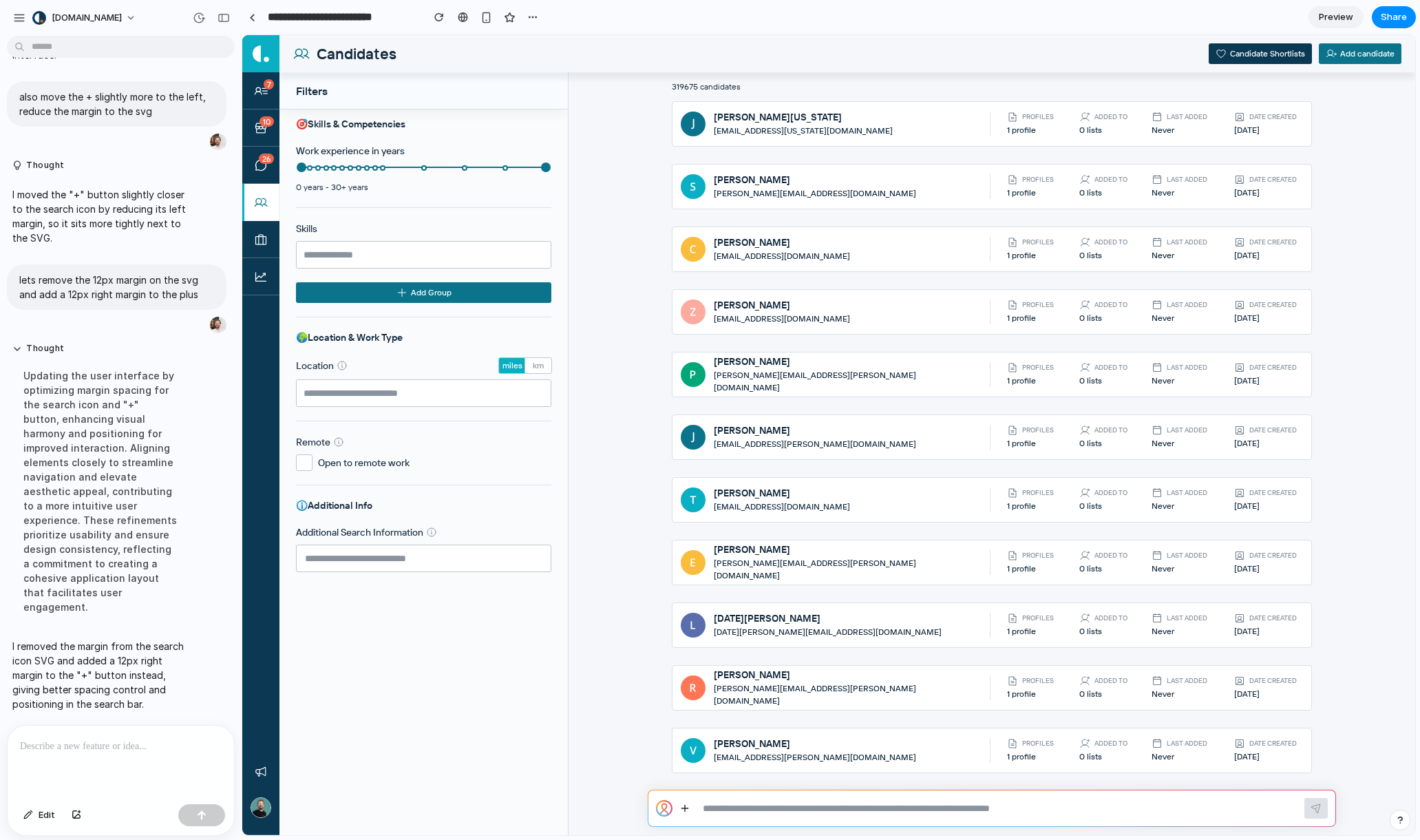
click at [160, 738] on p at bounding box center [118, 746] width 196 height 17
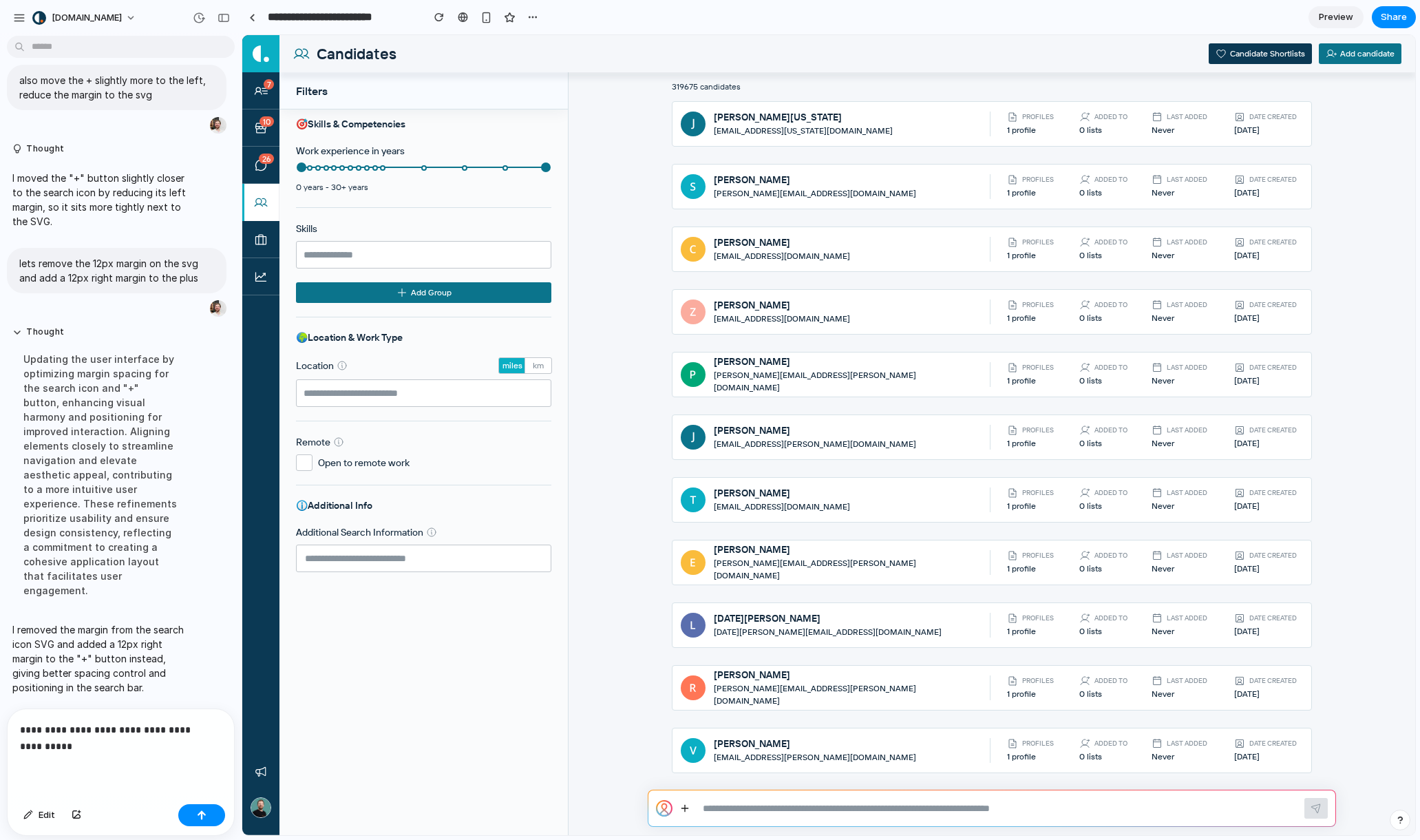
scroll to position [2937, 0]
click at [812, 808] on textarea at bounding box center [999, 808] width 594 height 14
click at [129, 725] on p "**********" at bounding box center [118, 738] width 196 height 33
click at [126, 742] on p "**********" at bounding box center [118, 738] width 196 height 33
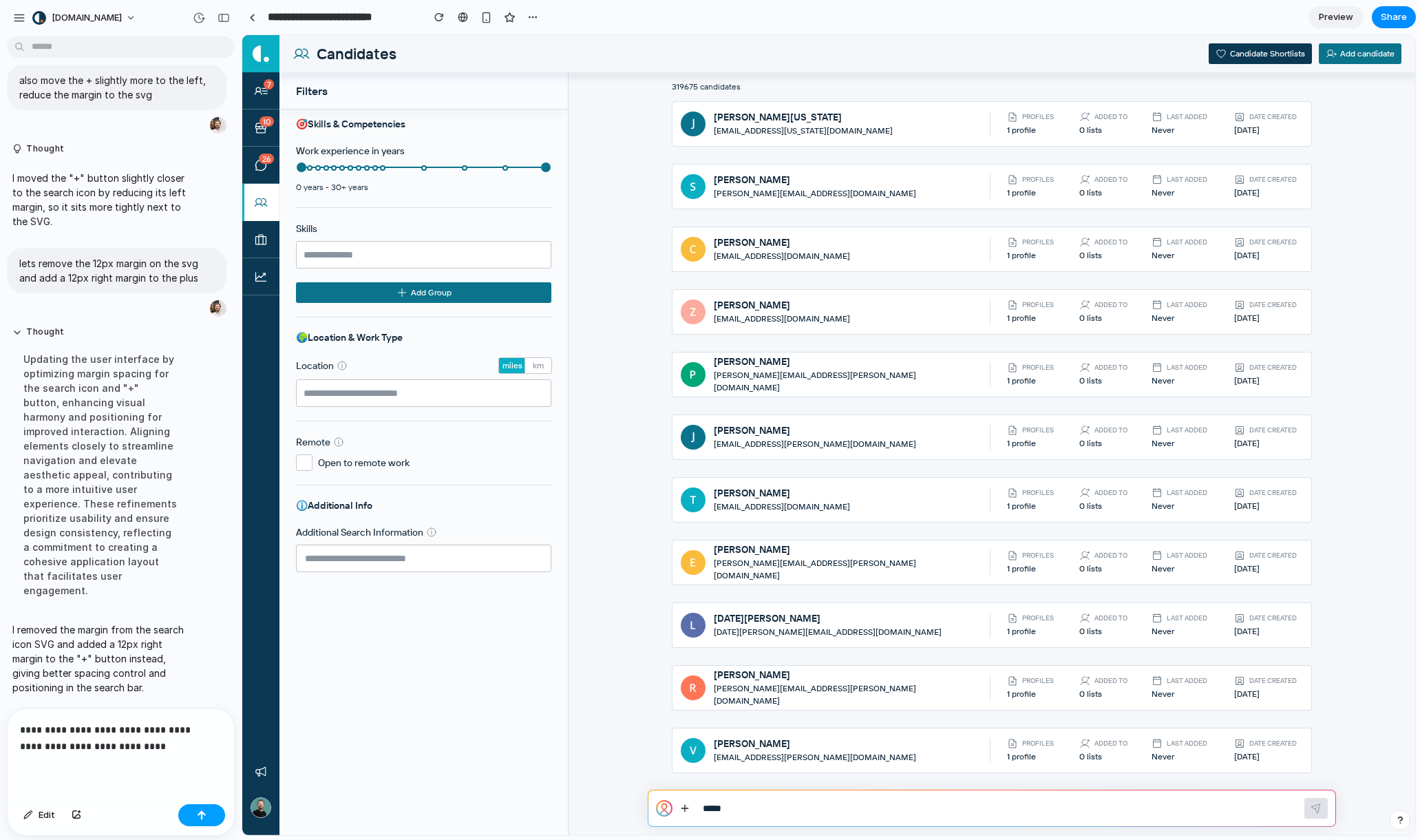
click at [197, 822] on button "button" at bounding box center [202, 815] width 47 height 22
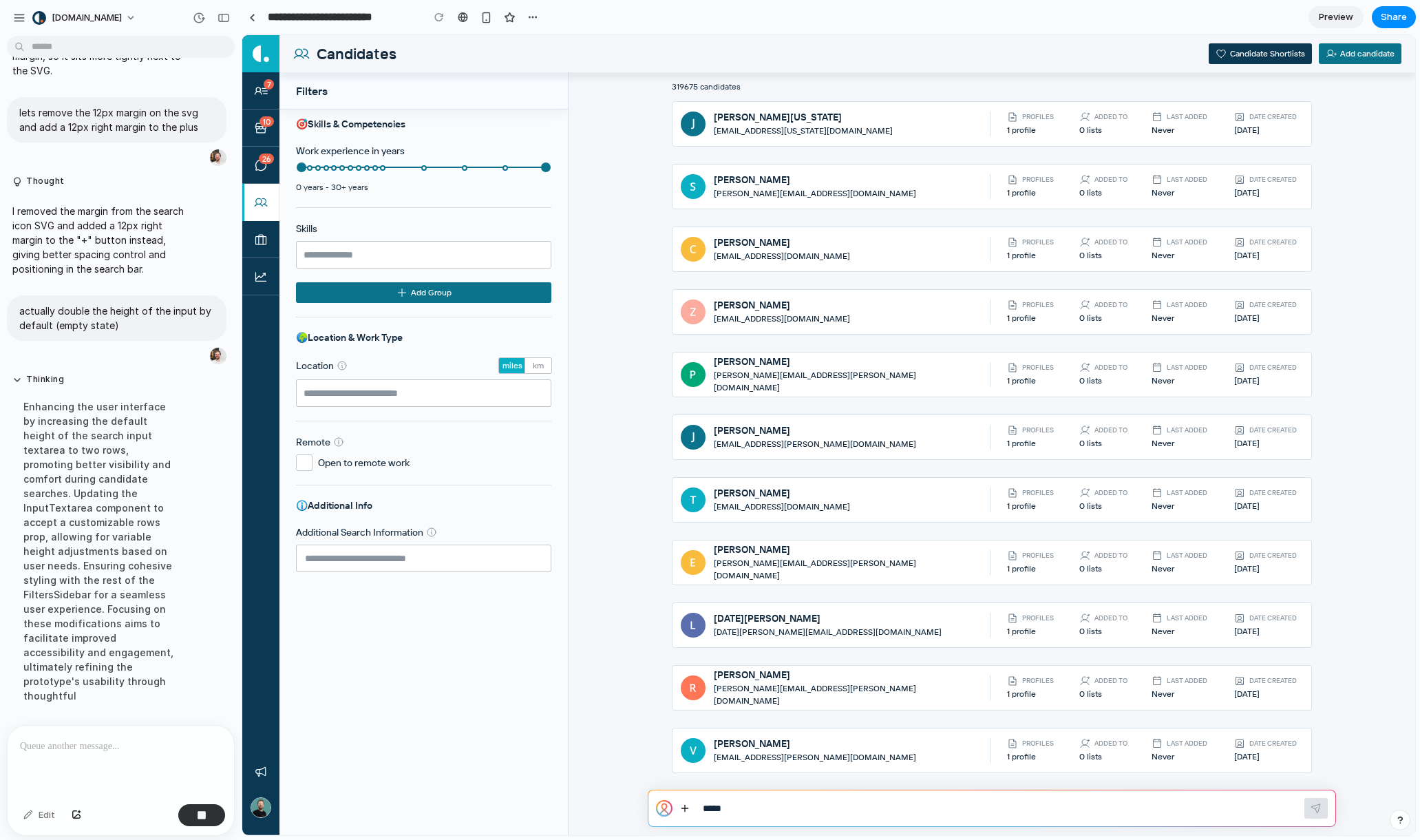
scroll to position [3120, 0]
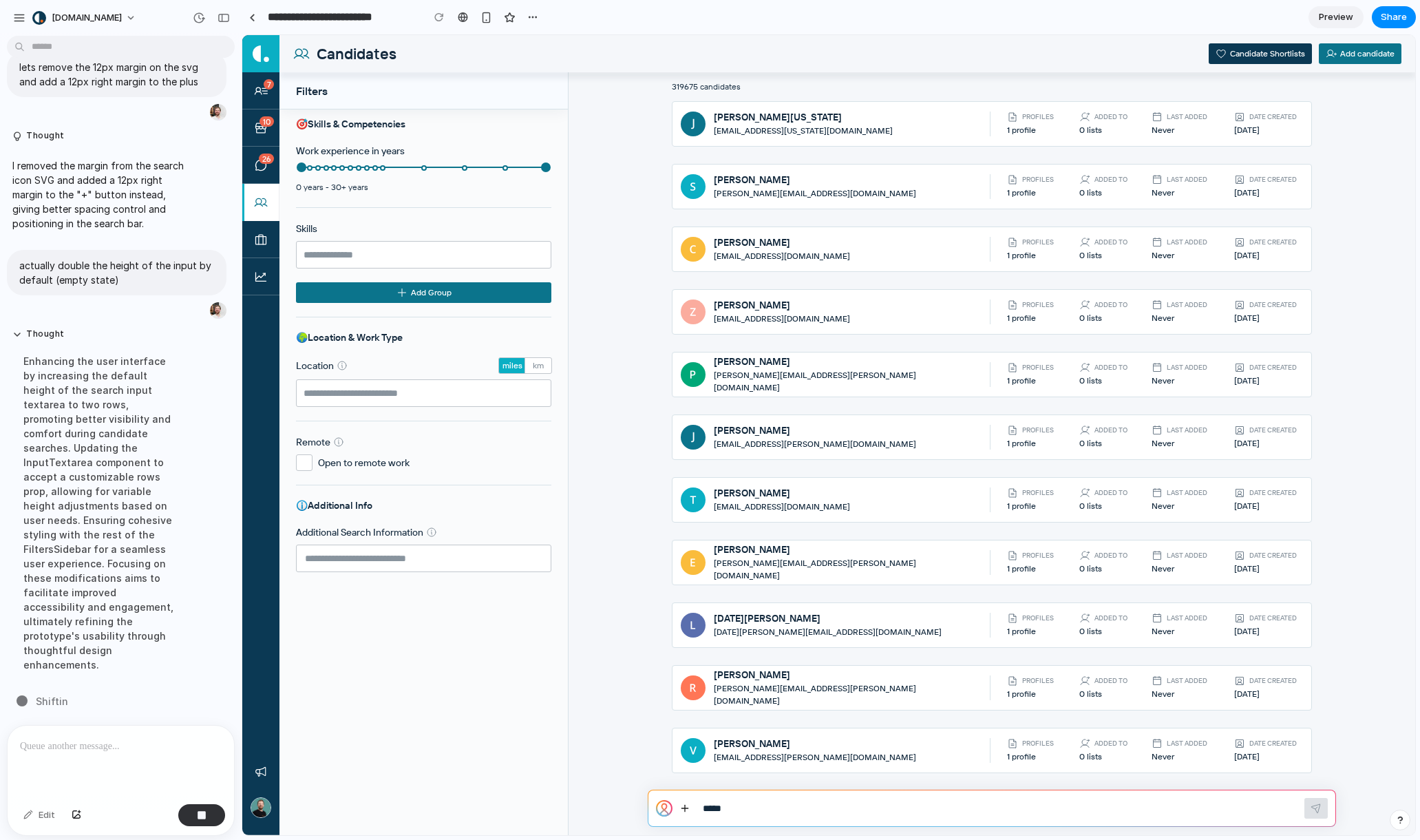
drag, startPoint x: 779, startPoint y: 800, endPoint x: 779, endPoint y: 812, distance: 12.0
click at [779, 801] on div "****** ***" at bounding box center [992, 808] width 687 height 36
click at [778, 813] on textarea "****** ***" at bounding box center [999, 808] width 594 height 14
type textarea "*"
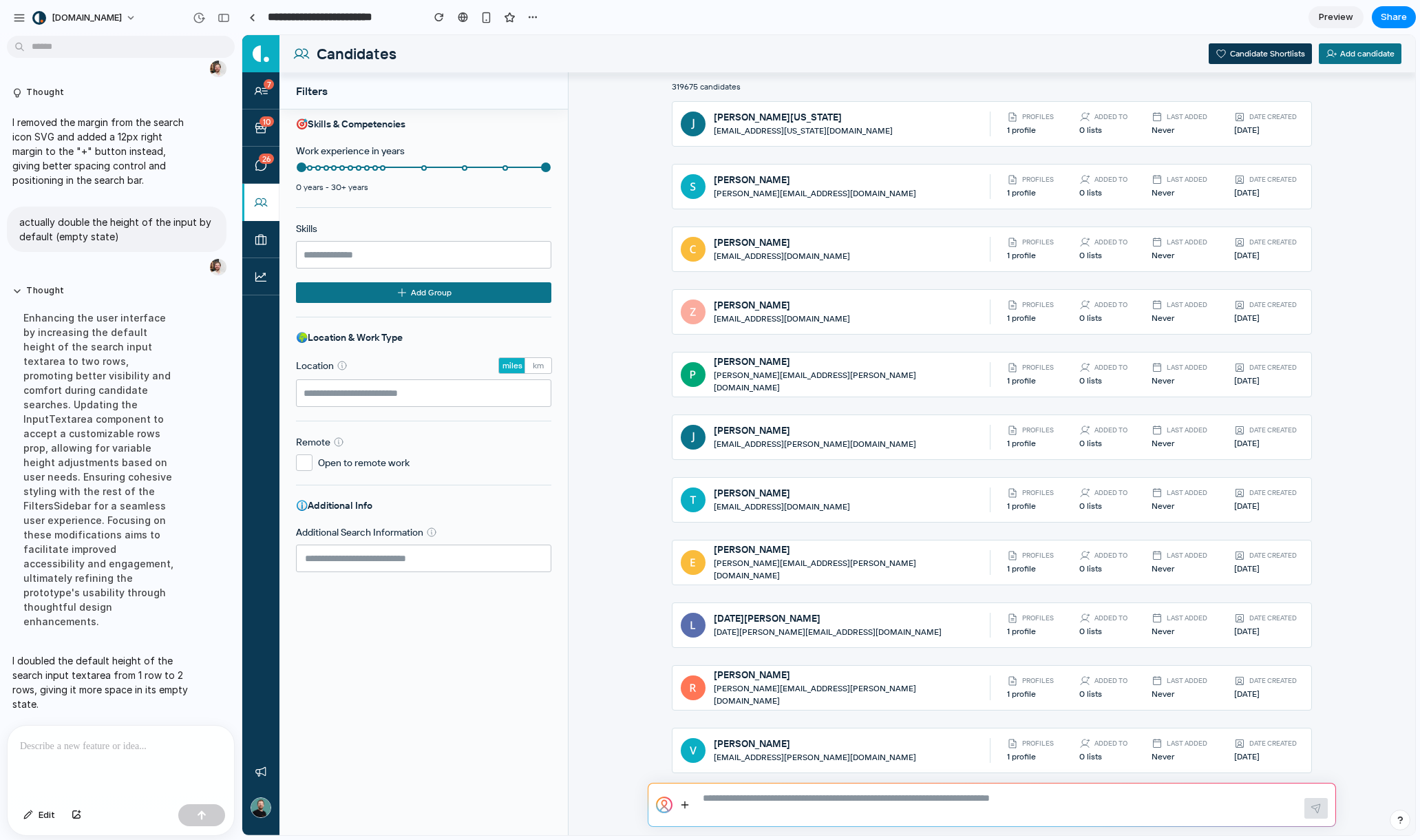
click at [171, 759] on div at bounding box center [121, 762] width 227 height 73
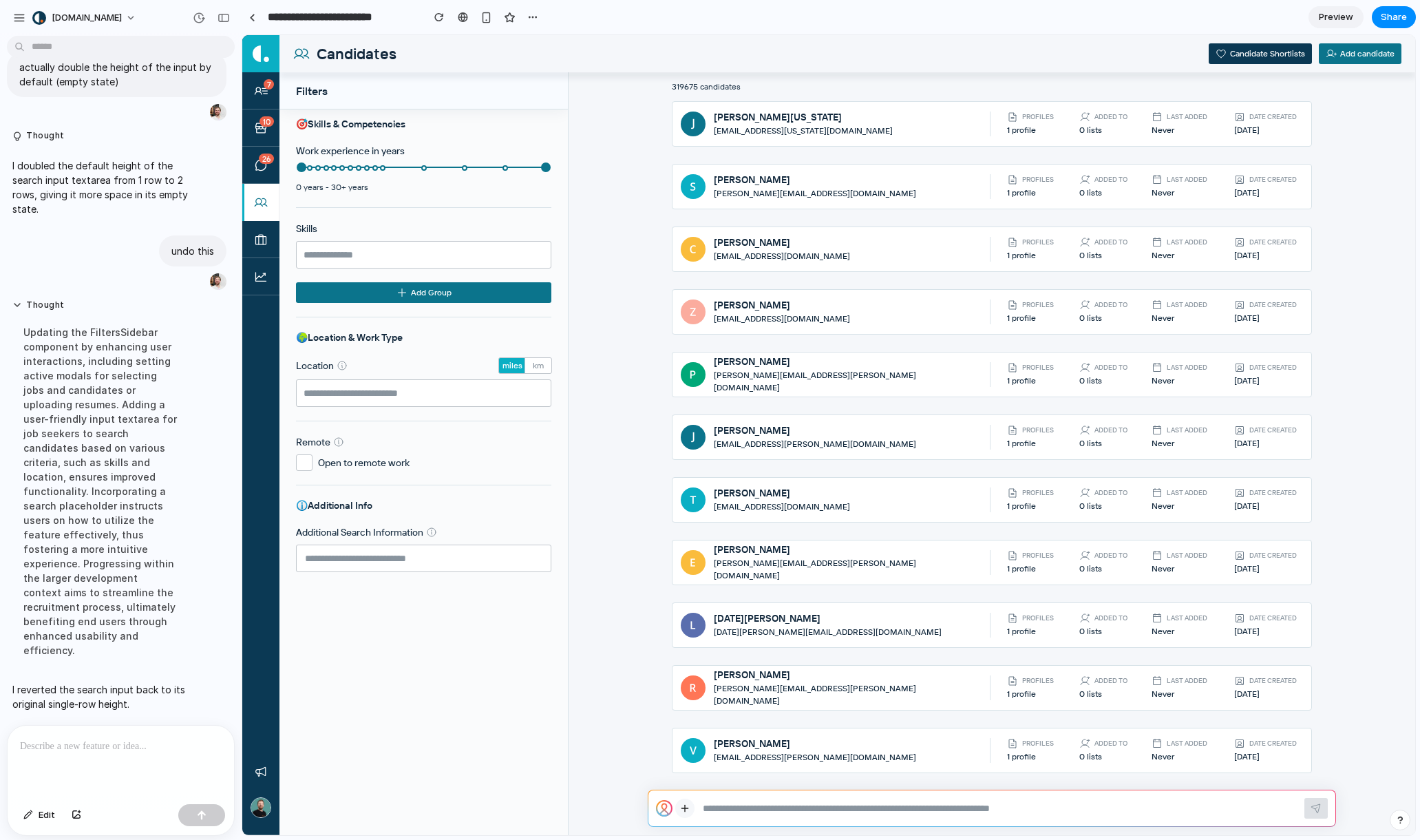
click at [688, 802] on icon at bounding box center [685, 808] width 11 height 12
click at [644, 591] on div at bounding box center [829, 435] width 1173 height 800
click at [1098, 17] on button "Share" at bounding box center [1394, 17] width 44 height 22
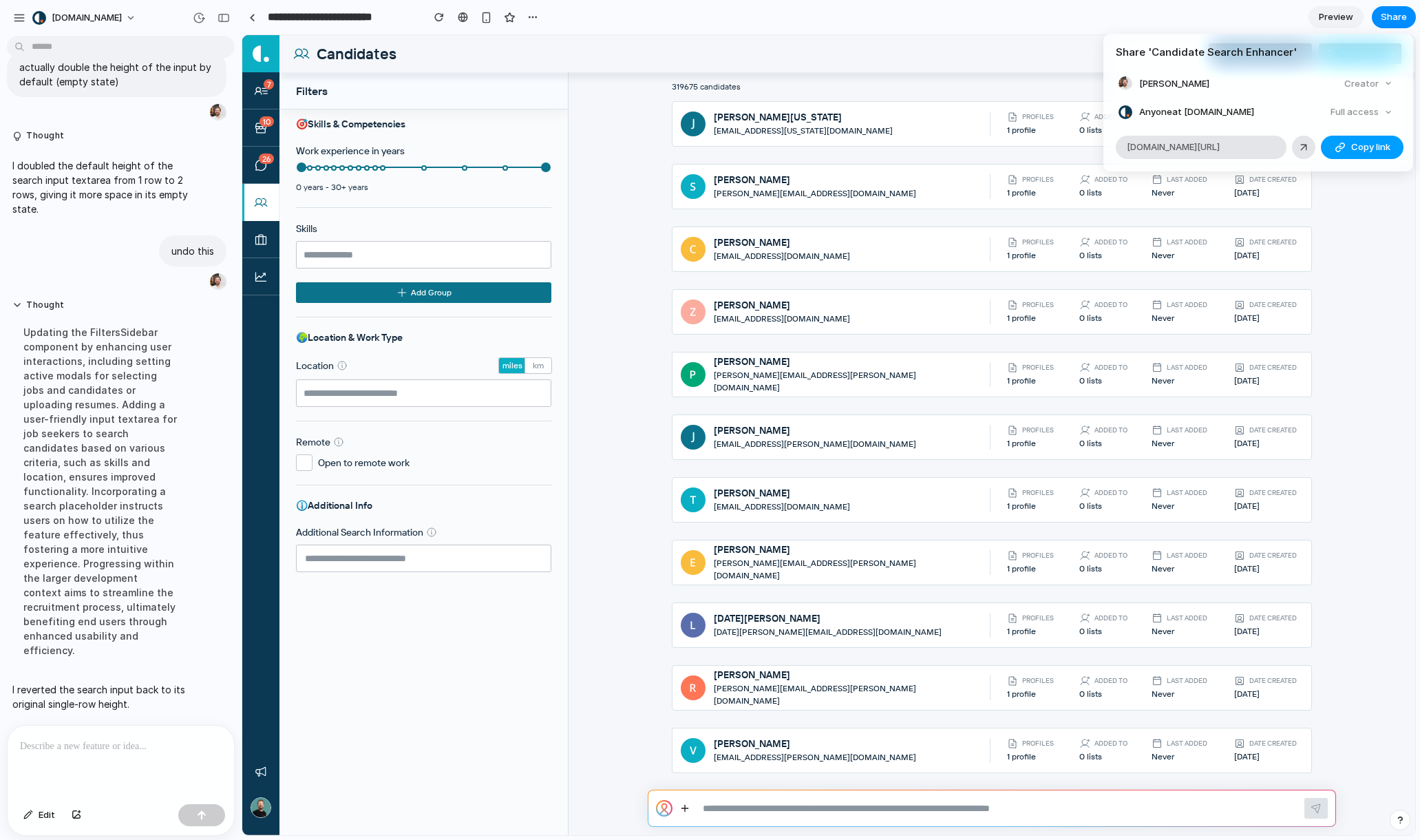
click at [1098, 152] on button "Copy link" at bounding box center [1362, 147] width 83 height 24
click at [542, 755] on div "Share ' Candidate Search Enhancer ' [PERSON_NAME] Creator Anyone at [DOMAIN_NAM…" at bounding box center [710, 420] width 1420 height 840
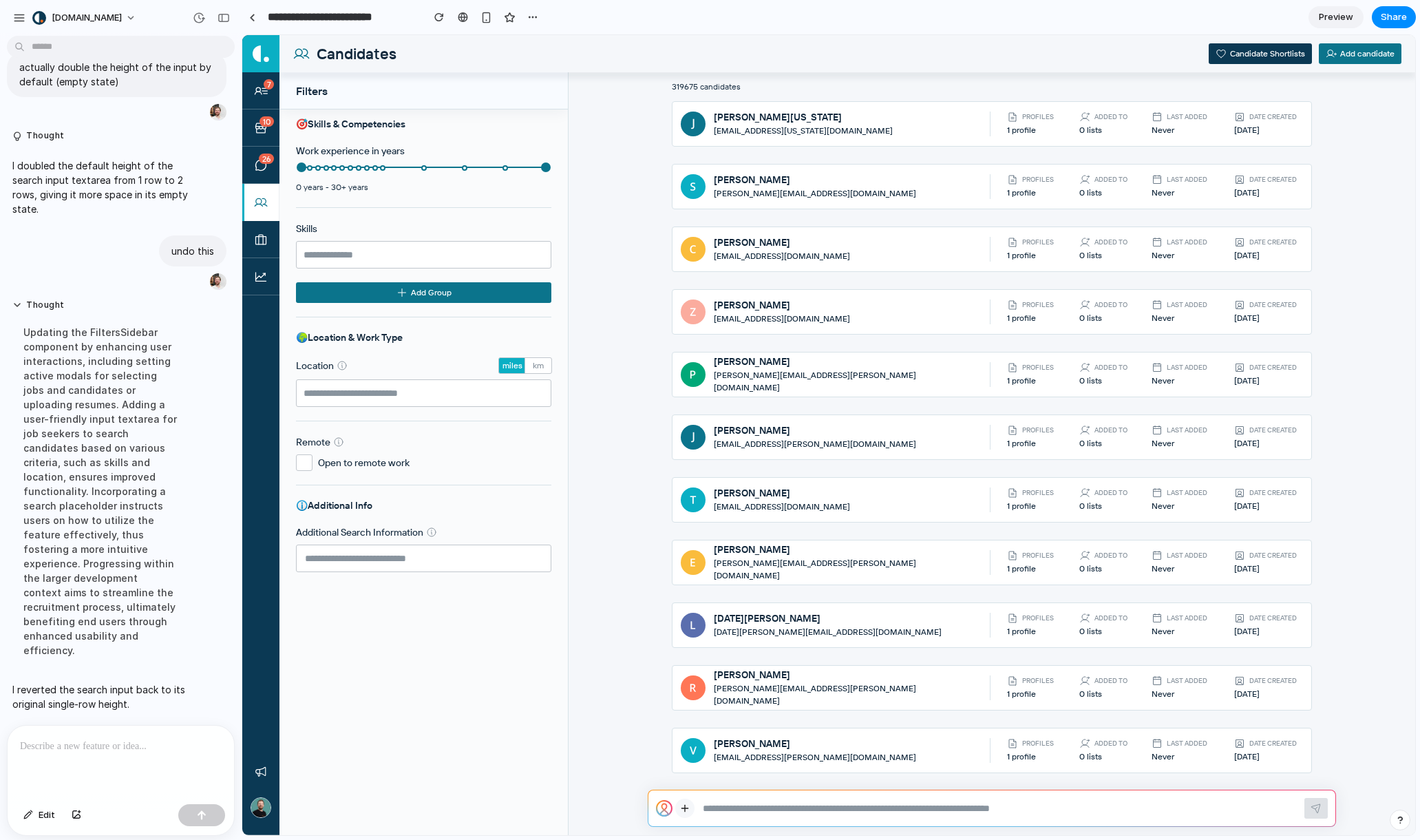
click at [683, 809] on icon at bounding box center [685, 808] width 11 height 12
click at [866, 768] on div at bounding box center [829, 435] width 1173 height 800
click at [687, 804] on icon at bounding box center [685, 808] width 11 height 12
click at [162, 743] on p at bounding box center [118, 746] width 196 height 17
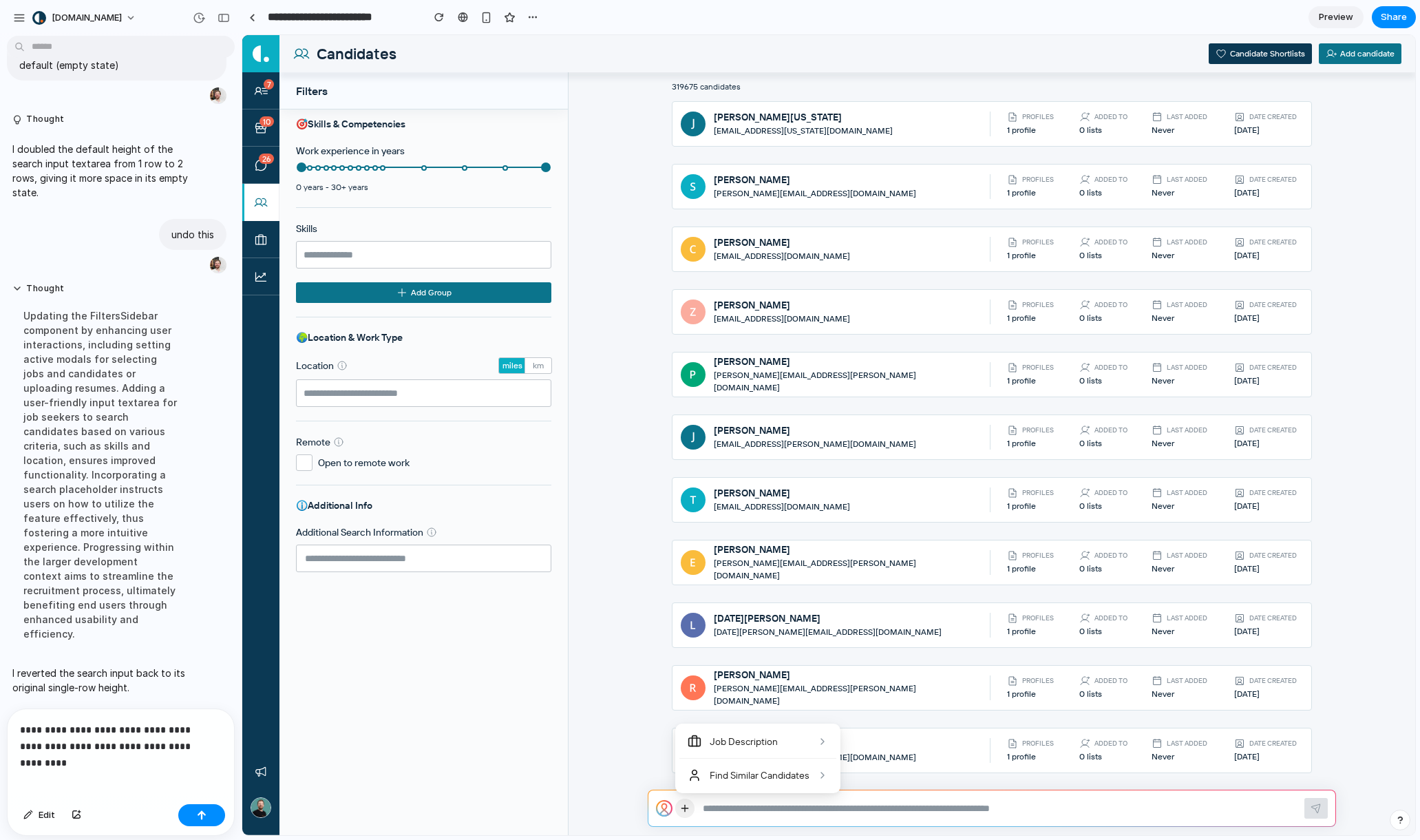
scroll to position [3363, 0]
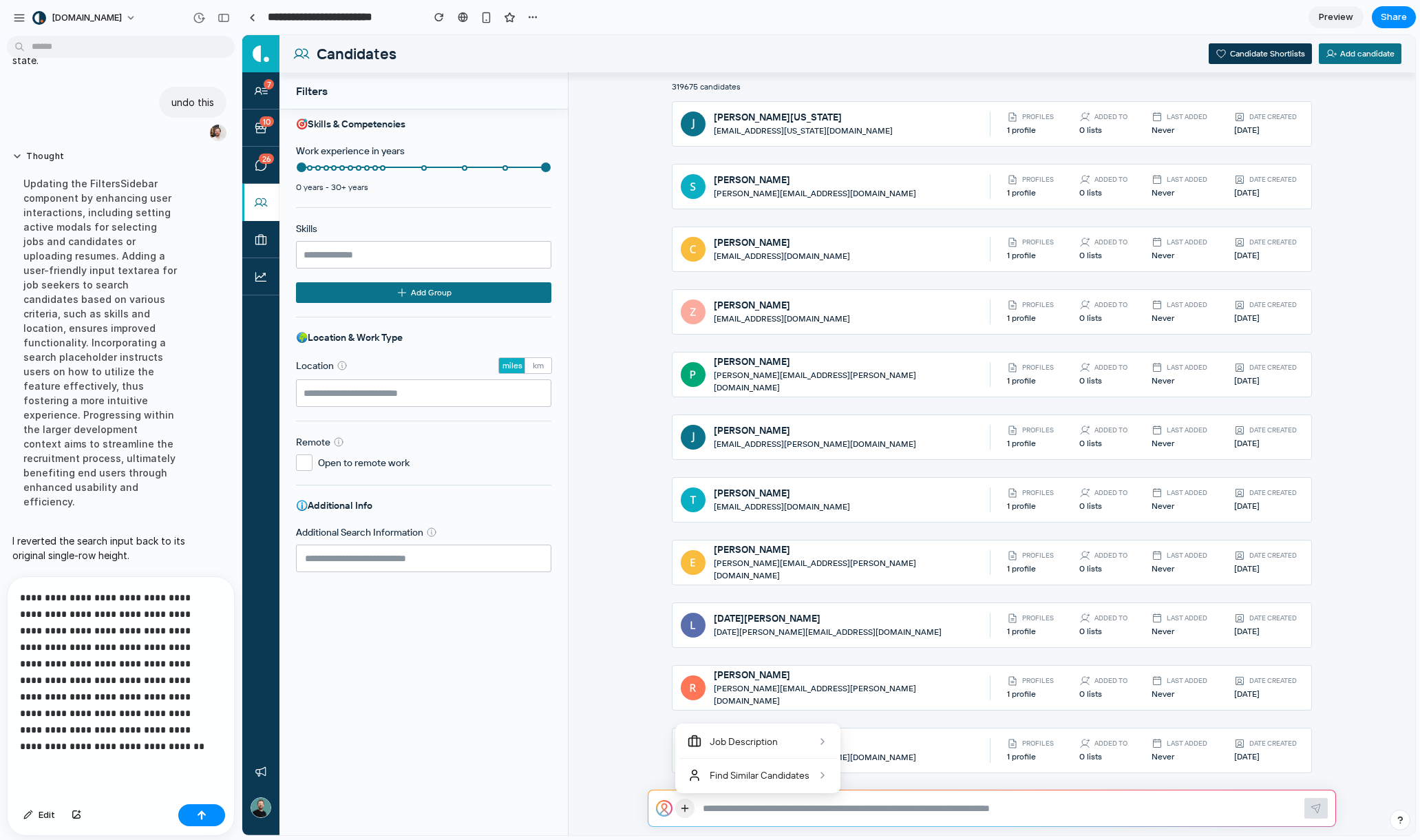
click at [168, 732] on p "**********" at bounding box center [118, 672] width 196 height 166
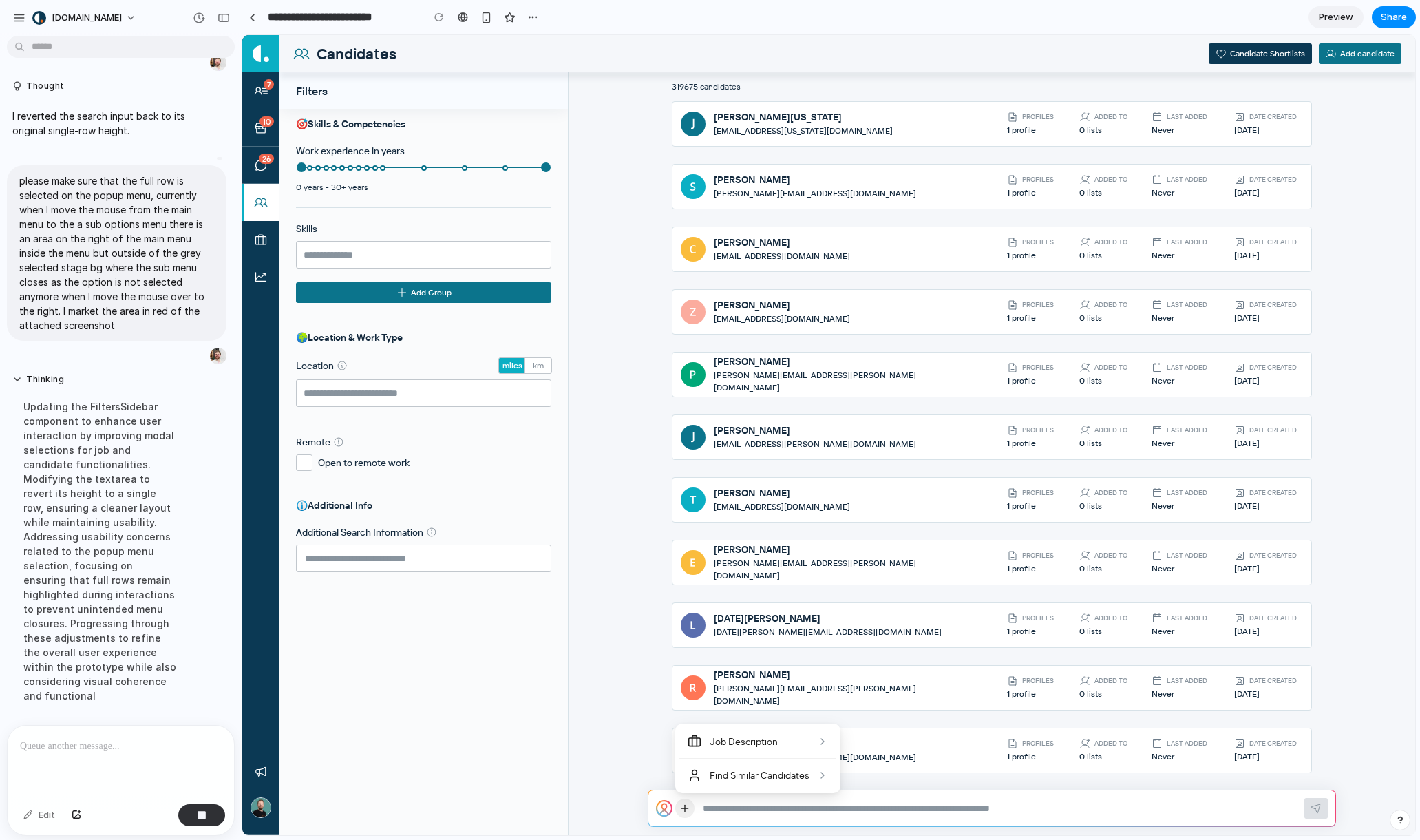
scroll to position [3644, 0]
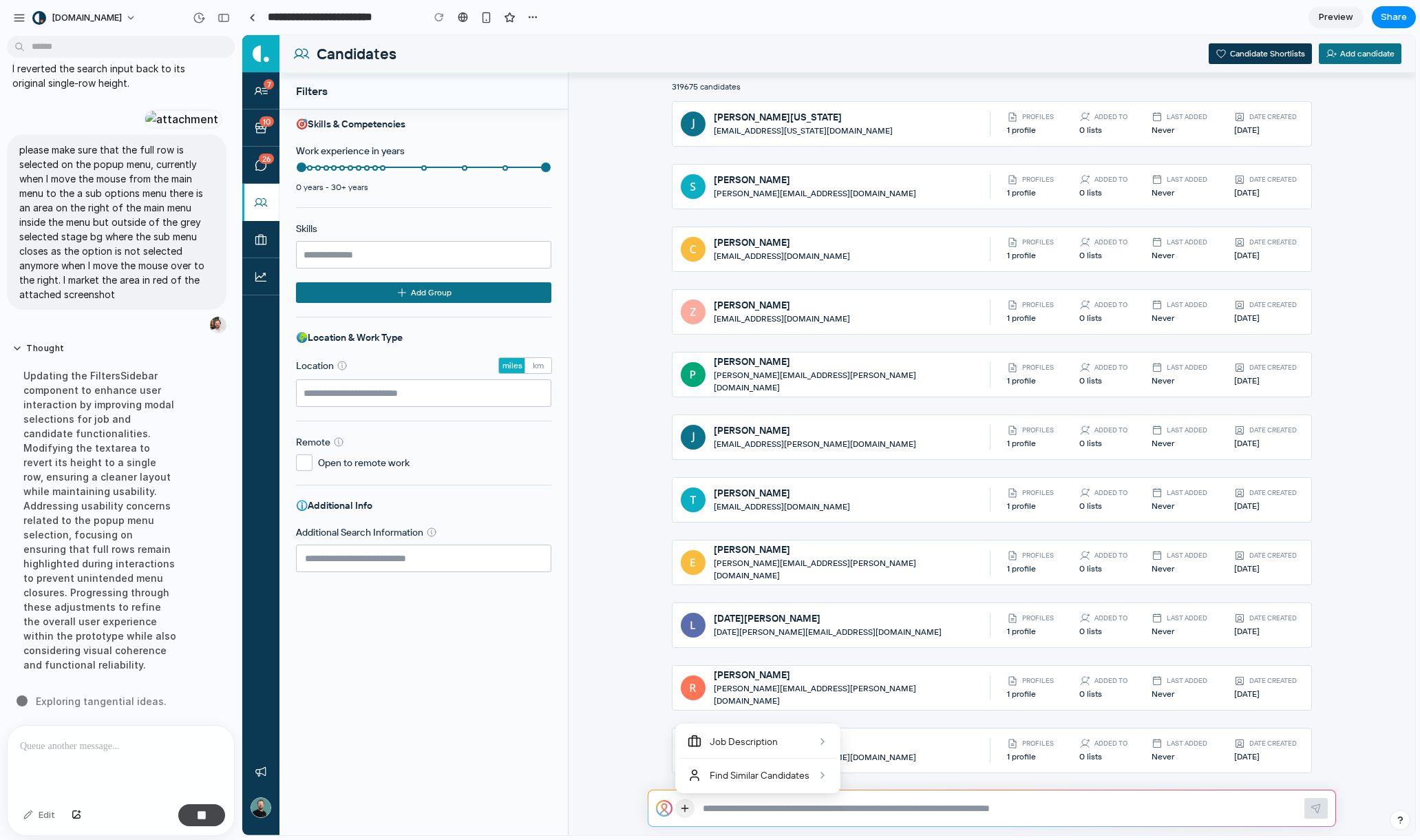
click at [207, 823] on button "button" at bounding box center [202, 815] width 47 height 22
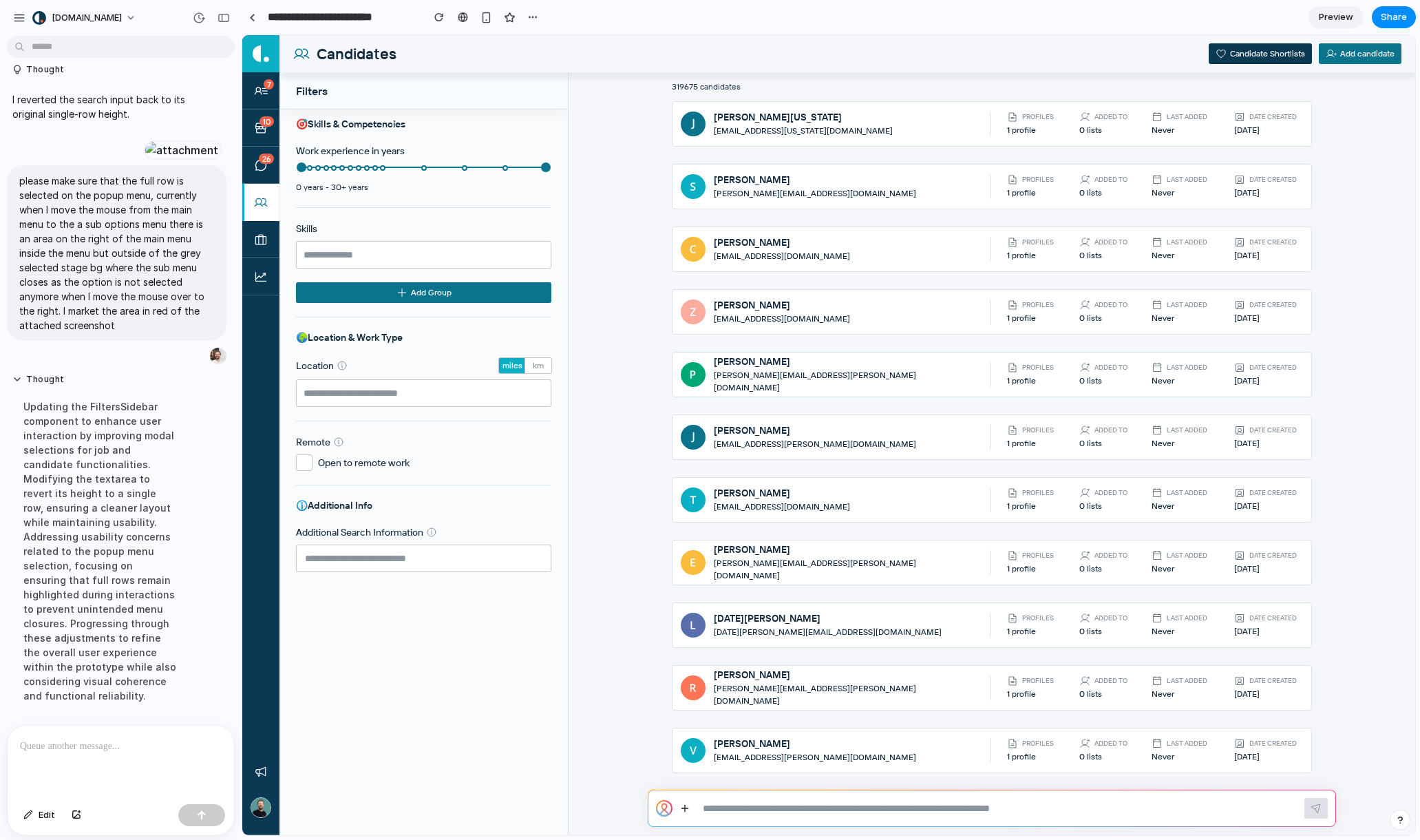
scroll to position [0, 0]
click at [157, 752] on div at bounding box center [121, 762] width 227 height 73
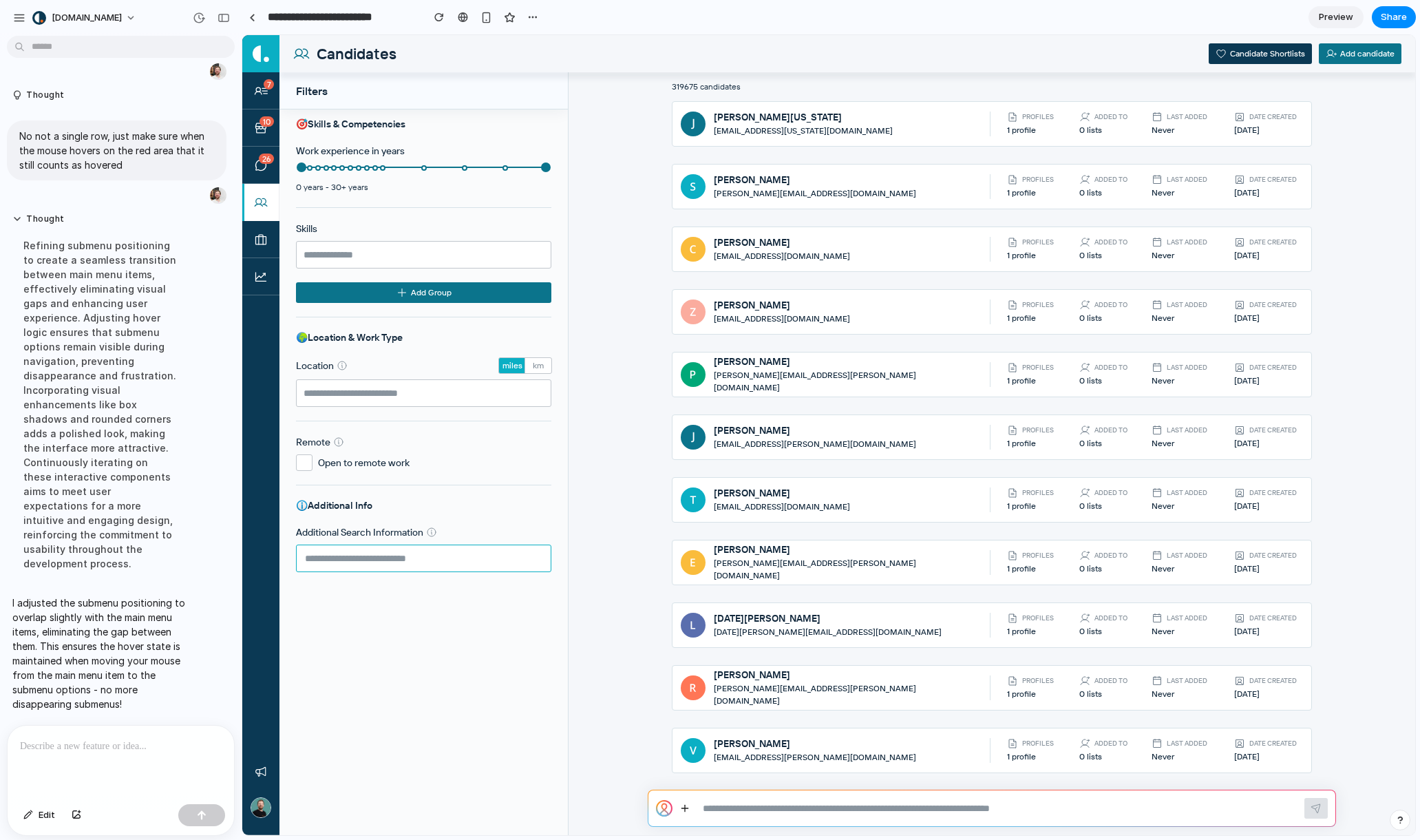
click at [543, 556] on textarea at bounding box center [424, 559] width 255 height 28
click at [685, 807] on icon at bounding box center [685, 807] width 0 height 6
click at [159, 738] on p at bounding box center [118, 746] width 196 height 17
click at [160, 743] on p at bounding box center [118, 746] width 196 height 17
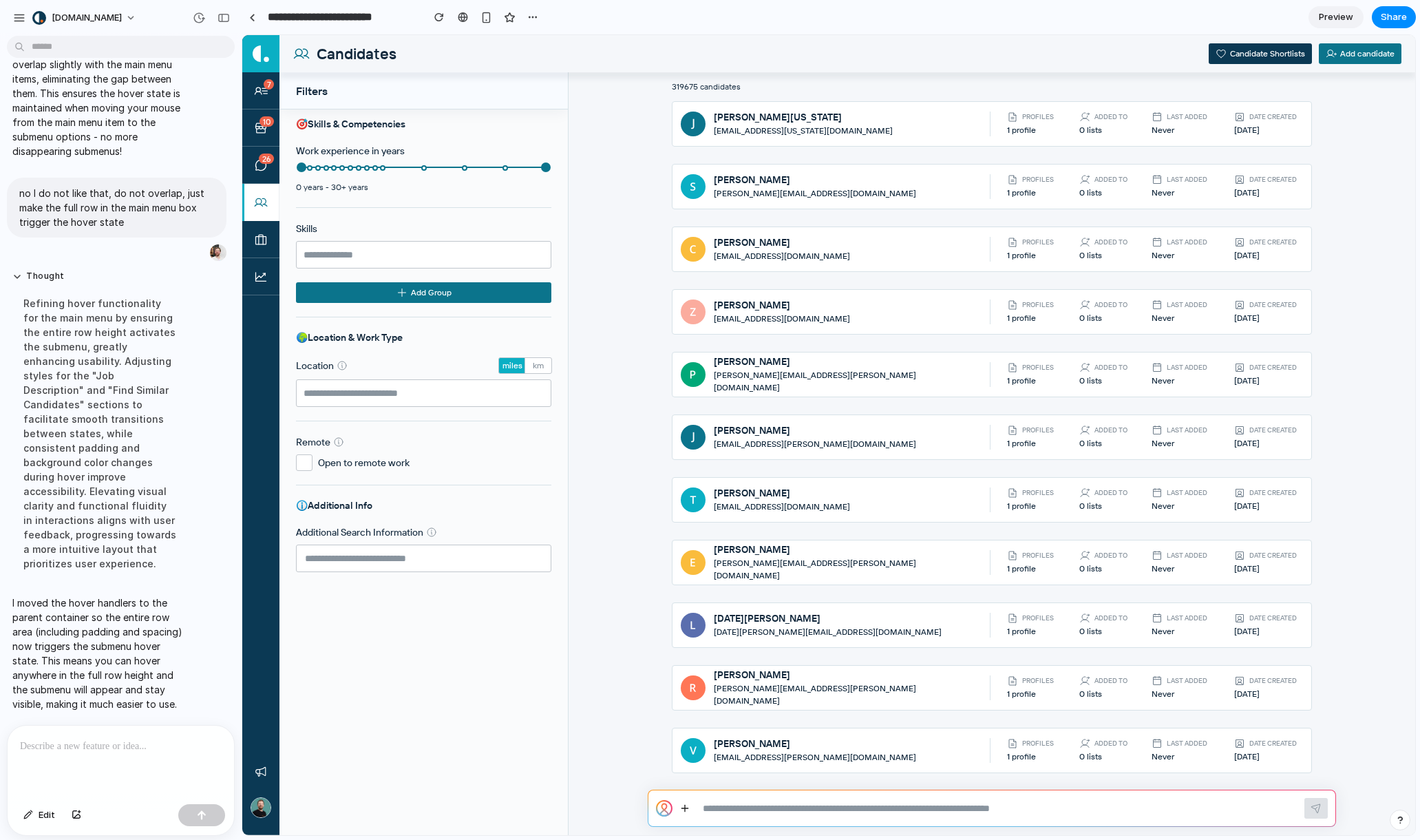
click at [581, 614] on div "319675 candidates [PERSON_NAME][US_STATE] [PERSON_NAME][EMAIL_ADDRESS][US_STATE…" at bounding box center [992, 430] width 847 height 717
click at [682, 808] on icon at bounding box center [684, 808] width 6 height 0
click at [153, 764] on div at bounding box center [121, 762] width 227 height 73
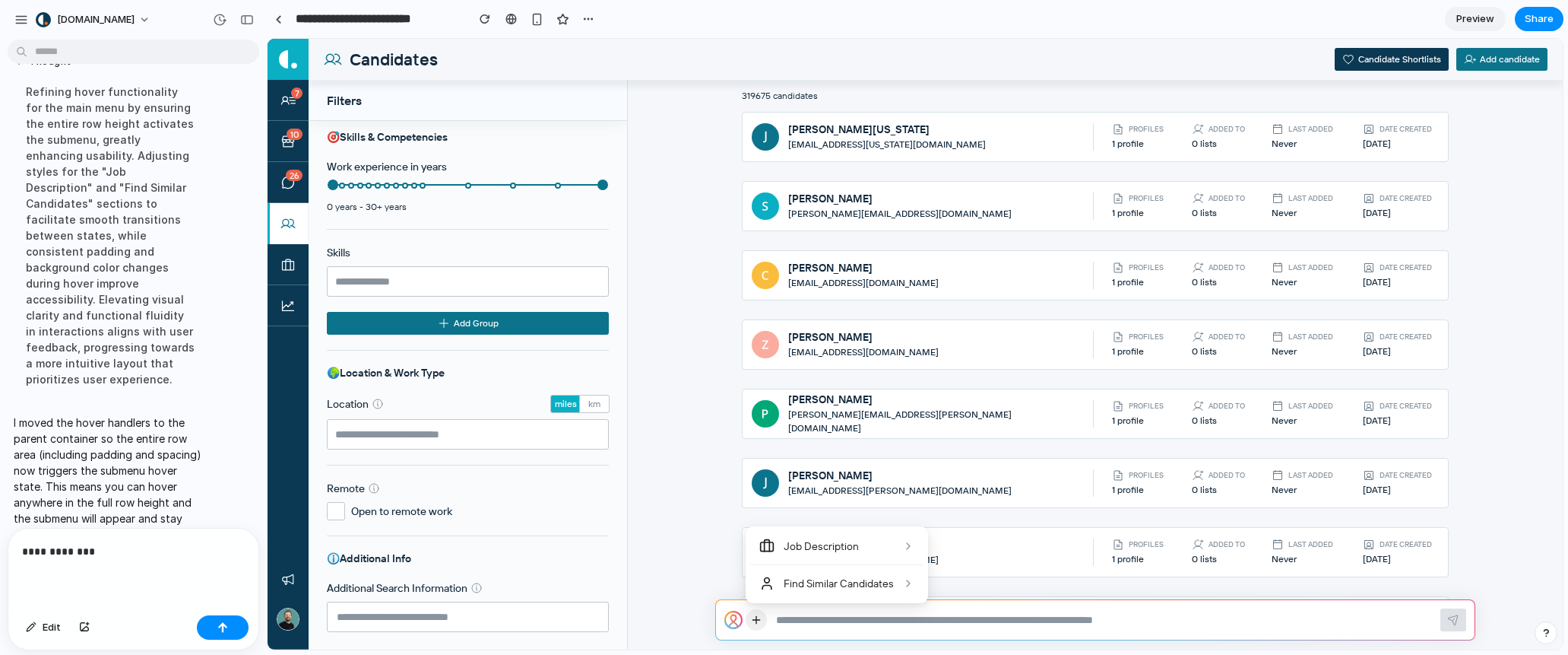
scroll to position [4563, 0]
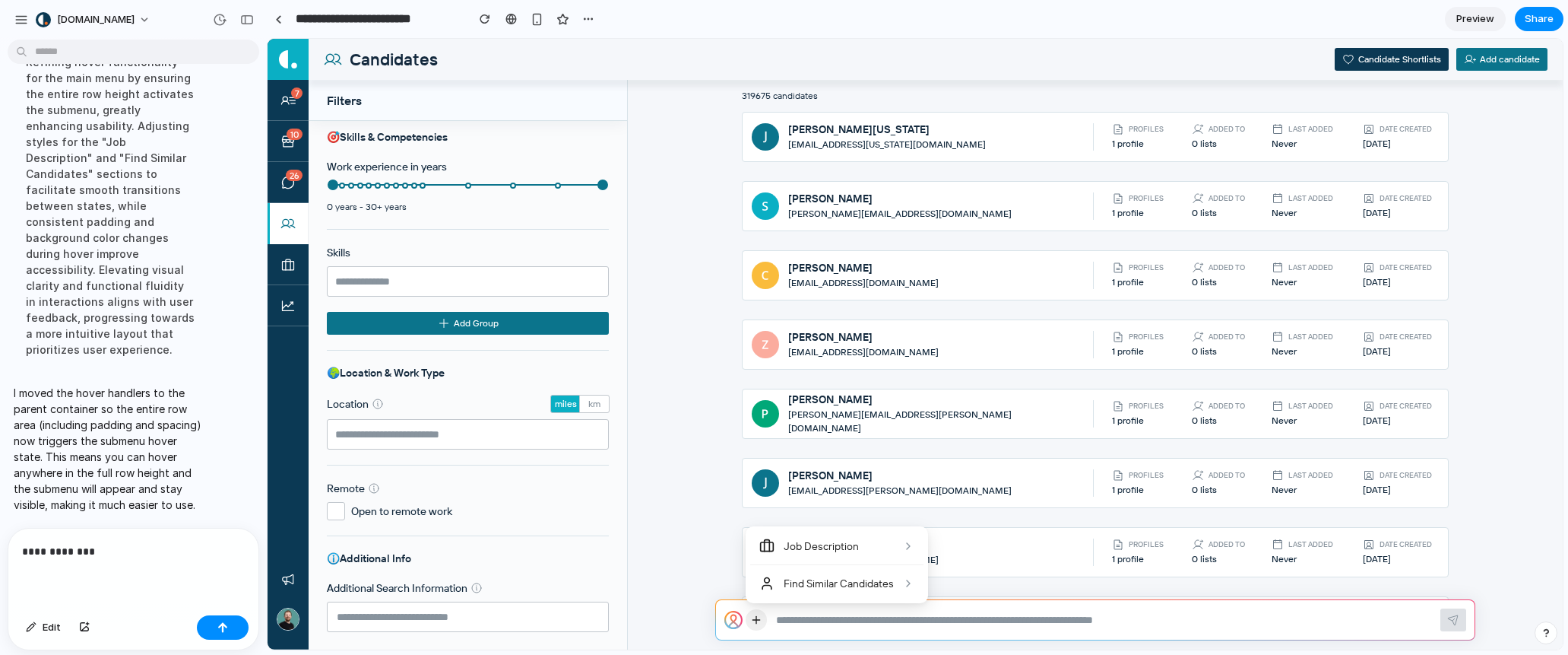
click at [700, 552] on div at bounding box center [915, 344] width 1296 height 611
click at [752, 617] on icon at bounding box center [757, 620] width 13 height 13
click at [721, 565] on div at bounding box center [915, 344] width 1296 height 611
click at [761, 622] on icon at bounding box center [757, 620] width 13 height 13
click at [139, 584] on div "**********" at bounding box center [134, 569] width 250 height 81
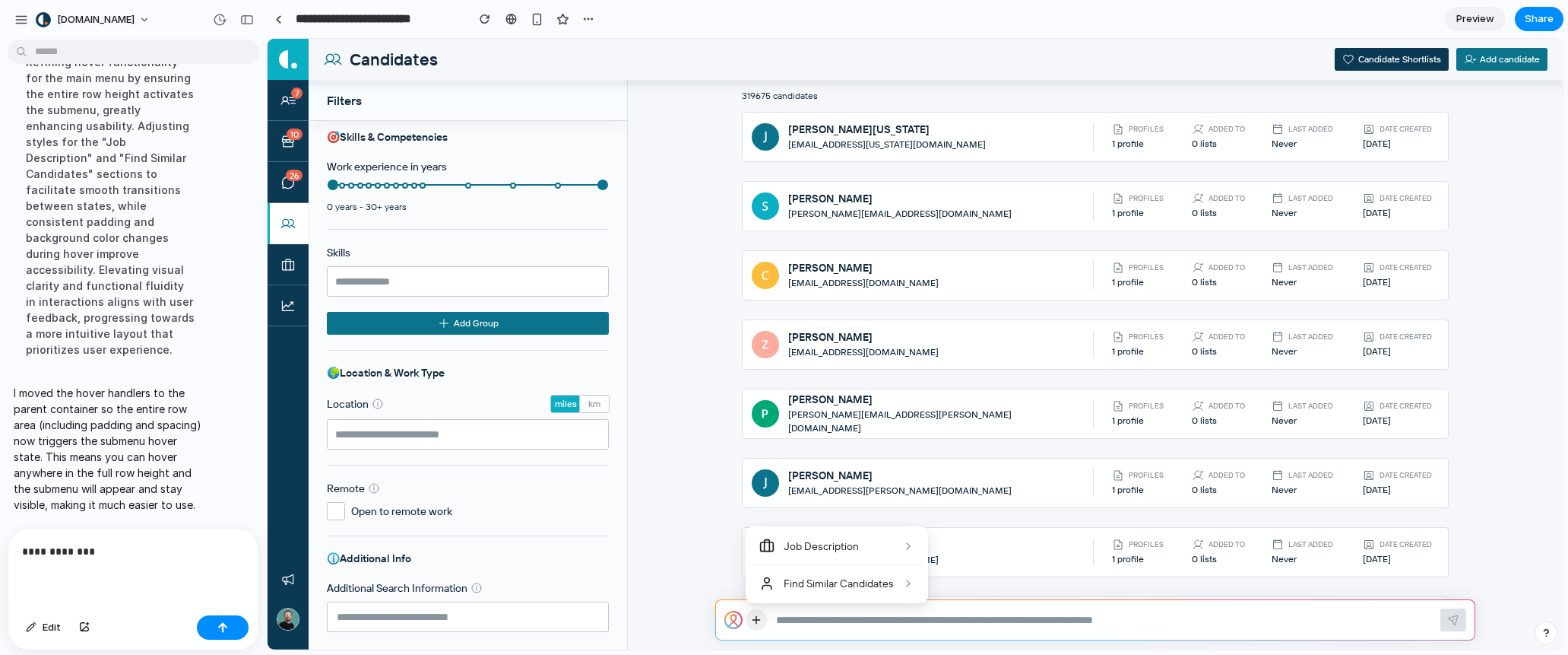
click at [139, 584] on div "**********" at bounding box center [134, 569] width 250 height 81
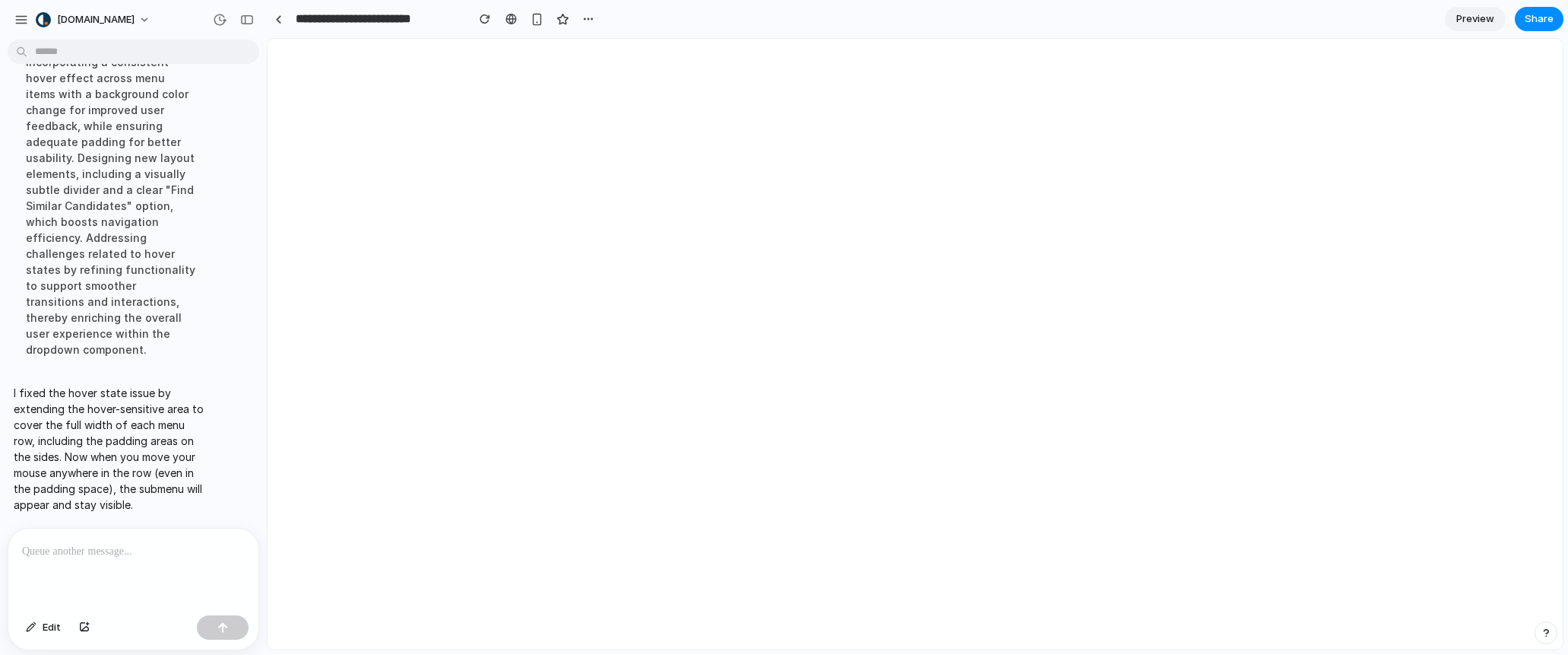
scroll to position [0, 0]
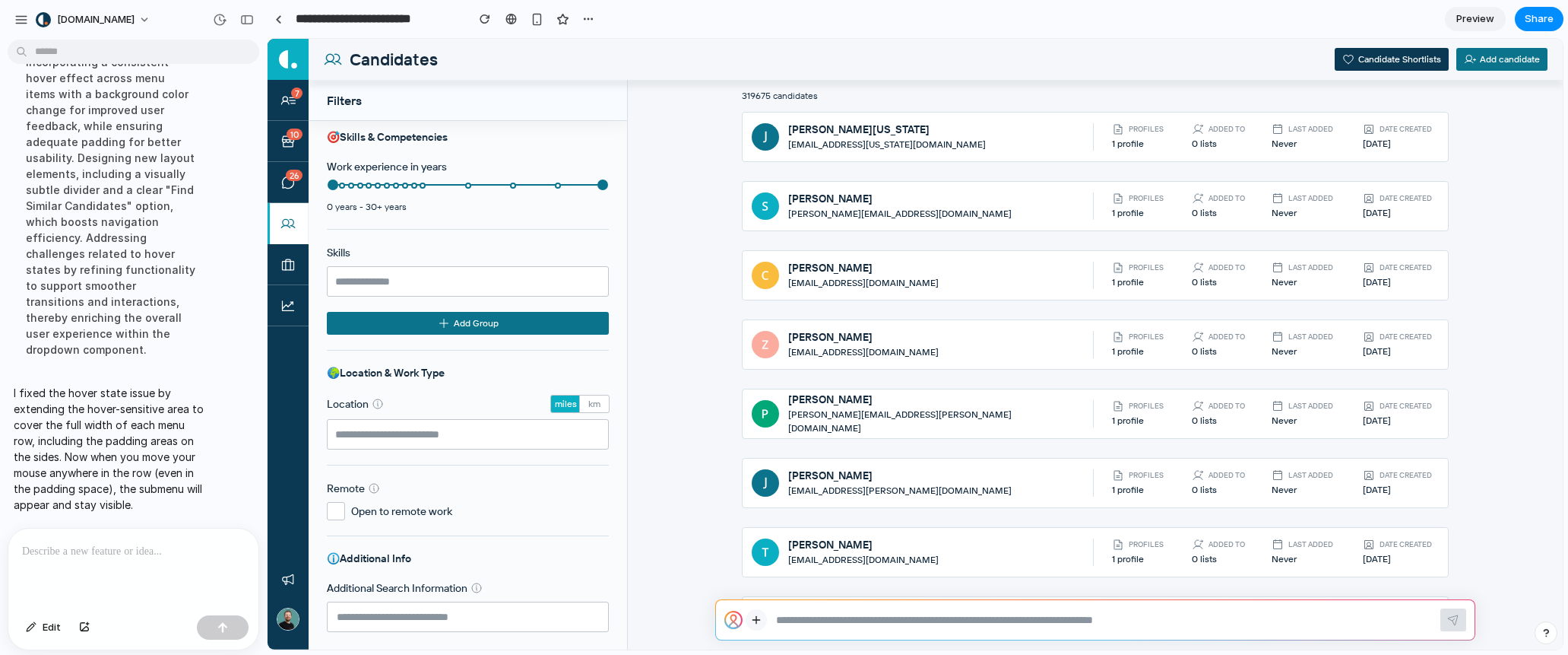
click at [748, 620] on button at bounding box center [757, 620] width 21 height 21
click at [156, 570] on div at bounding box center [134, 569] width 250 height 81
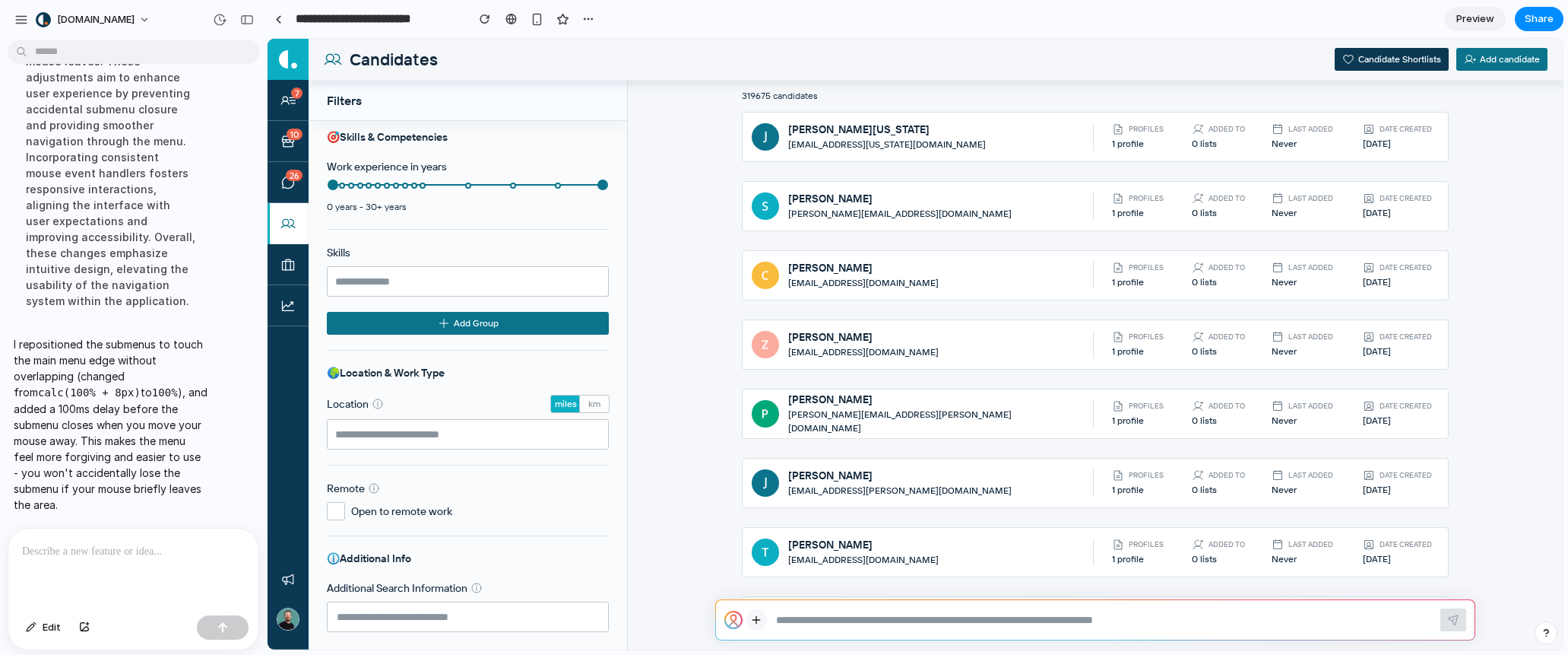
click at [758, 621] on icon at bounding box center [757, 620] width 13 height 13
click at [917, 465] on div at bounding box center [915, 344] width 1296 height 611
click at [760, 617] on icon at bounding box center [757, 620] width 13 height 13
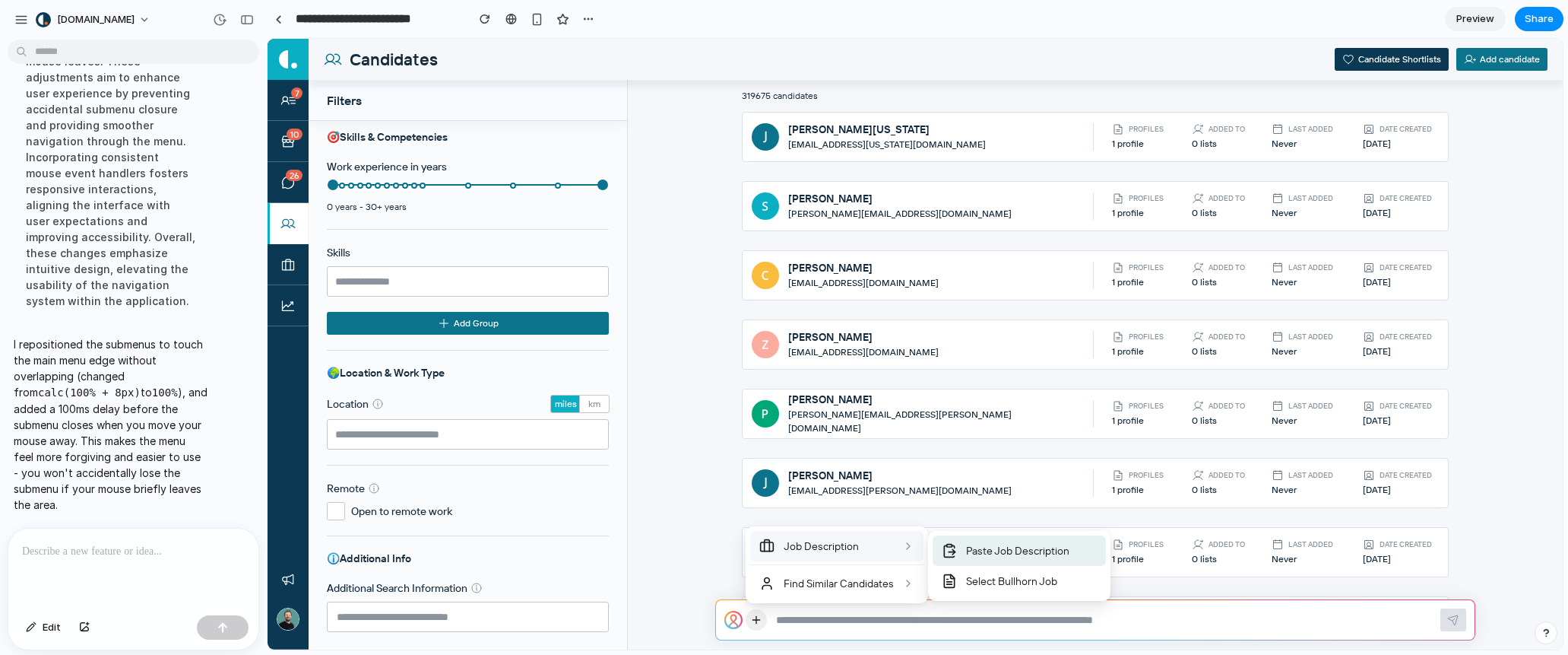
click at [964, 544] on div "Paste Job Description" at bounding box center [1019, 551] width 173 height 31
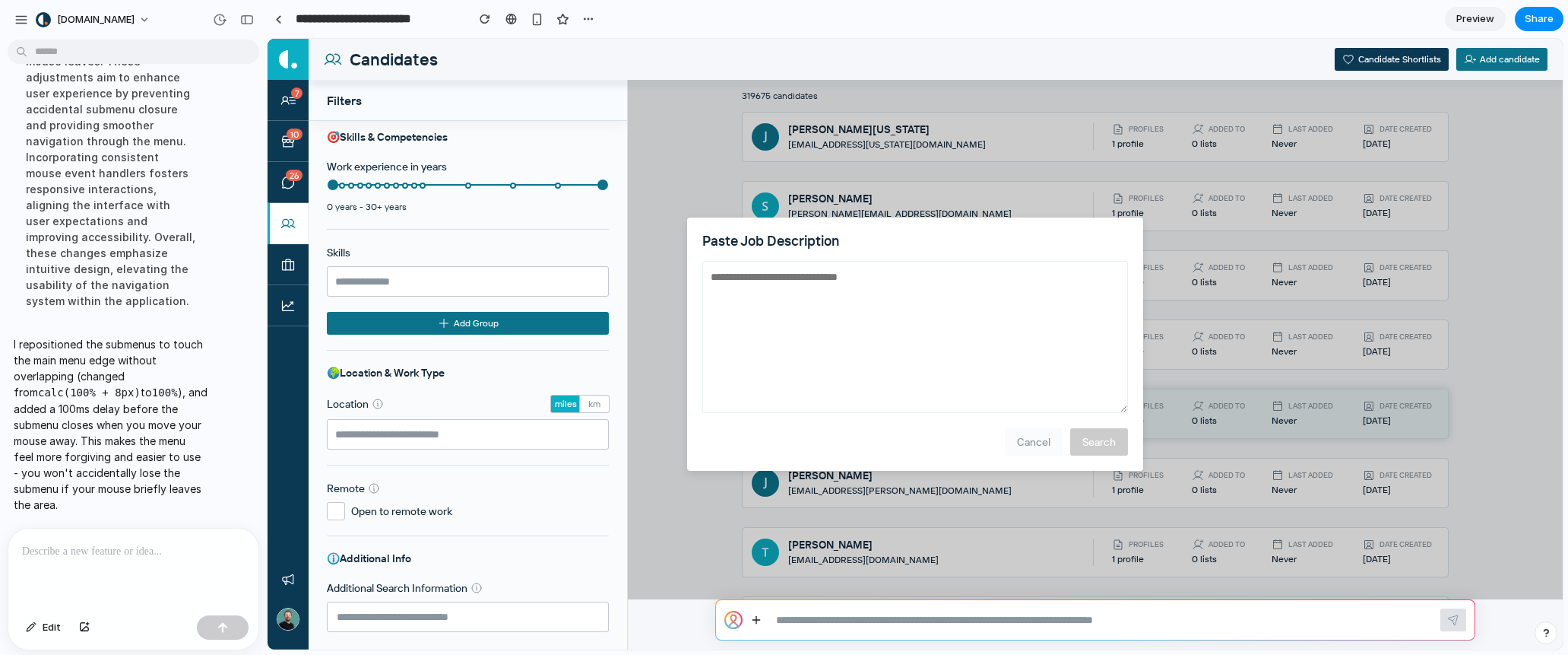
click at [1036, 433] on button "Cancel" at bounding box center [1034, 442] width 58 height 27
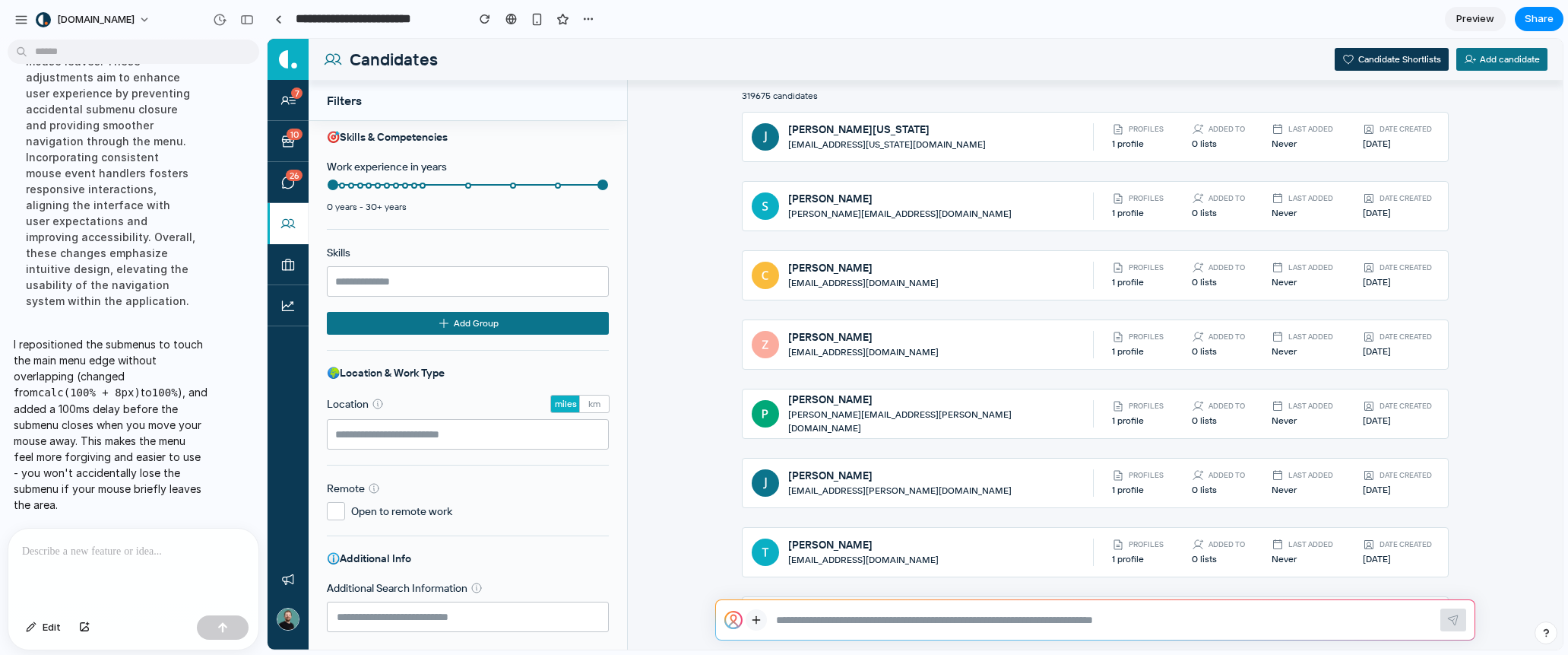
click at [753, 620] on icon at bounding box center [756, 620] width 7 height 0
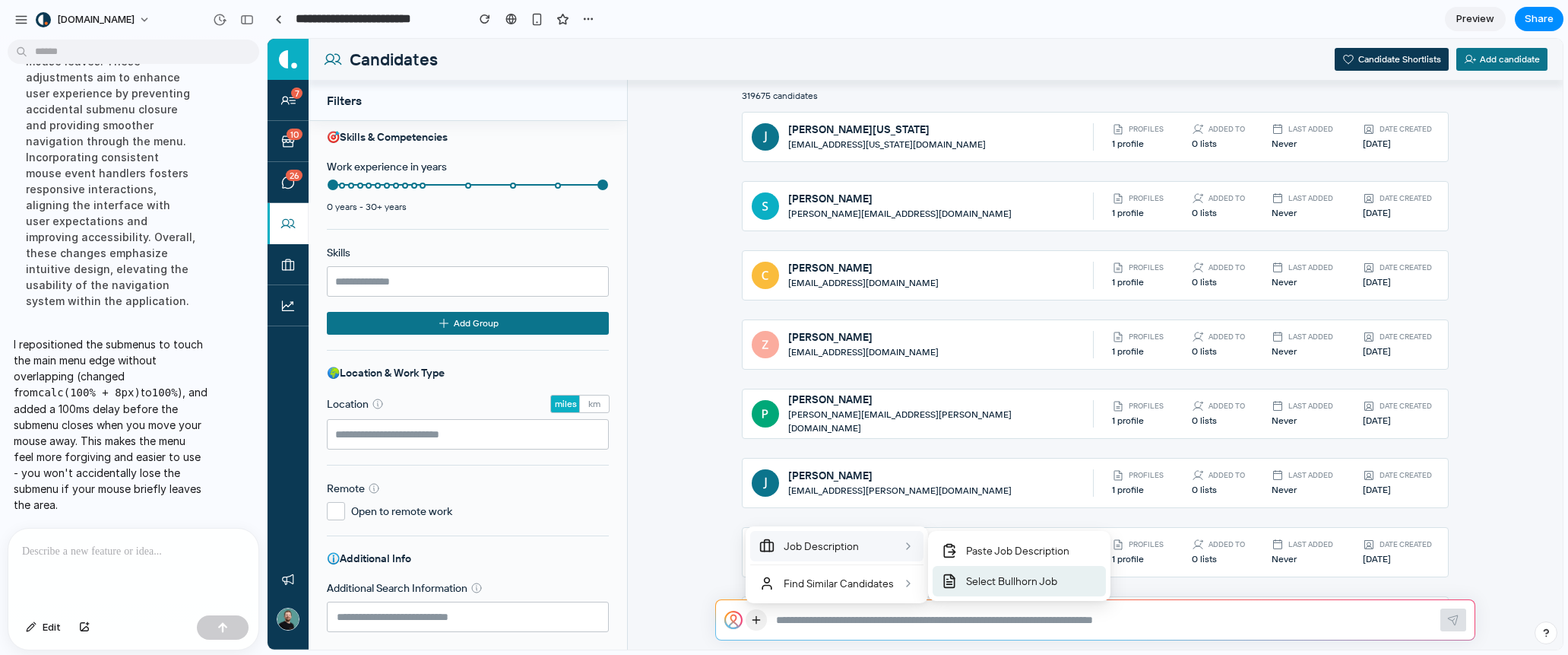
click at [961, 578] on div "Select Bullhorn Job" at bounding box center [1019, 582] width 173 height 31
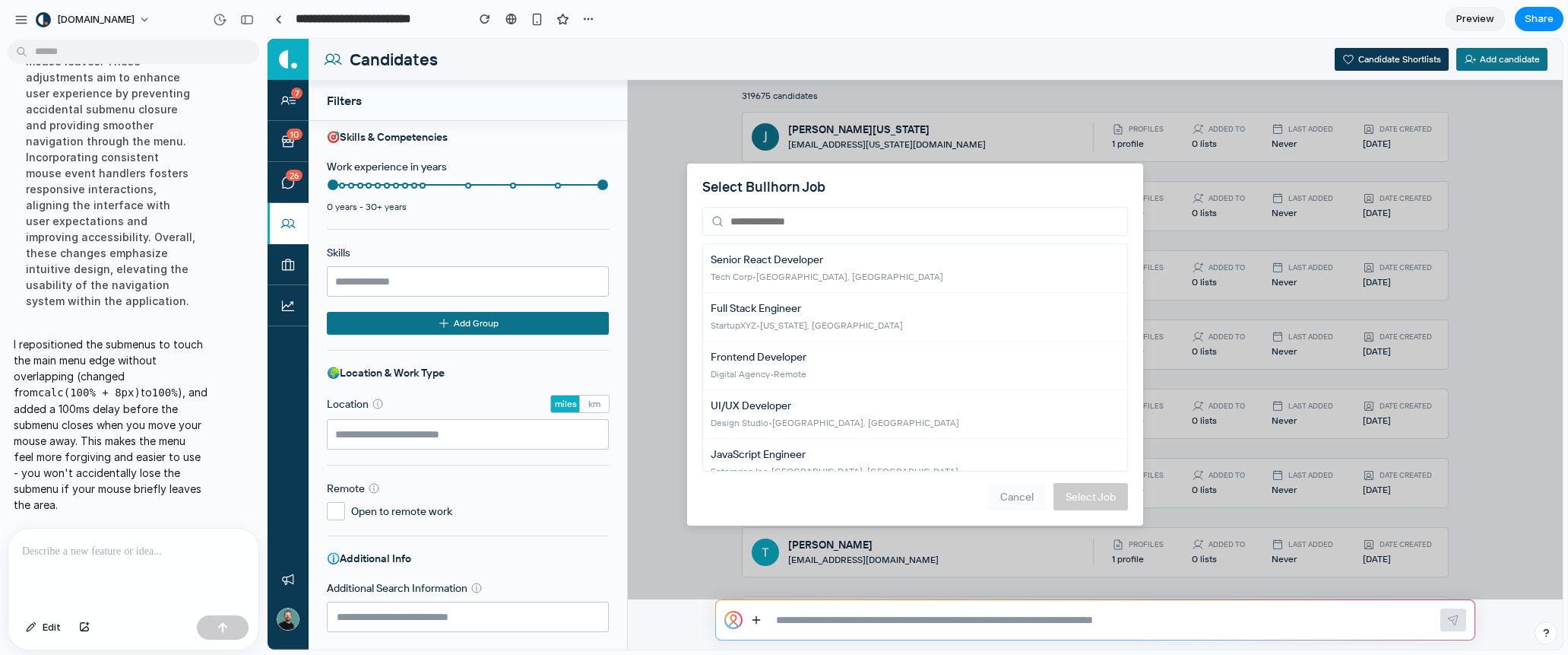
click at [1022, 495] on button "Cancel" at bounding box center [1017, 497] width 58 height 27
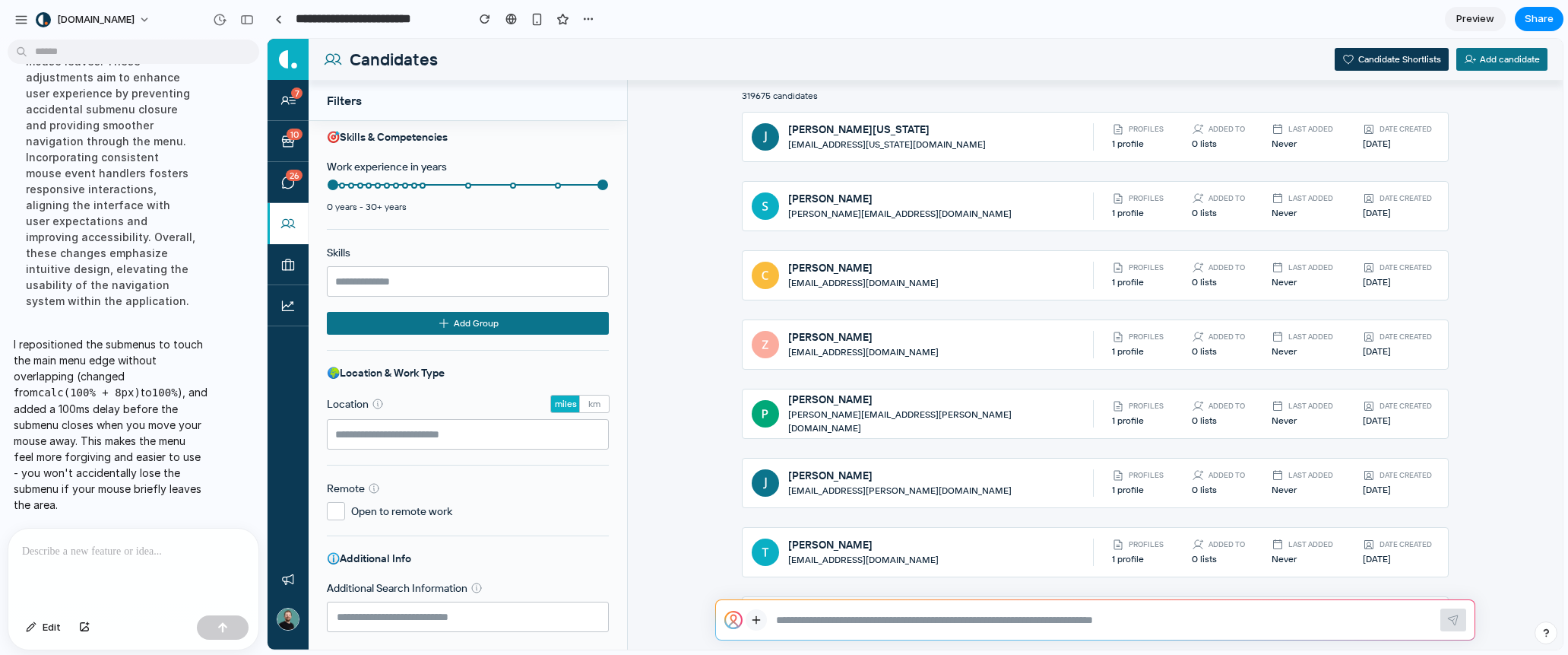
click at [760, 620] on icon at bounding box center [757, 620] width 13 height 13
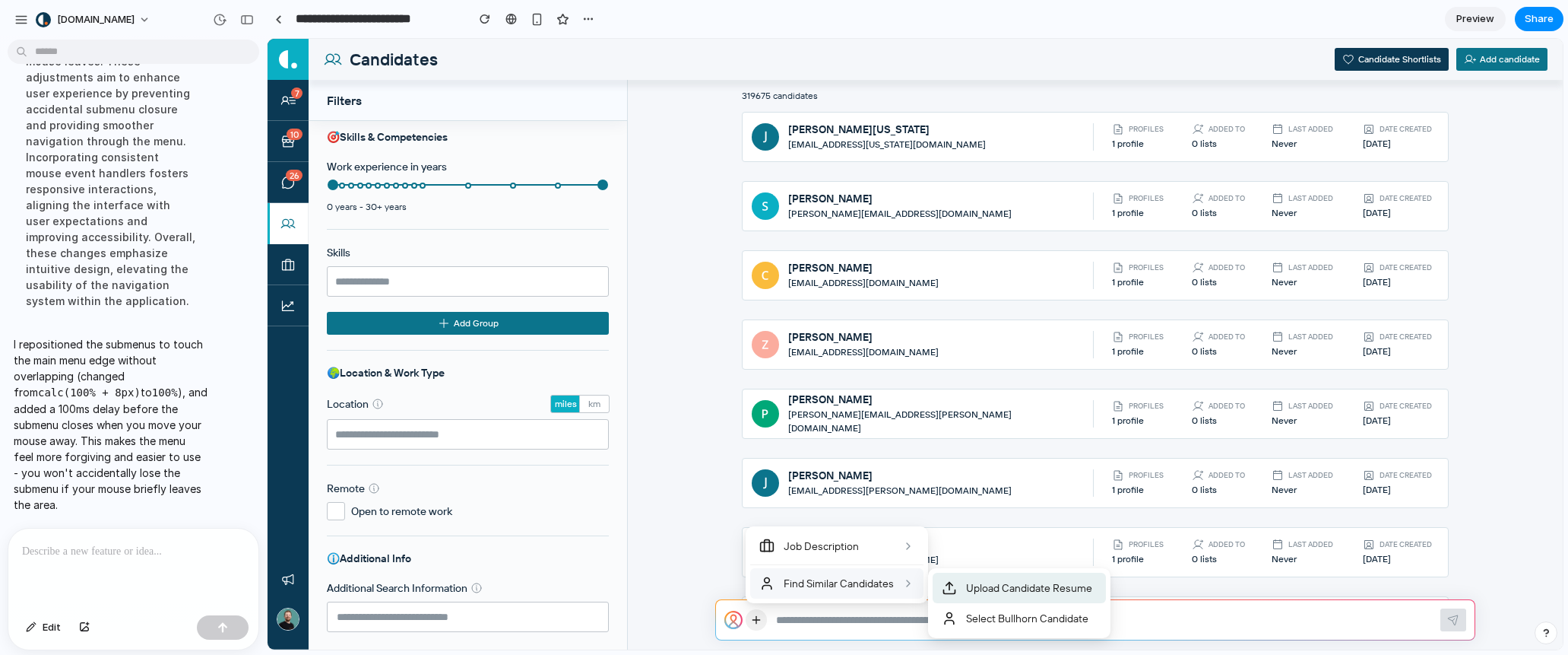
click at [943, 582] on icon at bounding box center [950, 589] width 15 height 15
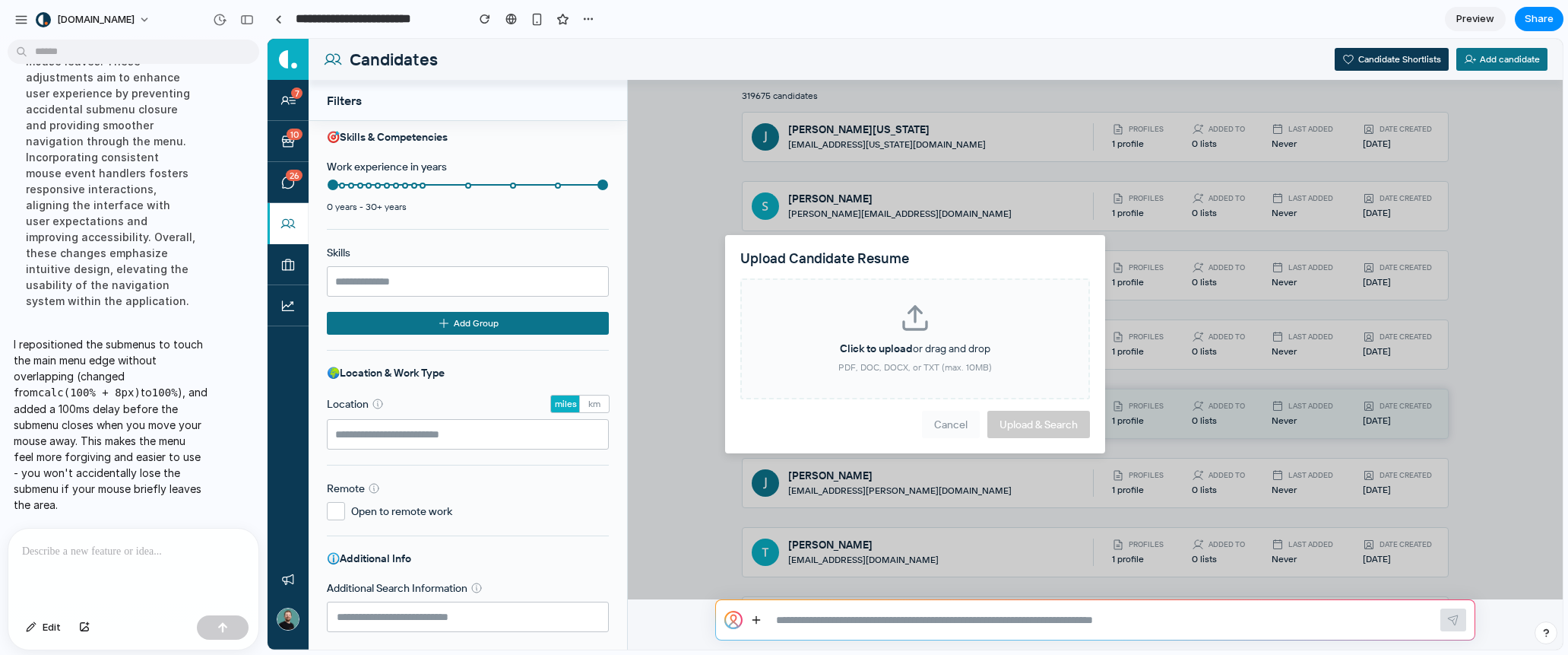
click at [957, 428] on button "Cancel" at bounding box center [951, 425] width 58 height 27
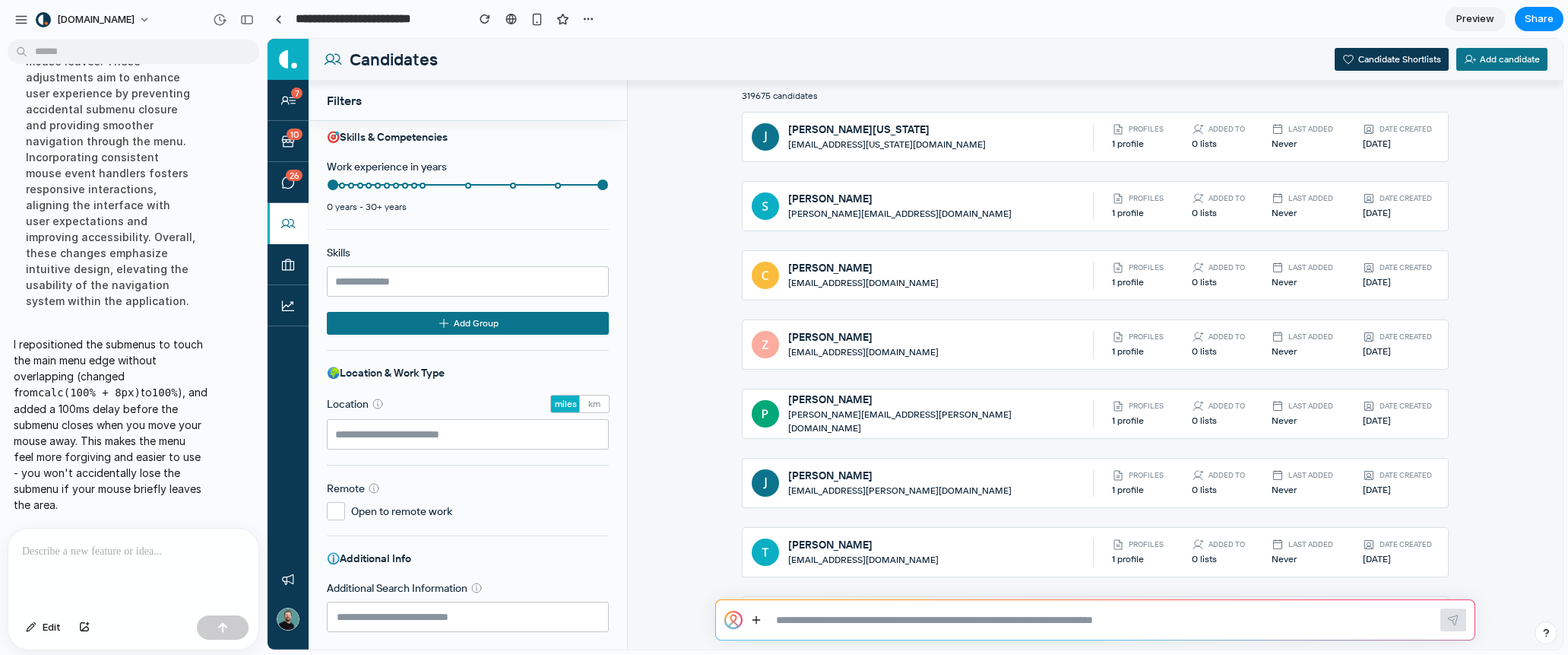
click at [761, 611] on button at bounding box center [757, 620] width 21 height 21
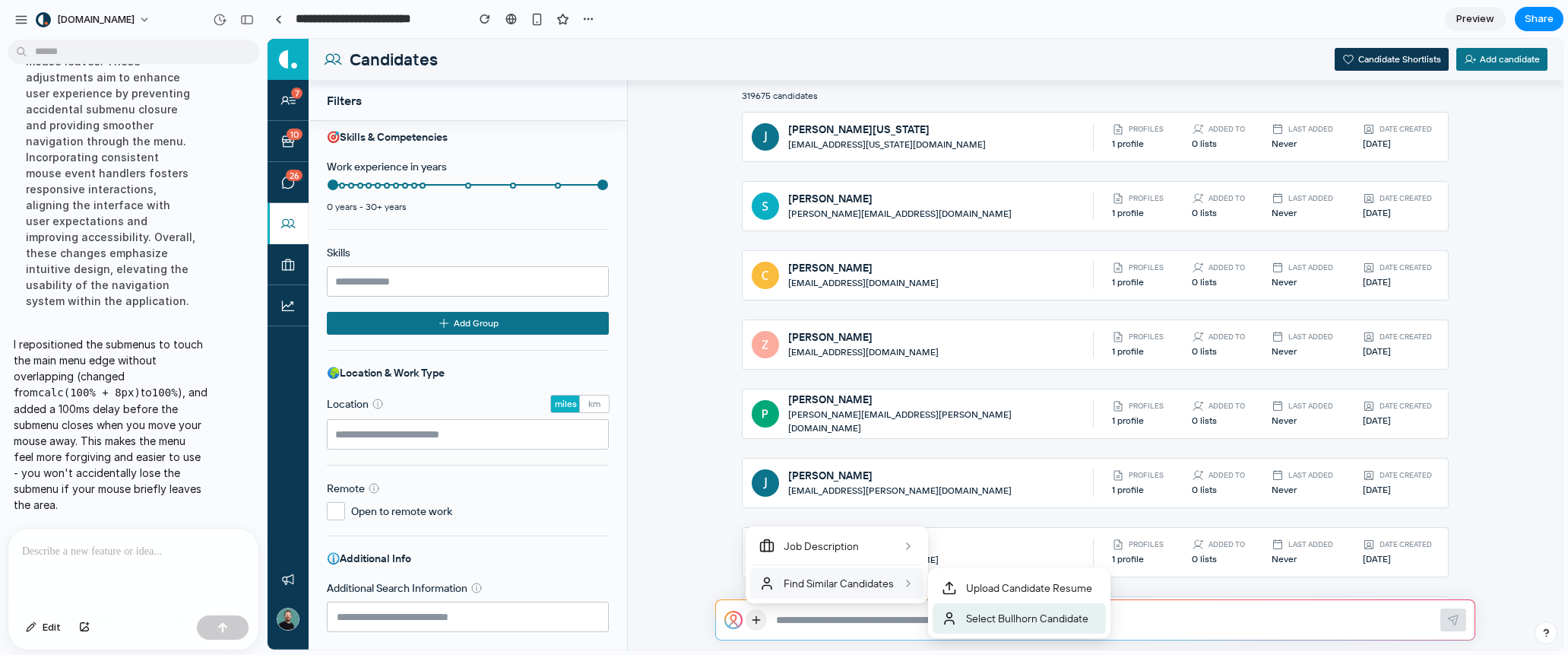
click at [994, 611] on span "Select Bullhorn Candidate" at bounding box center [1027, 618] width 122 height 15
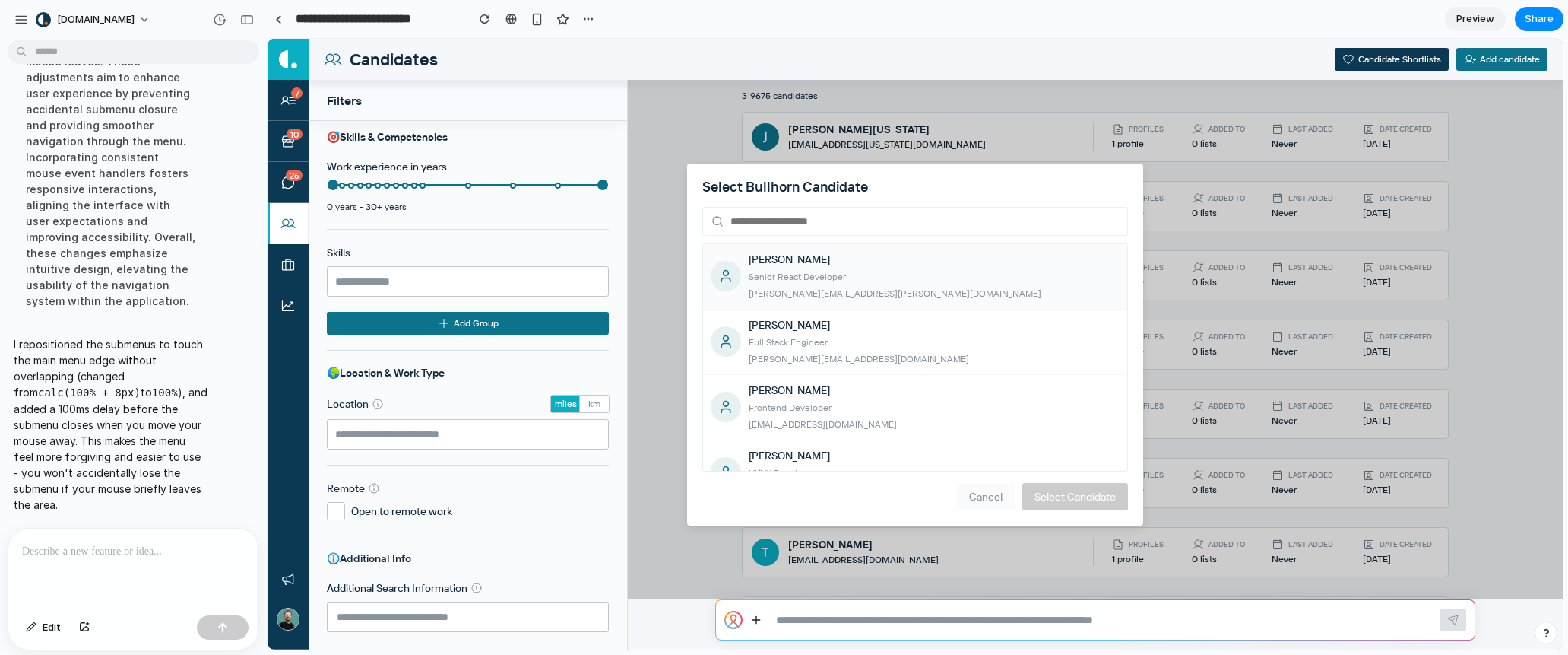
click at [957, 293] on div "[PERSON_NAME][EMAIL_ADDRESS][PERSON_NAME][DOMAIN_NAME]" at bounding box center [934, 294] width 371 height 15
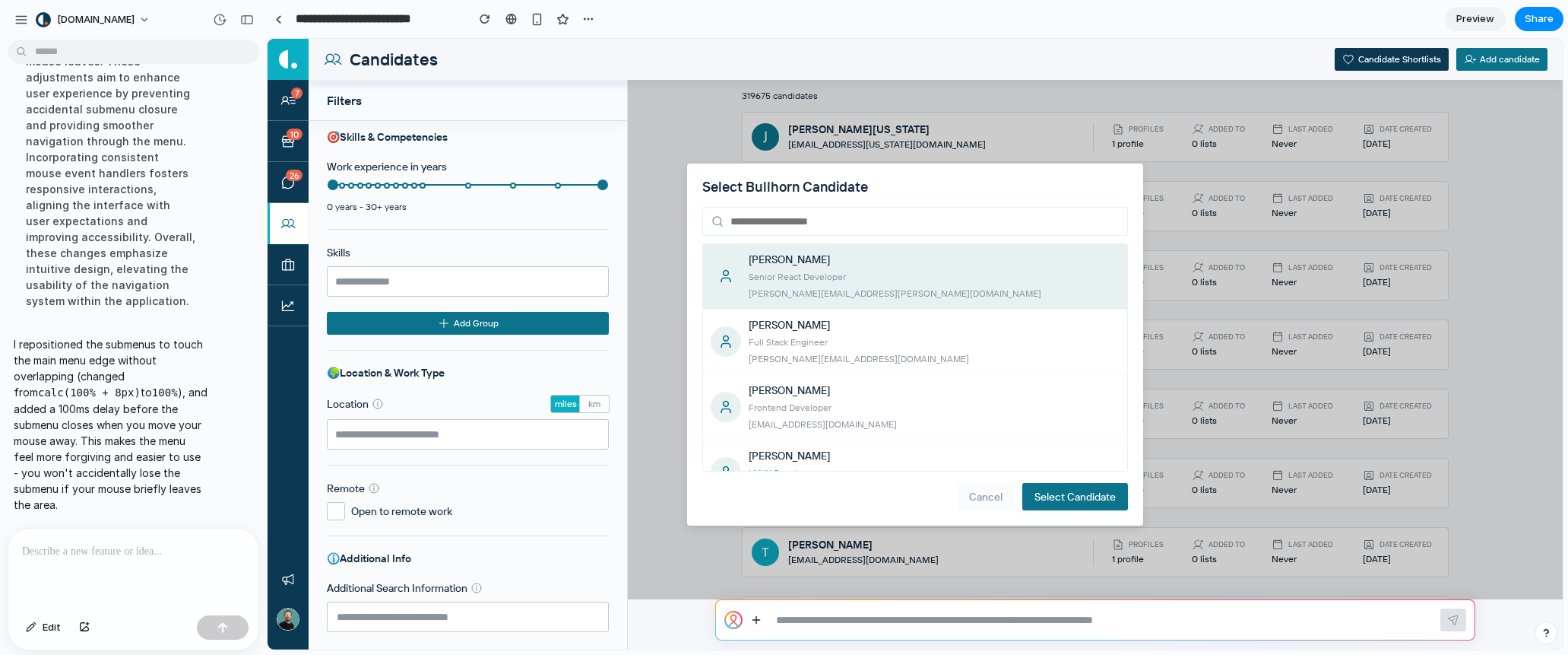
click at [1042, 481] on div "Select Bullhorn Candidate [PERSON_NAME] Senior React Developer [PERSON_NAME][EM…" at bounding box center [915, 345] width 456 height 362
click at [1046, 490] on button "Select Candidate" at bounding box center [1075, 497] width 106 height 27
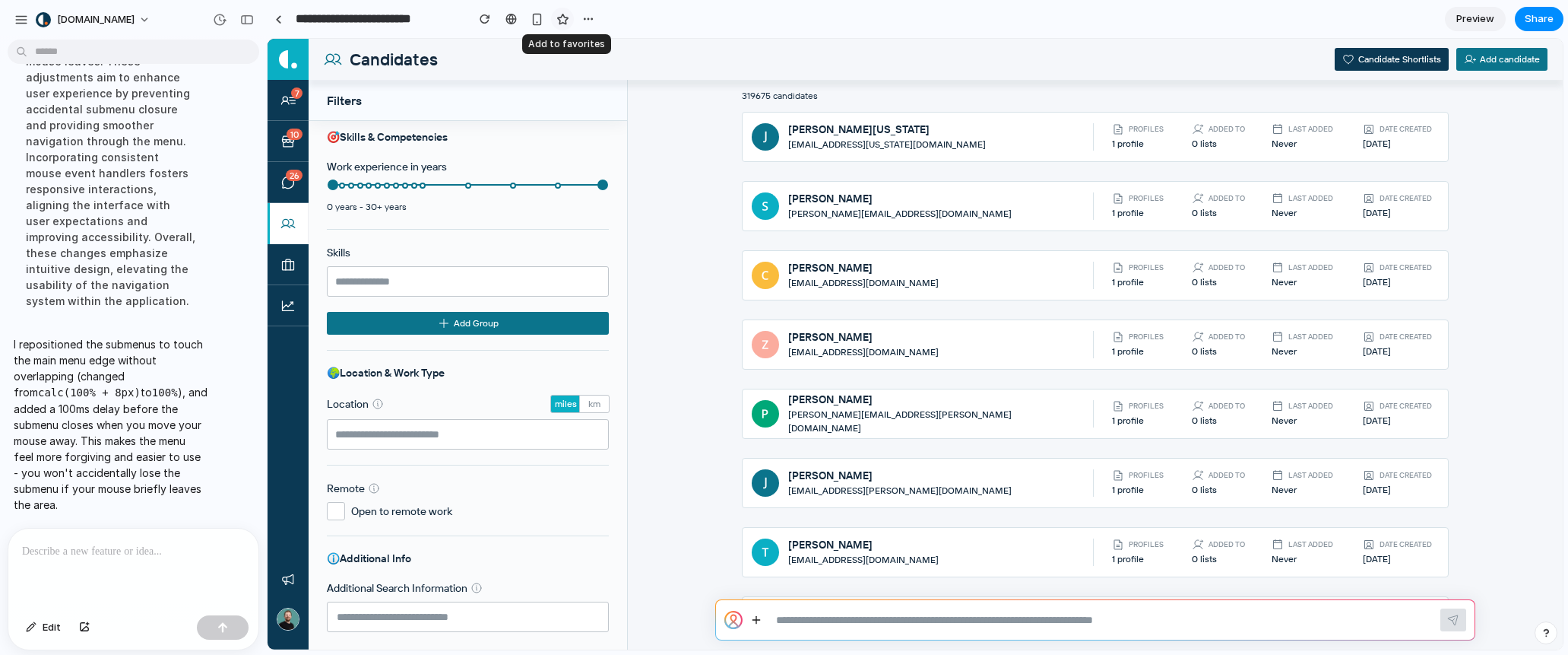
click at [559, 18] on div "button" at bounding box center [562, 18] width 13 height 13
click at [756, 612] on button at bounding box center [757, 620] width 21 height 21
click at [777, 435] on div at bounding box center [915, 344] width 1296 height 611
click at [754, 623] on icon at bounding box center [757, 620] width 13 height 13
click at [800, 449] on div at bounding box center [915, 344] width 1296 height 611
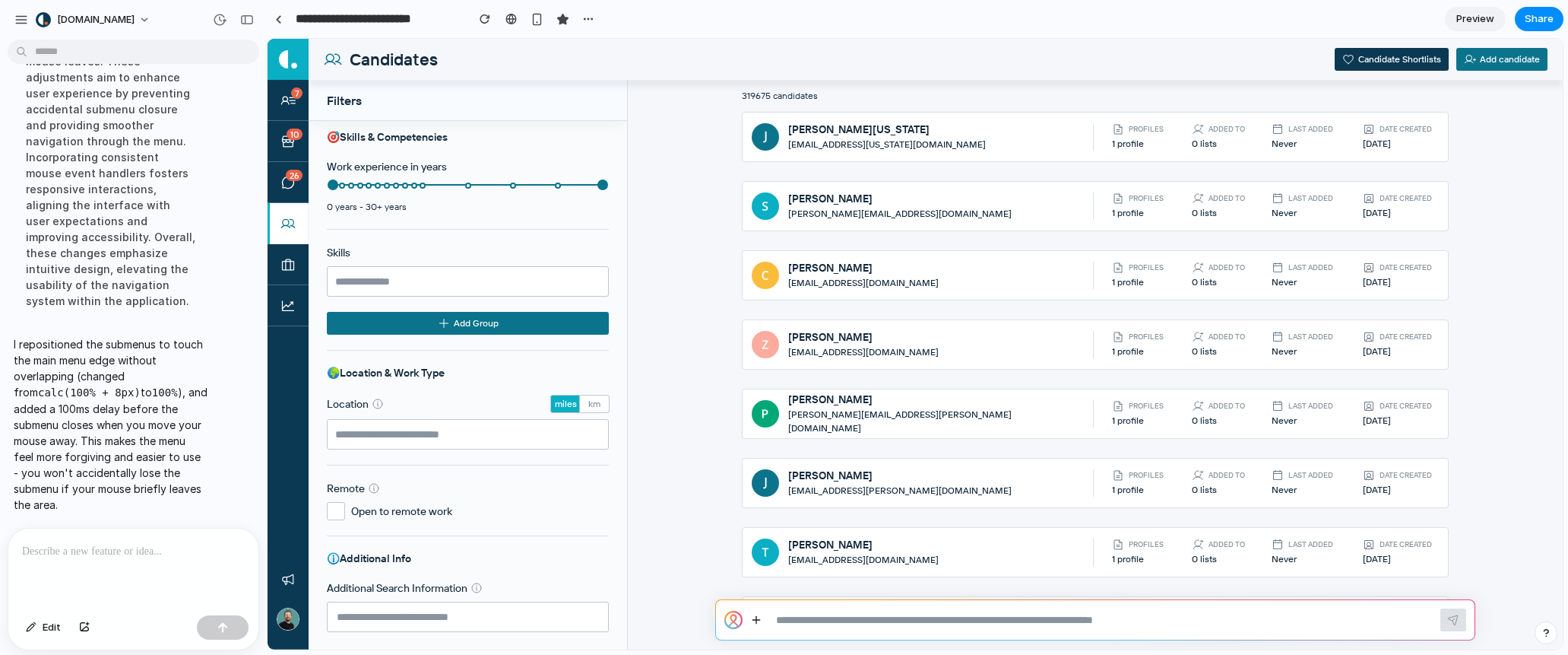
click at [201, 567] on div at bounding box center [134, 569] width 250 height 81
click at [208, 554] on p at bounding box center [130, 551] width 217 height 18
click at [543, 533] on div "Skills & Competencies Work experience in years 0 years - 30+ years Skills Add G…" at bounding box center [468, 385] width 319 height 529
click at [760, 621] on icon at bounding box center [757, 620] width 13 height 13
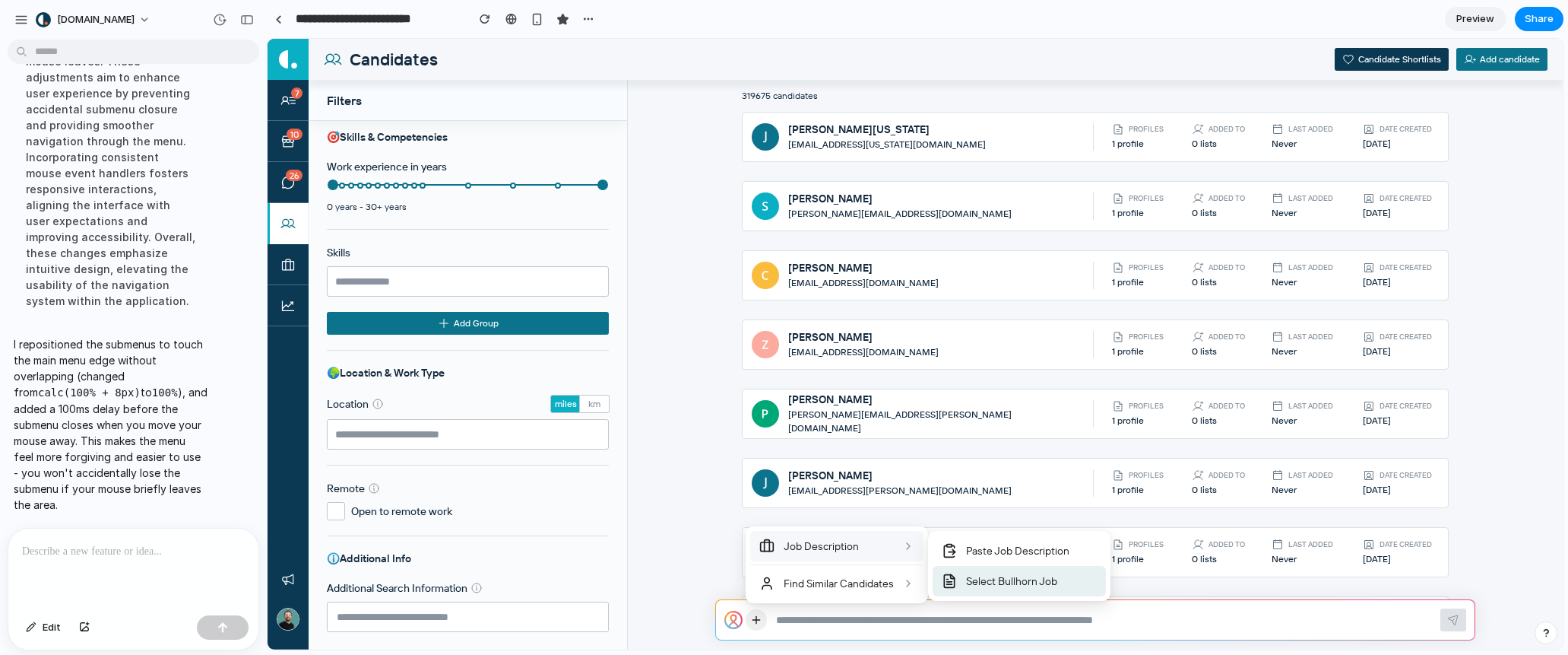
click at [1051, 575] on span "Select Bullhorn Job" at bounding box center [1012, 582] width 91 height 15
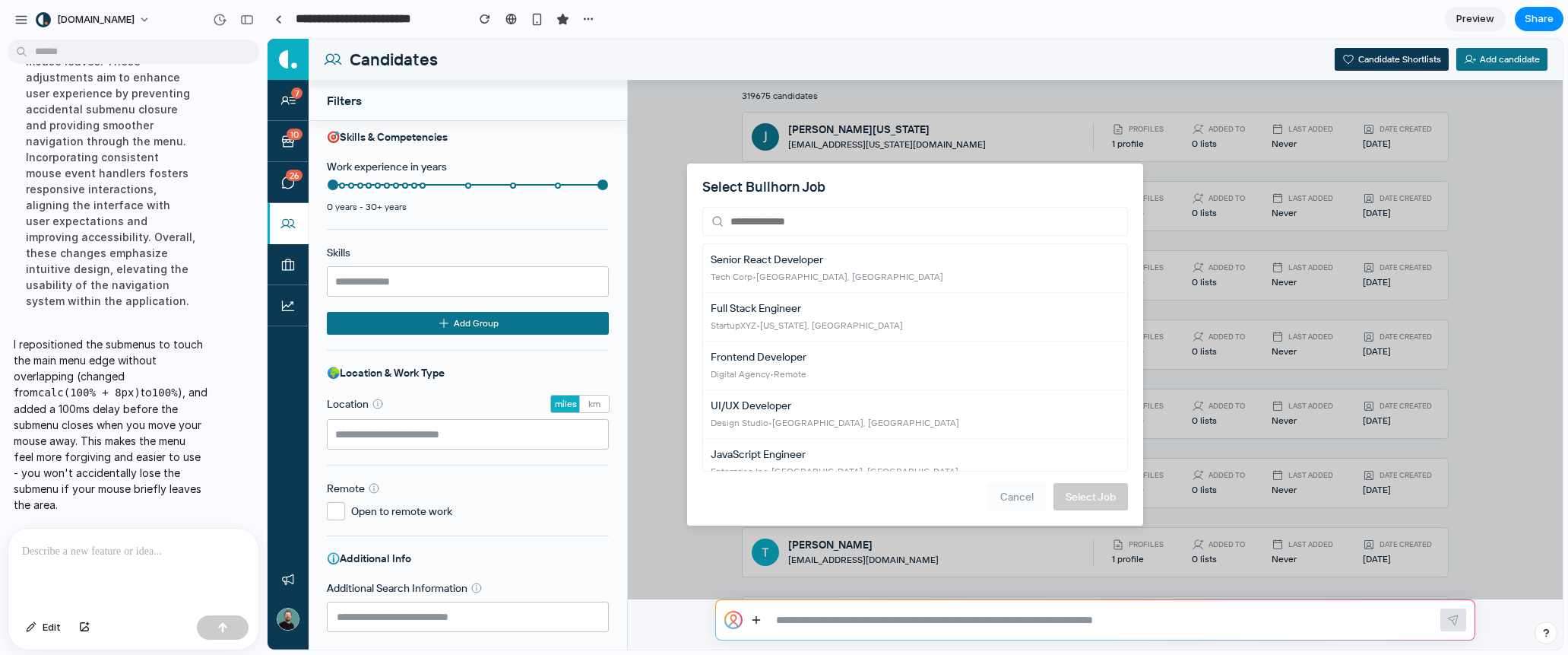
click at [1029, 502] on button "Cancel" at bounding box center [1017, 497] width 58 height 27
